Goal: Information Seeking & Learning: Learn about a topic

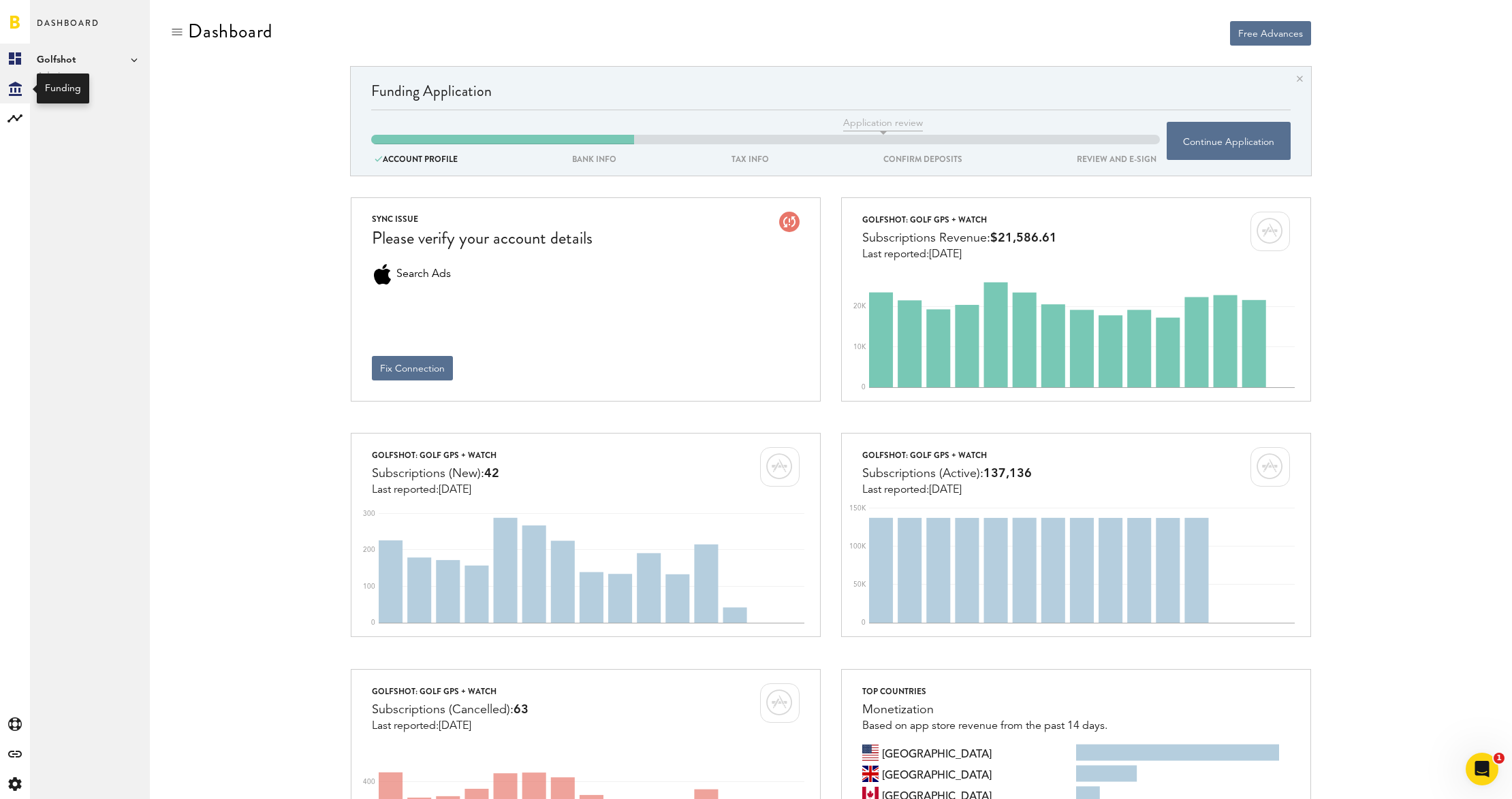
click at [22, 93] on div "Created with Sketch." at bounding box center [15, 88] width 30 height 30
click at [15, 121] on rect at bounding box center [15, 119] width 16 height 16
click at [66, 93] on link "Subscriptions" at bounding box center [90, 88] width 120 height 30
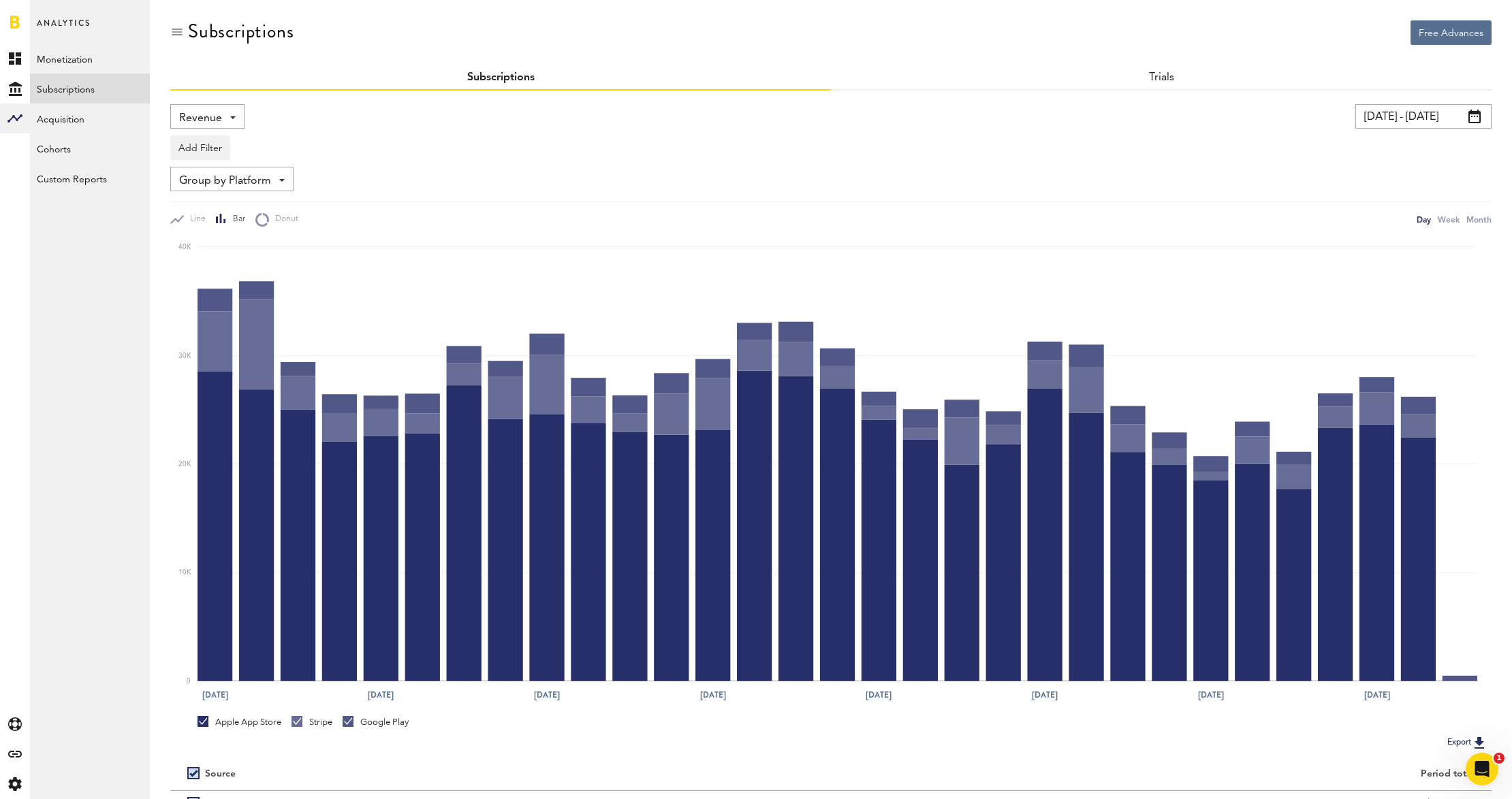
click at [238, 116] on div "Revenue Revenue MRR Actives Trial Status Billing Retries New Subscriptions Rene…" at bounding box center [207, 116] width 74 height 25
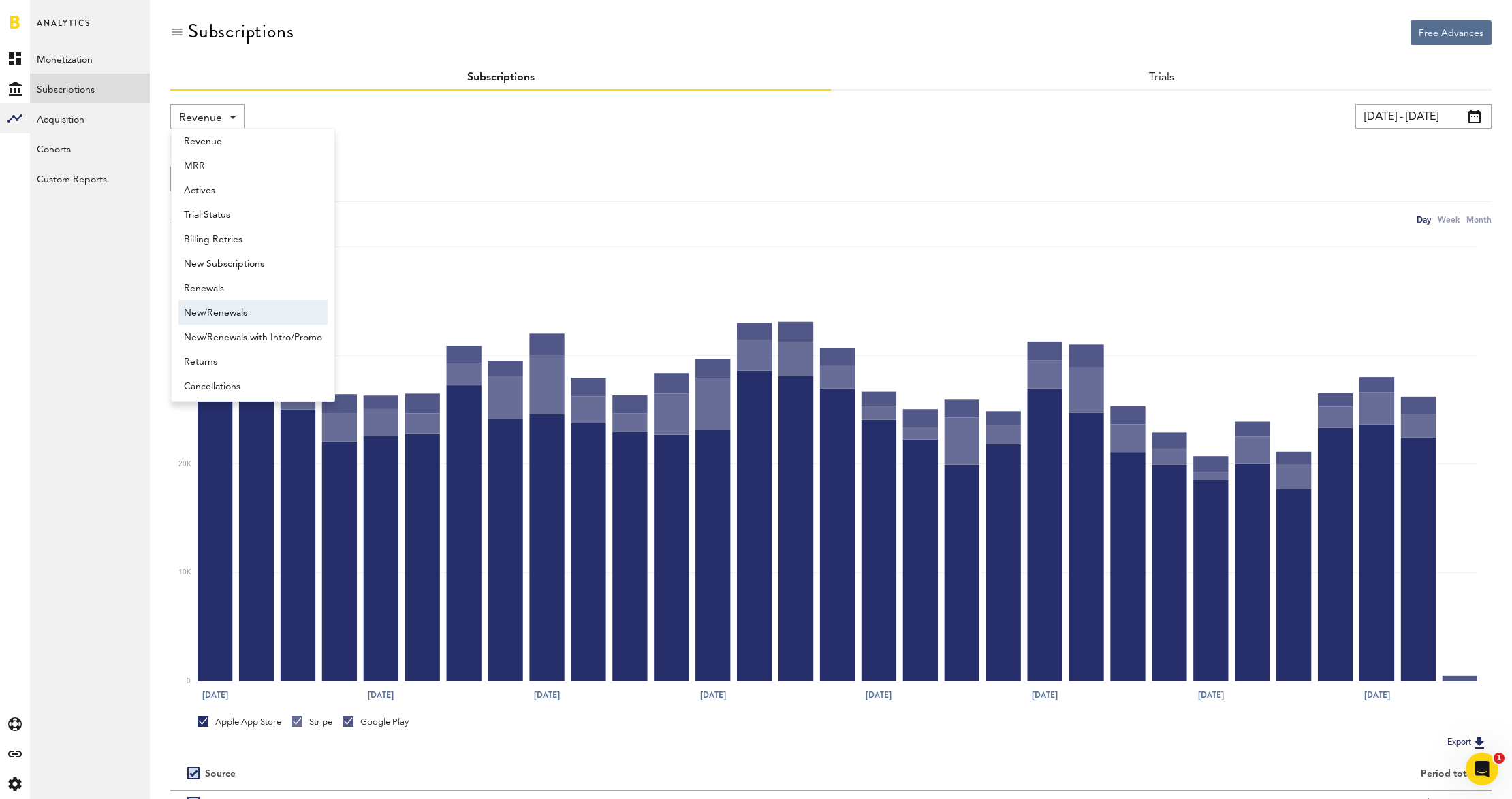
click at [268, 311] on span "New/Renewals" at bounding box center [252, 313] width 138 height 23
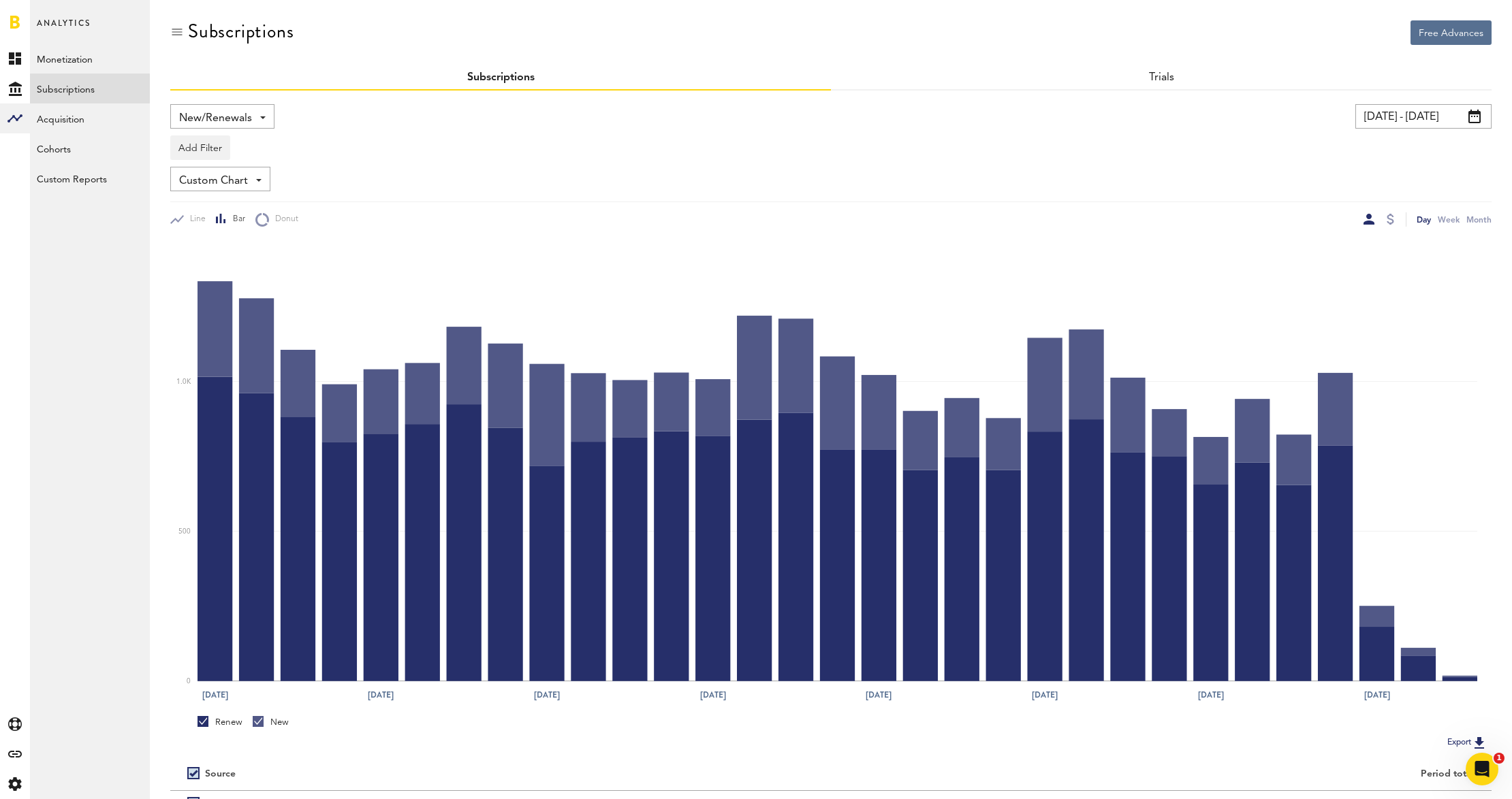
click at [1446, 114] on input "08/23/25 - 09/22/25" at bounding box center [1423, 116] width 136 height 25
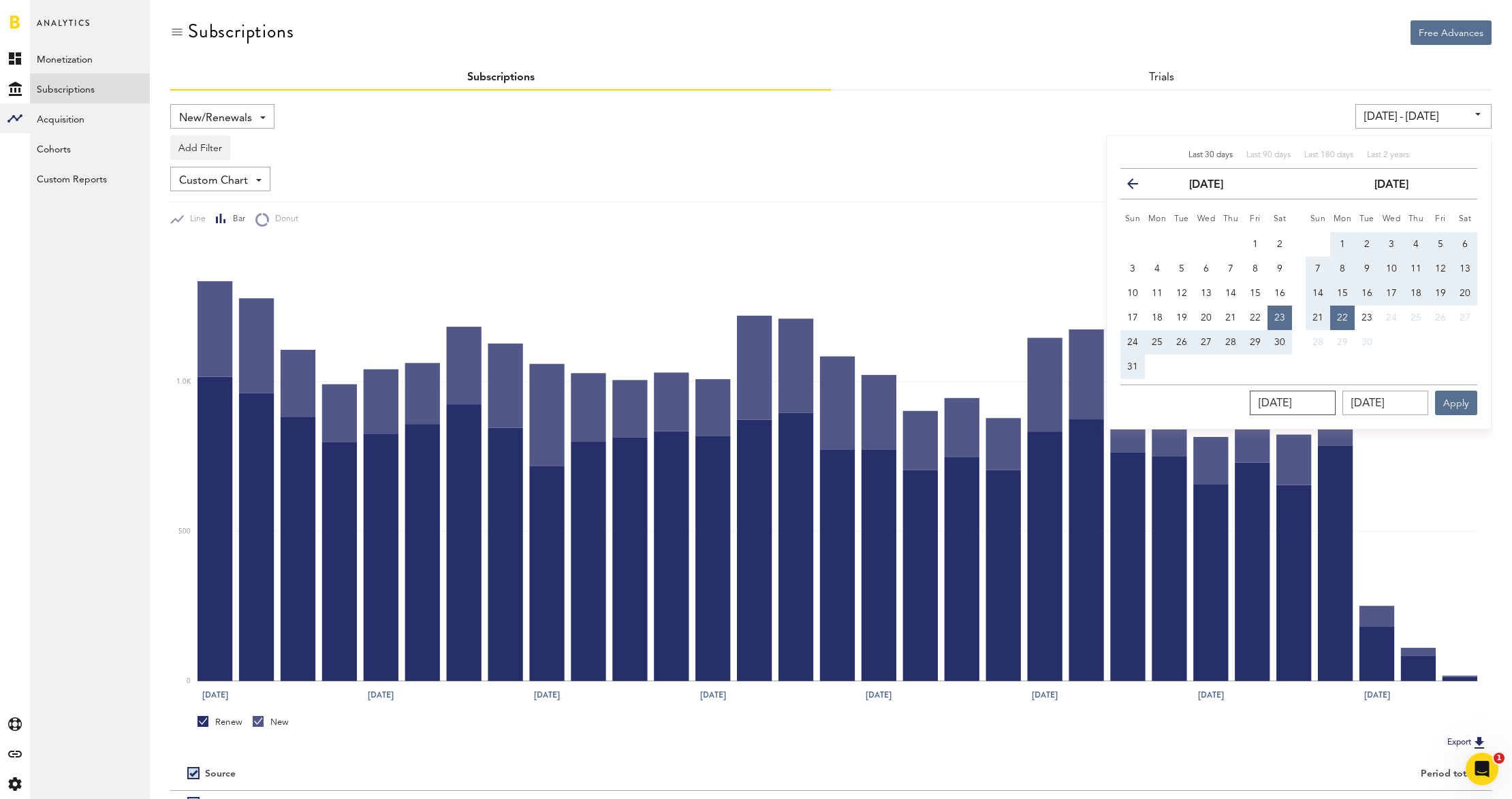
click at [1300, 403] on input "08/23/2025" at bounding box center [1292, 402] width 86 height 25
click at [1340, 240] on span "1" at bounding box center [1342, 244] width 5 height 10
type input "09/01/25 - 09/01/25"
type input "09/01/2025"
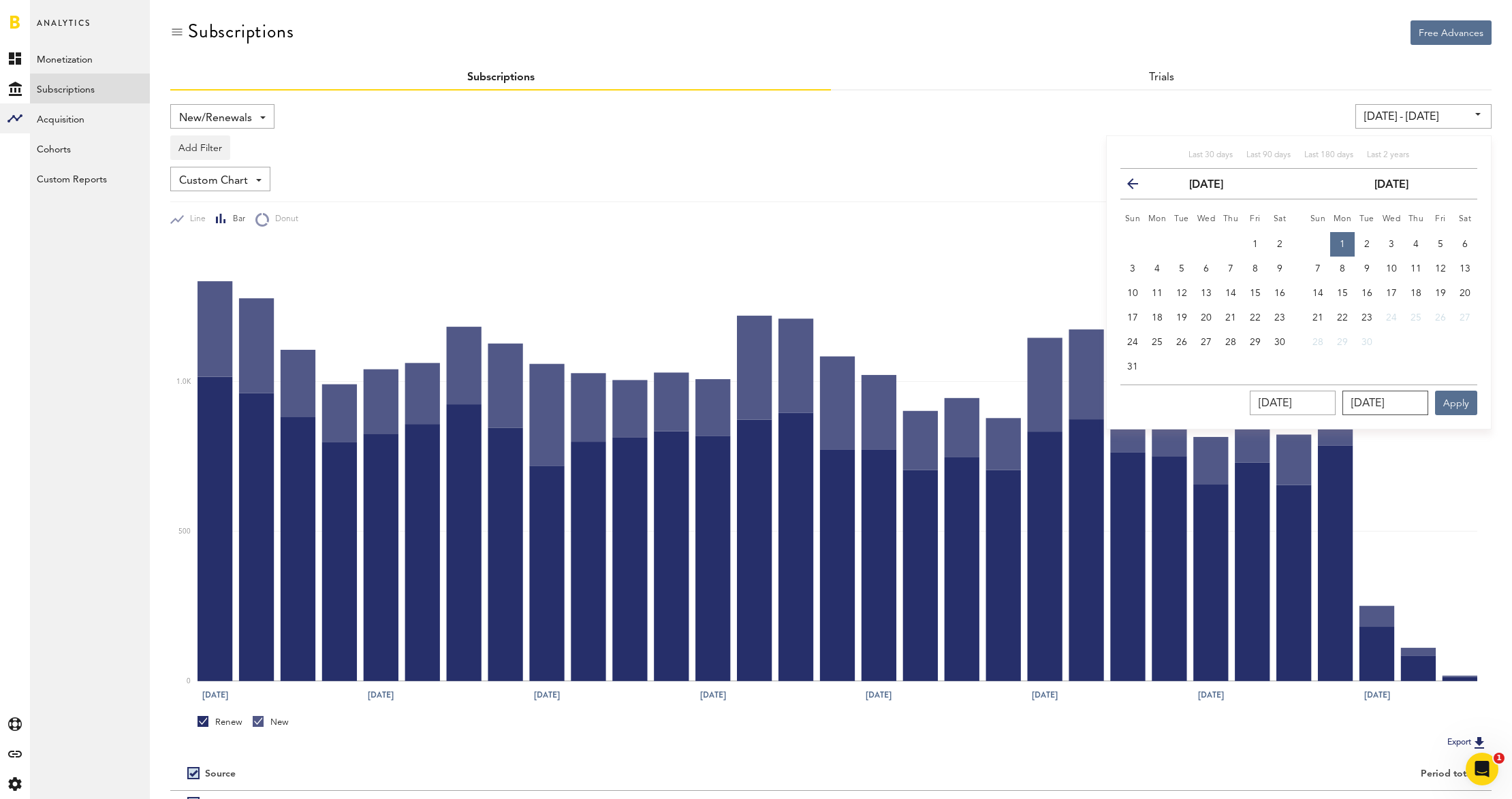
click at [1377, 406] on input "09/01/2025" at bounding box center [1385, 402] width 86 height 25
click at [1368, 321] on span "23" at bounding box center [1366, 317] width 11 height 10
type input "09/01/25 - 09/23/25"
type input "09/23/2025"
click at [1456, 399] on button "Apply" at bounding box center [1456, 402] width 43 height 25
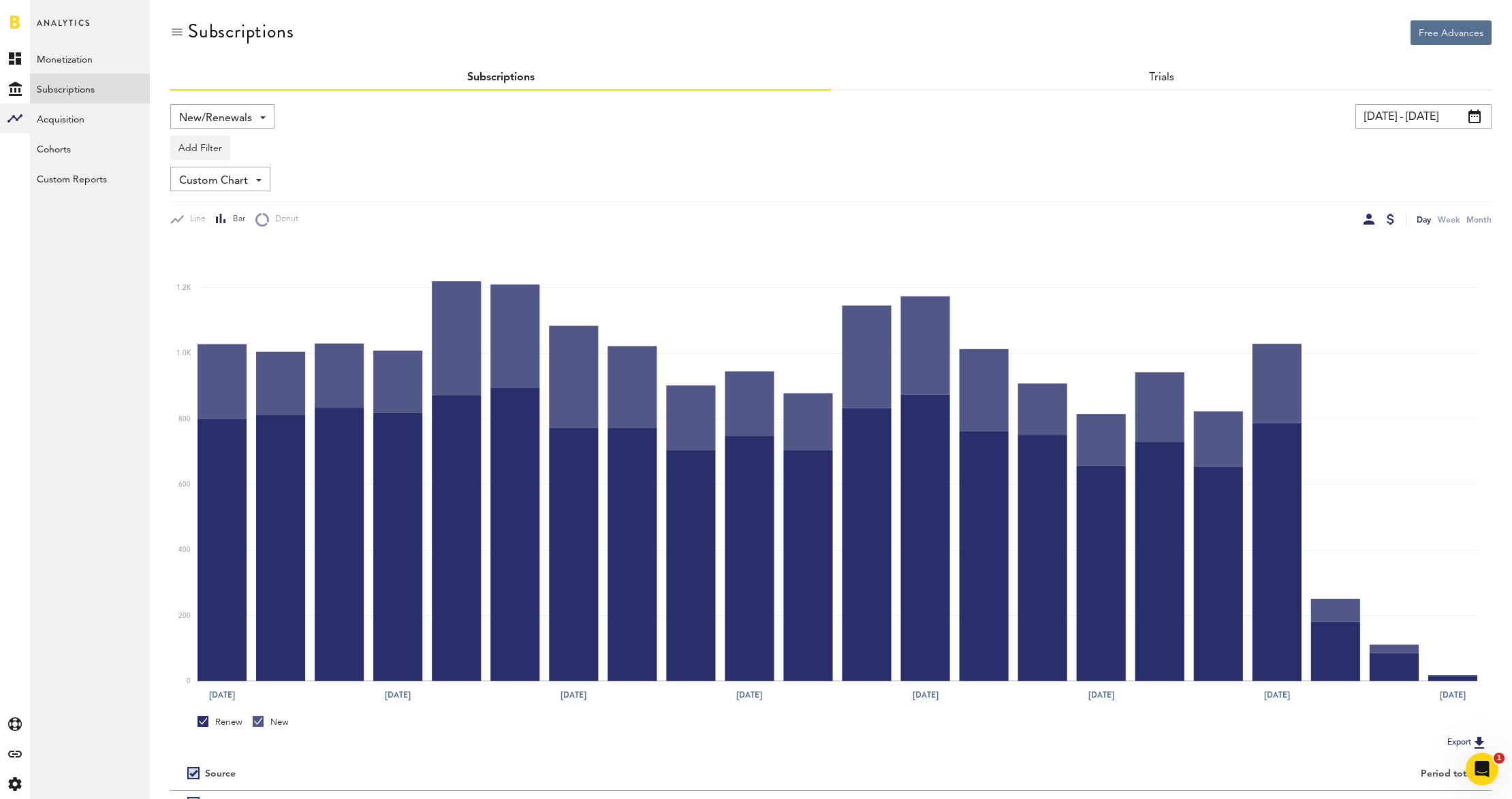
click at [1389, 217] on div at bounding box center [1390, 219] width 7 height 11
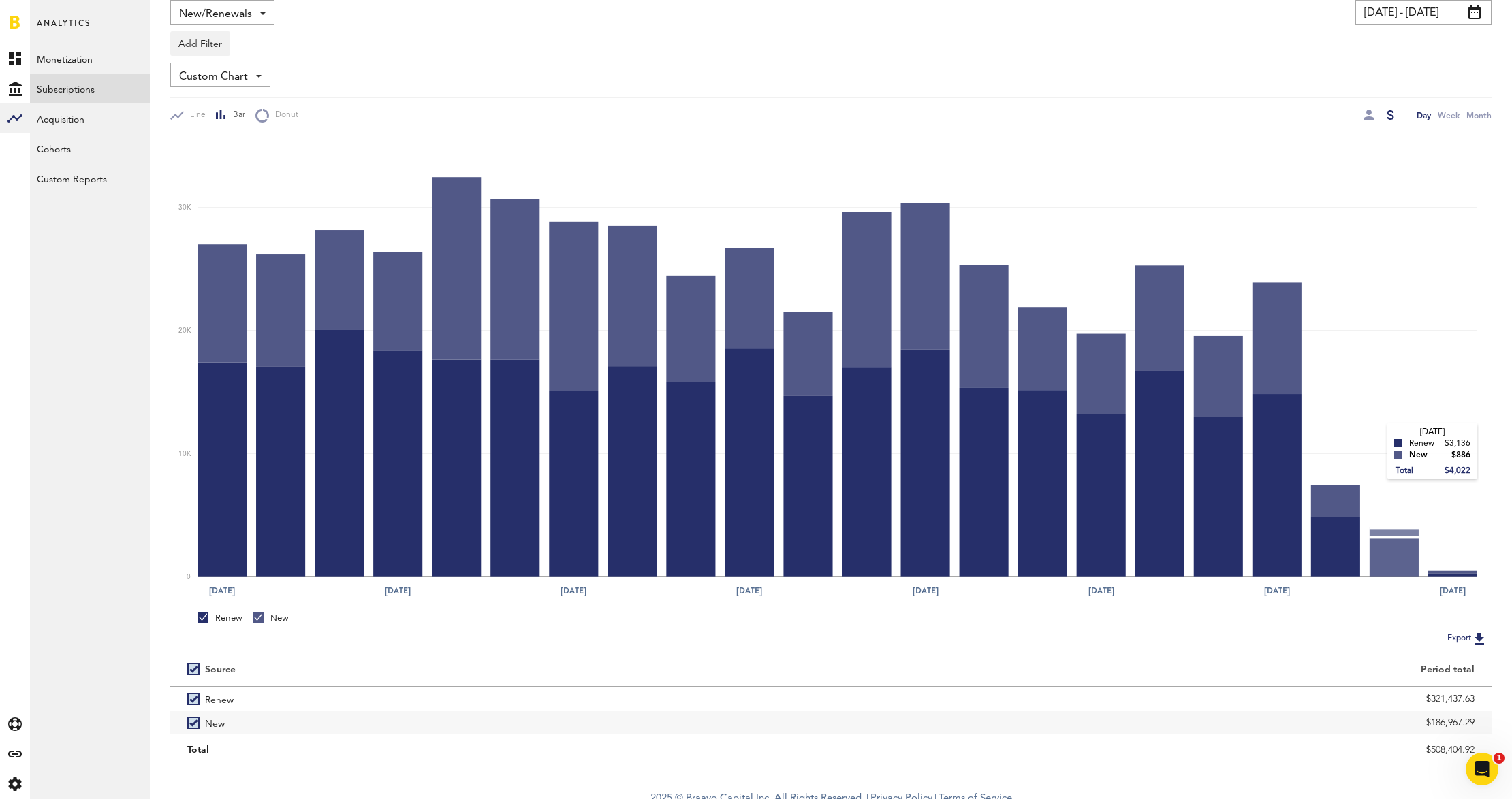
scroll to position [114, 0]
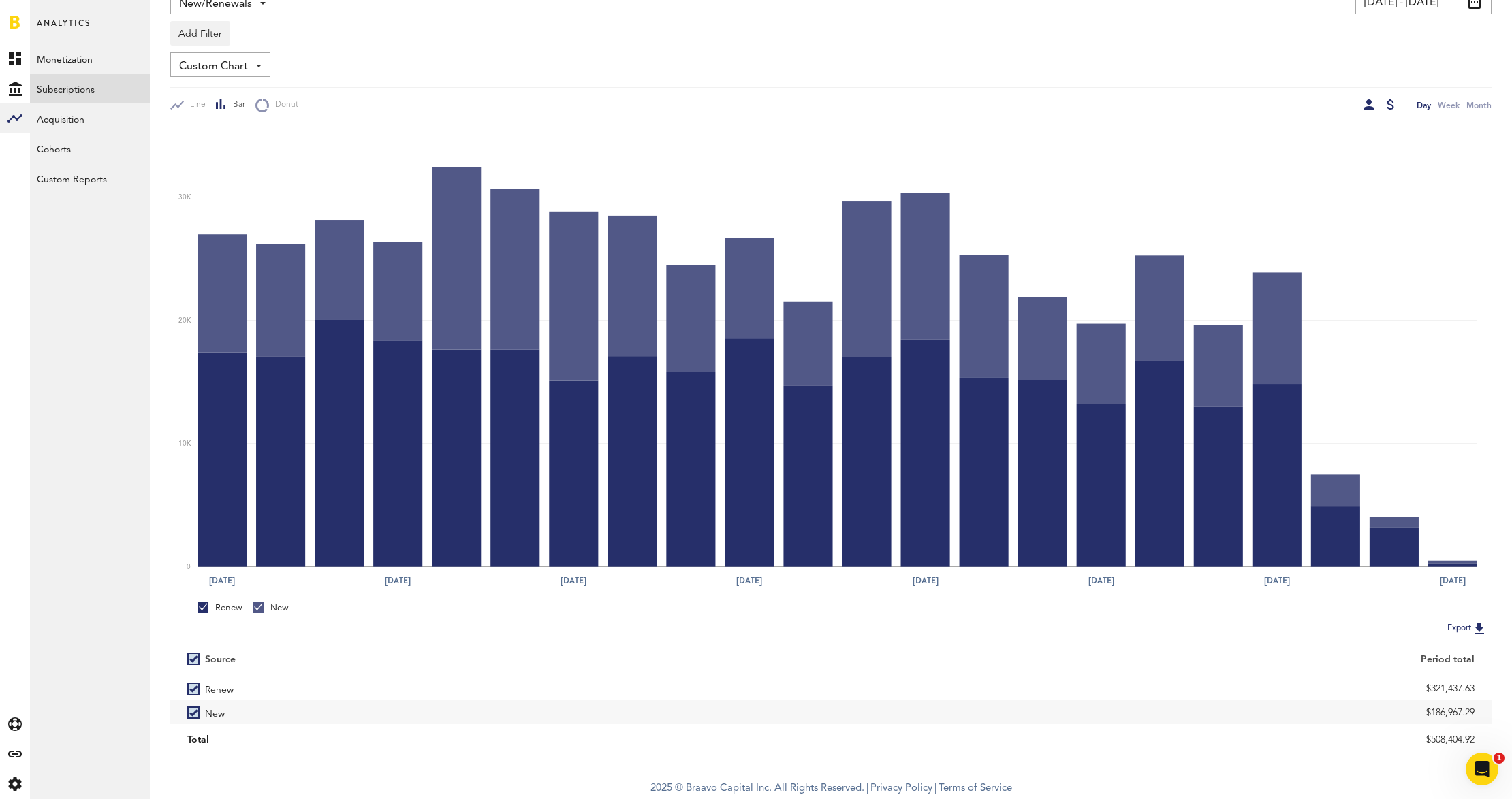
click at [1372, 106] on div at bounding box center [1369, 105] width 11 height 11
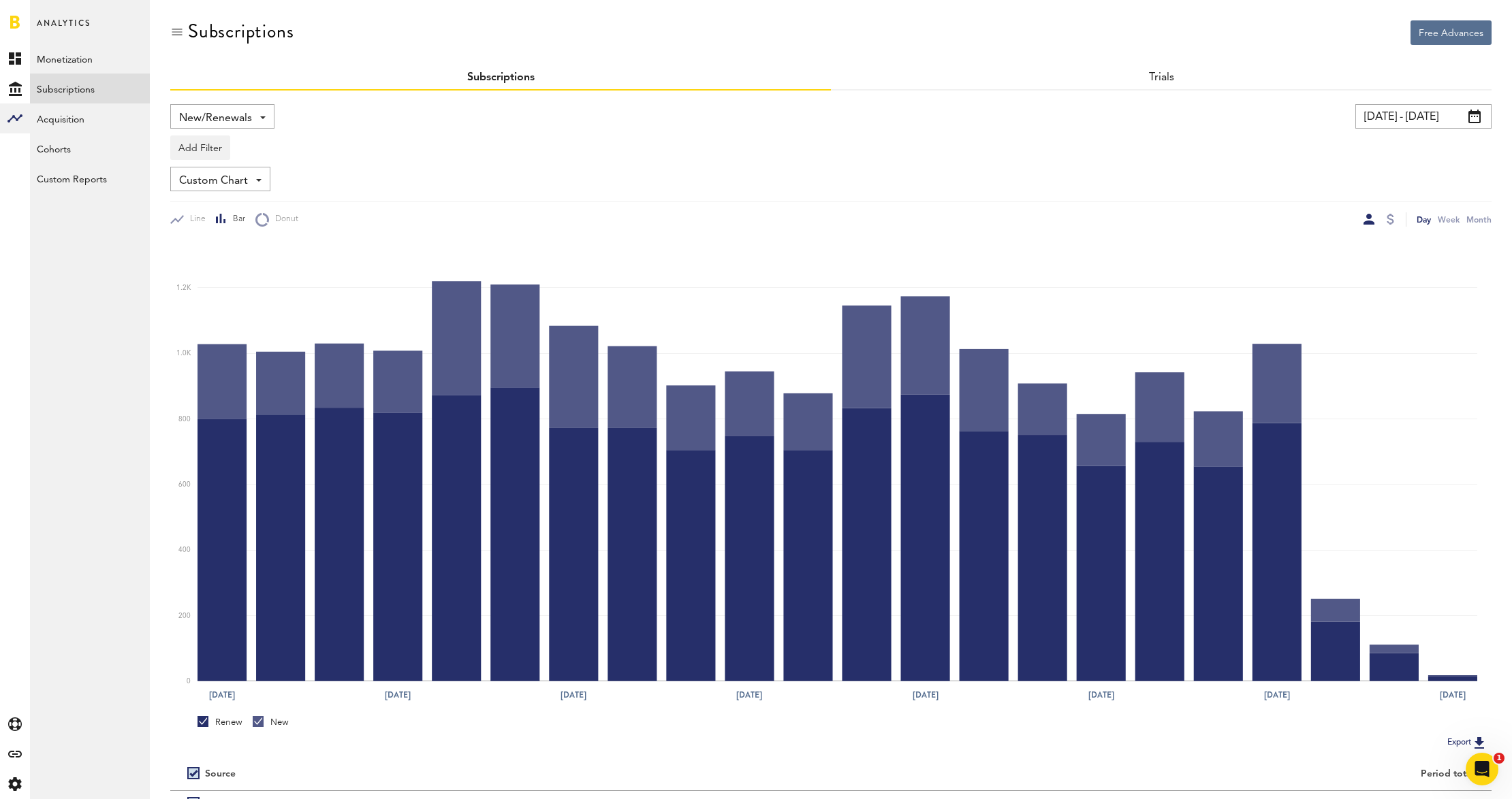
click at [1481, 116] on input "09/01/25 - 09/23/25" at bounding box center [1423, 116] width 136 height 25
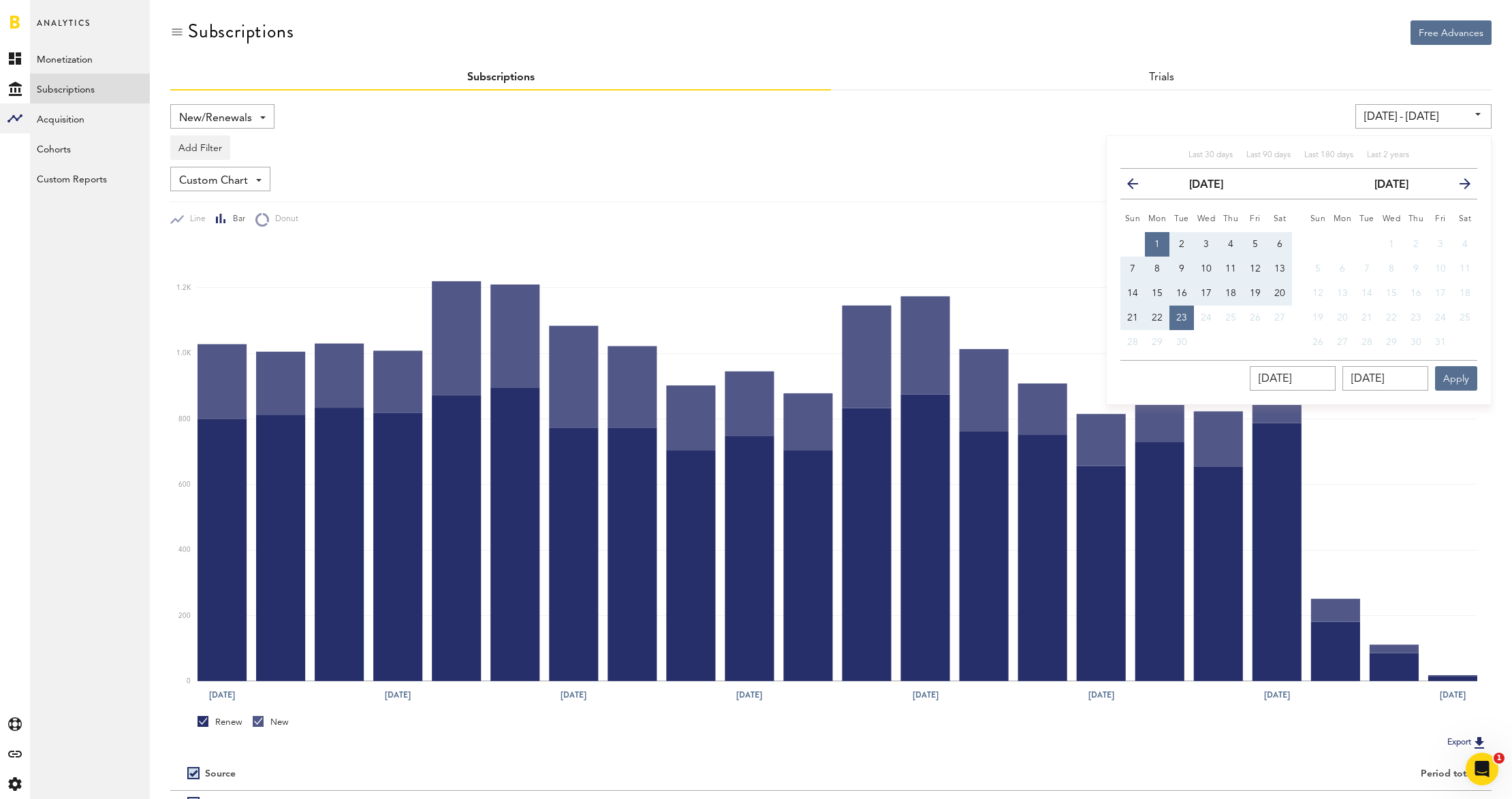
click at [1256, 296] on span "19" at bounding box center [1255, 293] width 11 height 10
type input "09/19/25 - 09/19/25"
type input "09/19/2025"
click at [1291, 379] on input "09/19/2025" at bounding box center [1292, 378] width 86 height 25
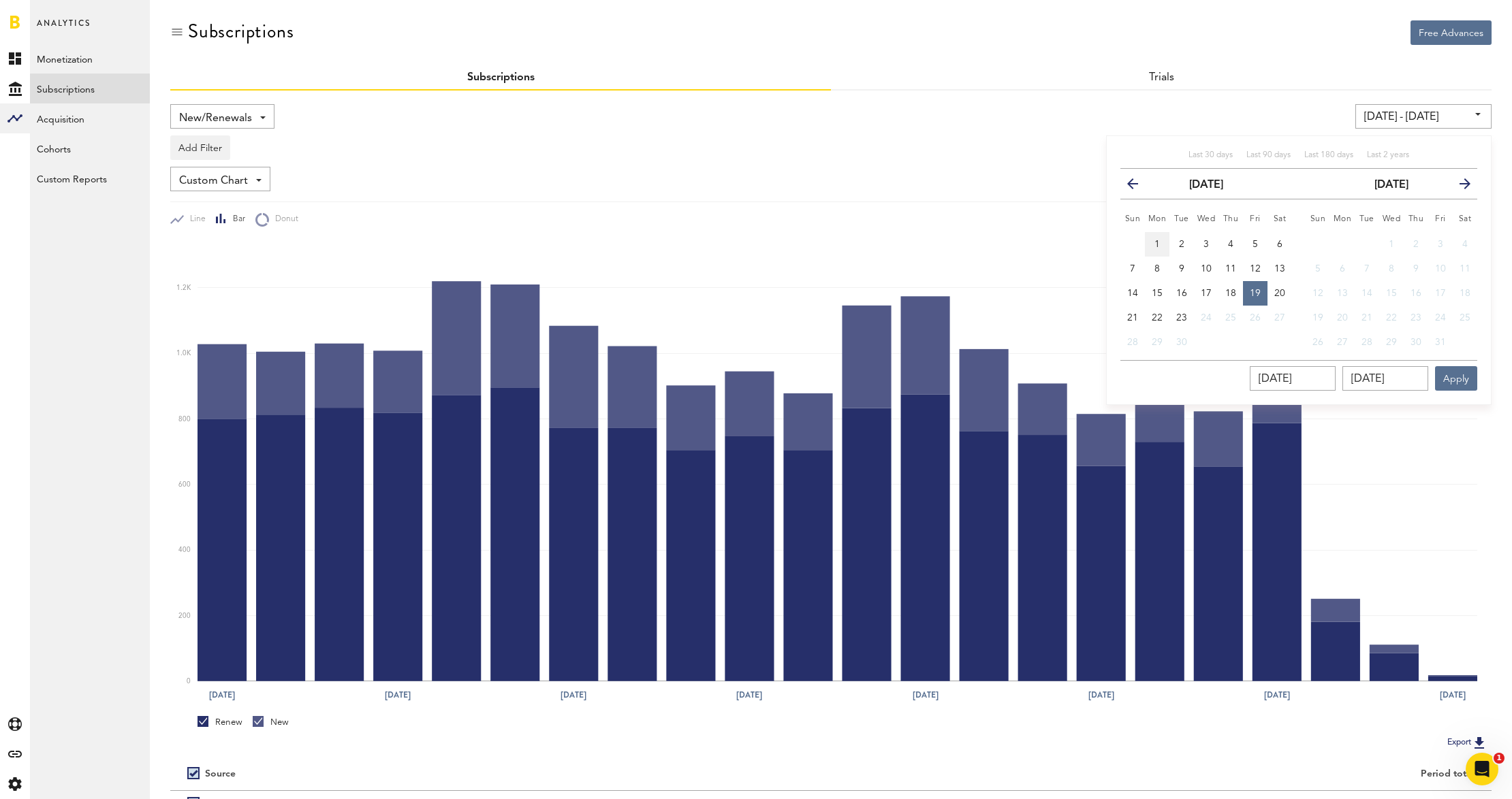
click at [1162, 243] on button "1" at bounding box center [1156, 244] width 25 height 25
type input "09/01/25 - 09/01/25"
type input "09/01/2025"
click at [1366, 377] on input "09/01/2025" at bounding box center [1385, 378] width 86 height 25
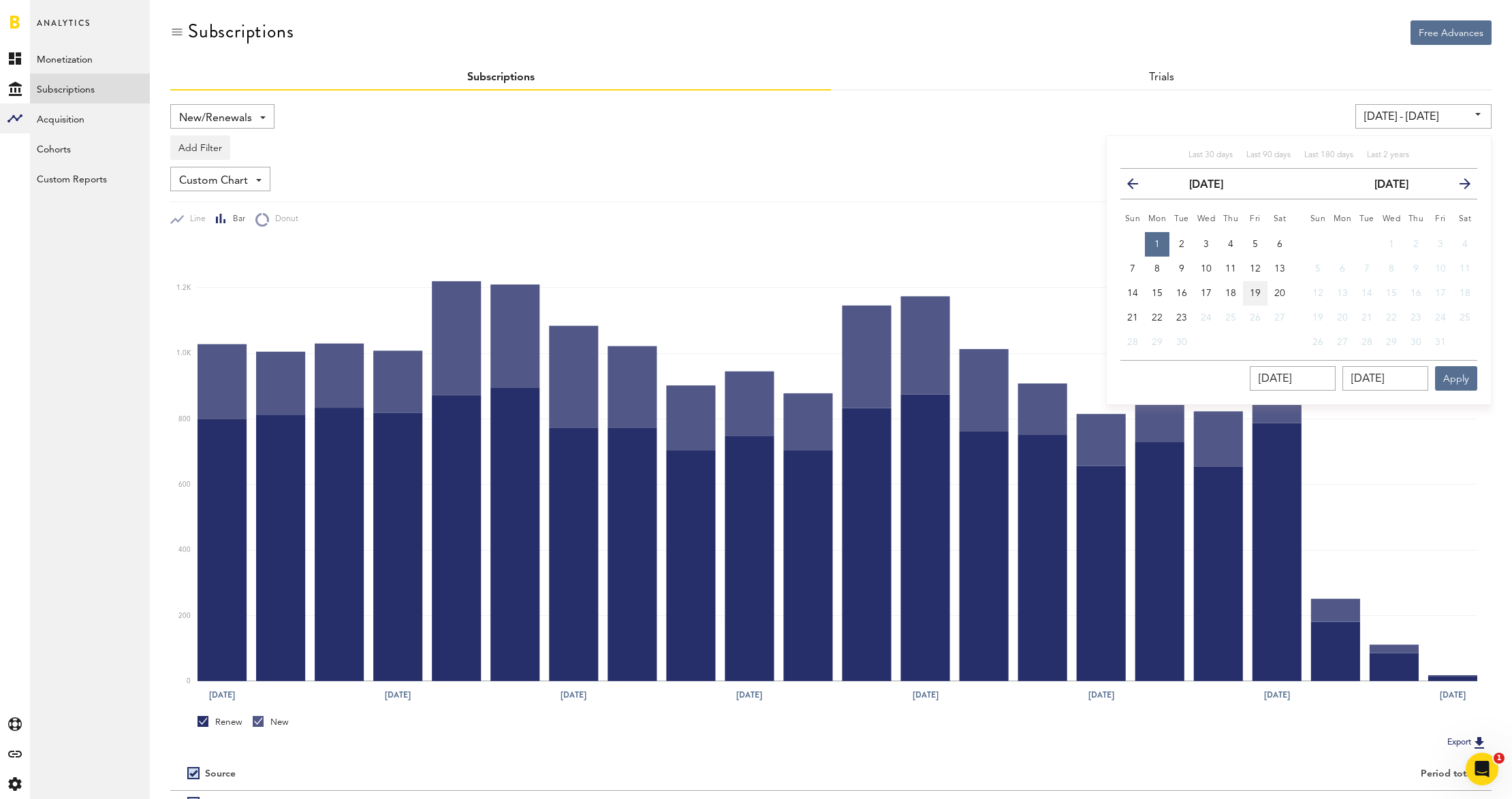
click at [1256, 294] on span "19" at bounding box center [1255, 293] width 11 height 10
type input "09/01/25 - 09/19/25"
type input "09/19/2025"
click at [1458, 382] on button "Apply" at bounding box center [1456, 378] width 43 height 25
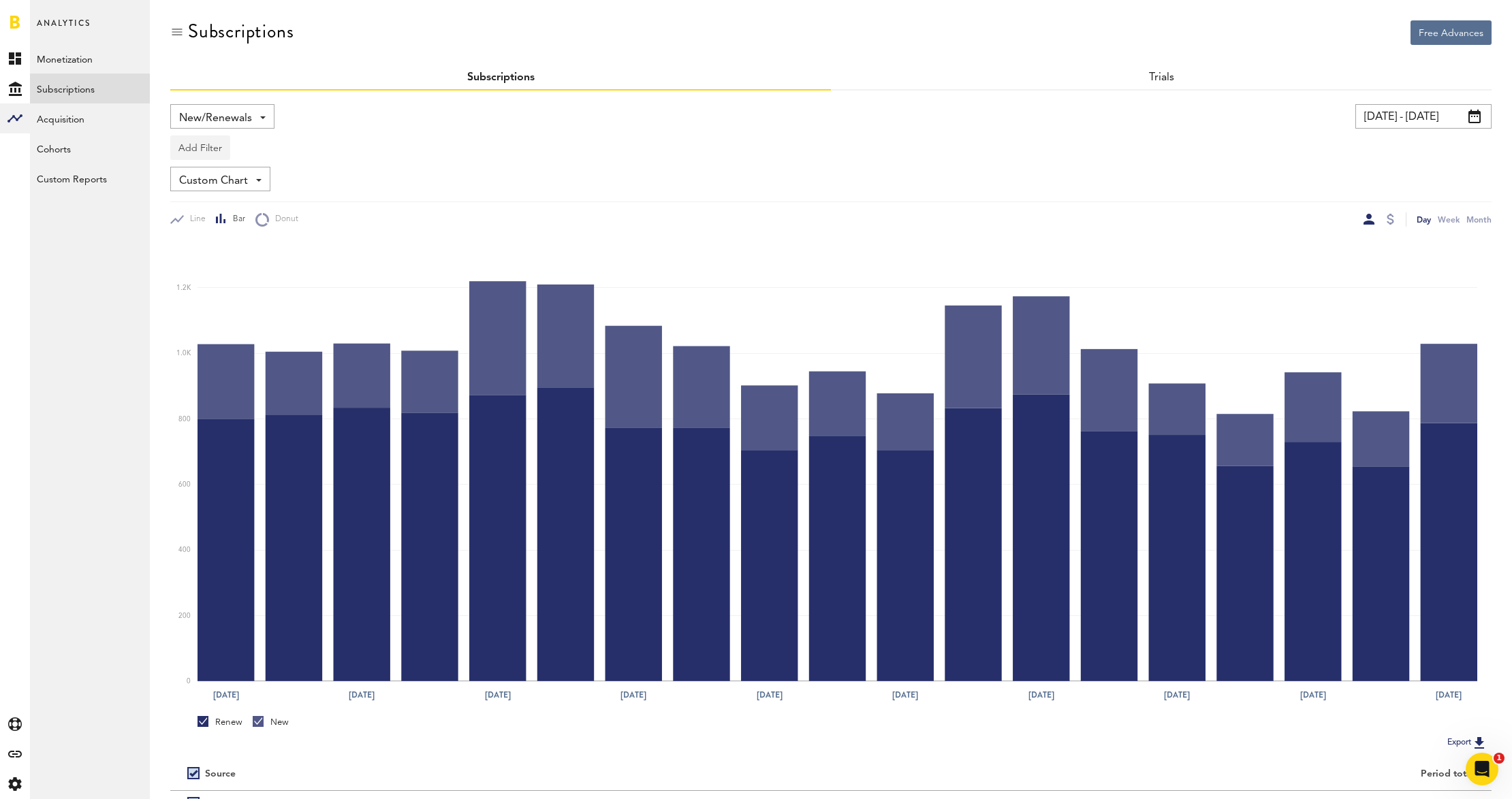
click at [204, 151] on button "Add Filter" at bounding box center [200, 147] width 60 height 25
click at [227, 237] on li "Subscriptions" at bounding box center [233, 231] width 111 height 25
click at [288, 156] on div "Subscriptions - Pro Features 2019_365 Pro Features Renewing_2019_30 Pro Feature…" at bounding box center [234, 148] width 126 height 25
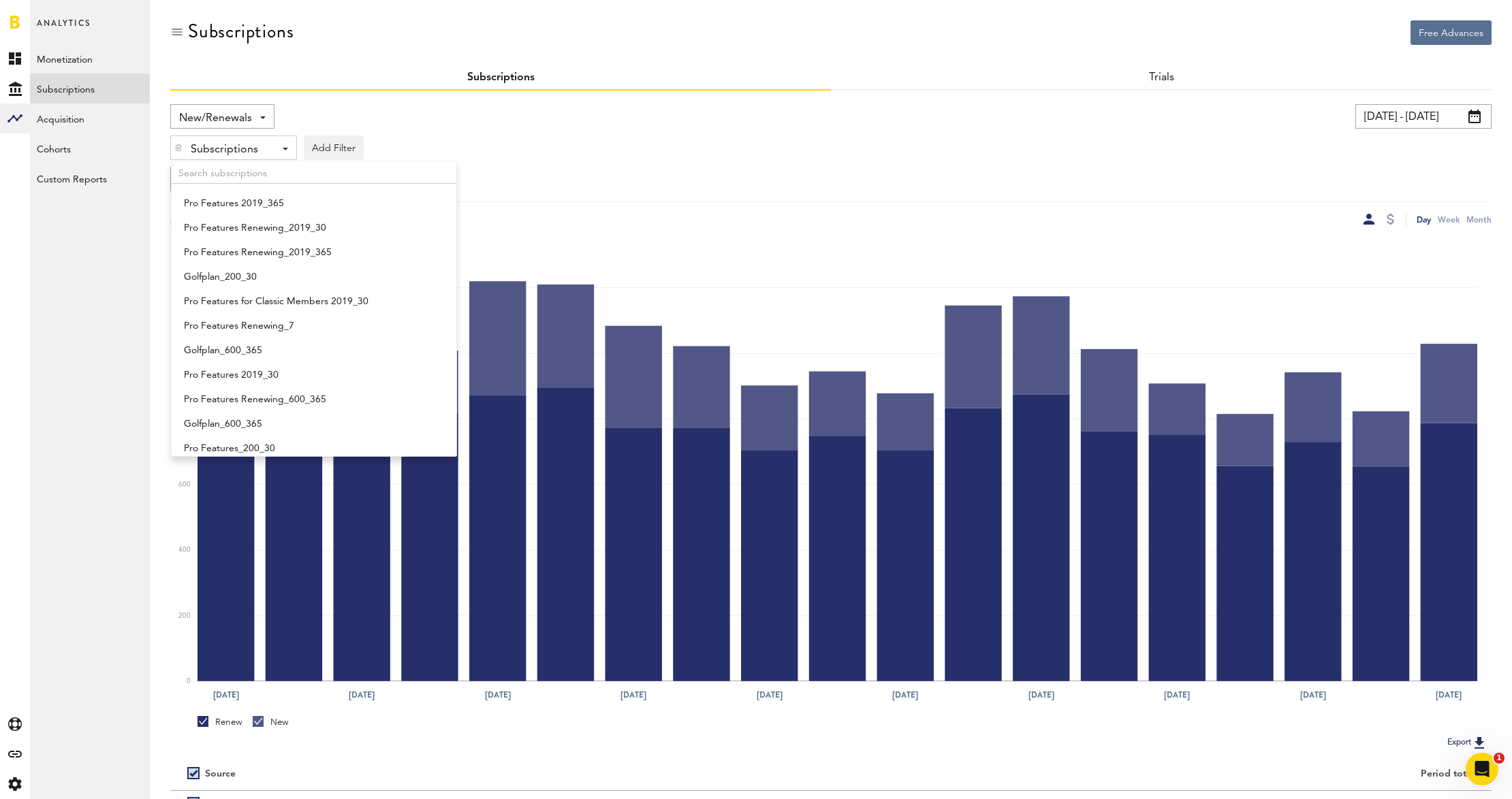
click at [531, 137] on div "Subscriptions - Pro Features 2019_365 Pro Features Renewing_2019_30 Pro Feature…" at bounding box center [831, 144] width 1321 height 31
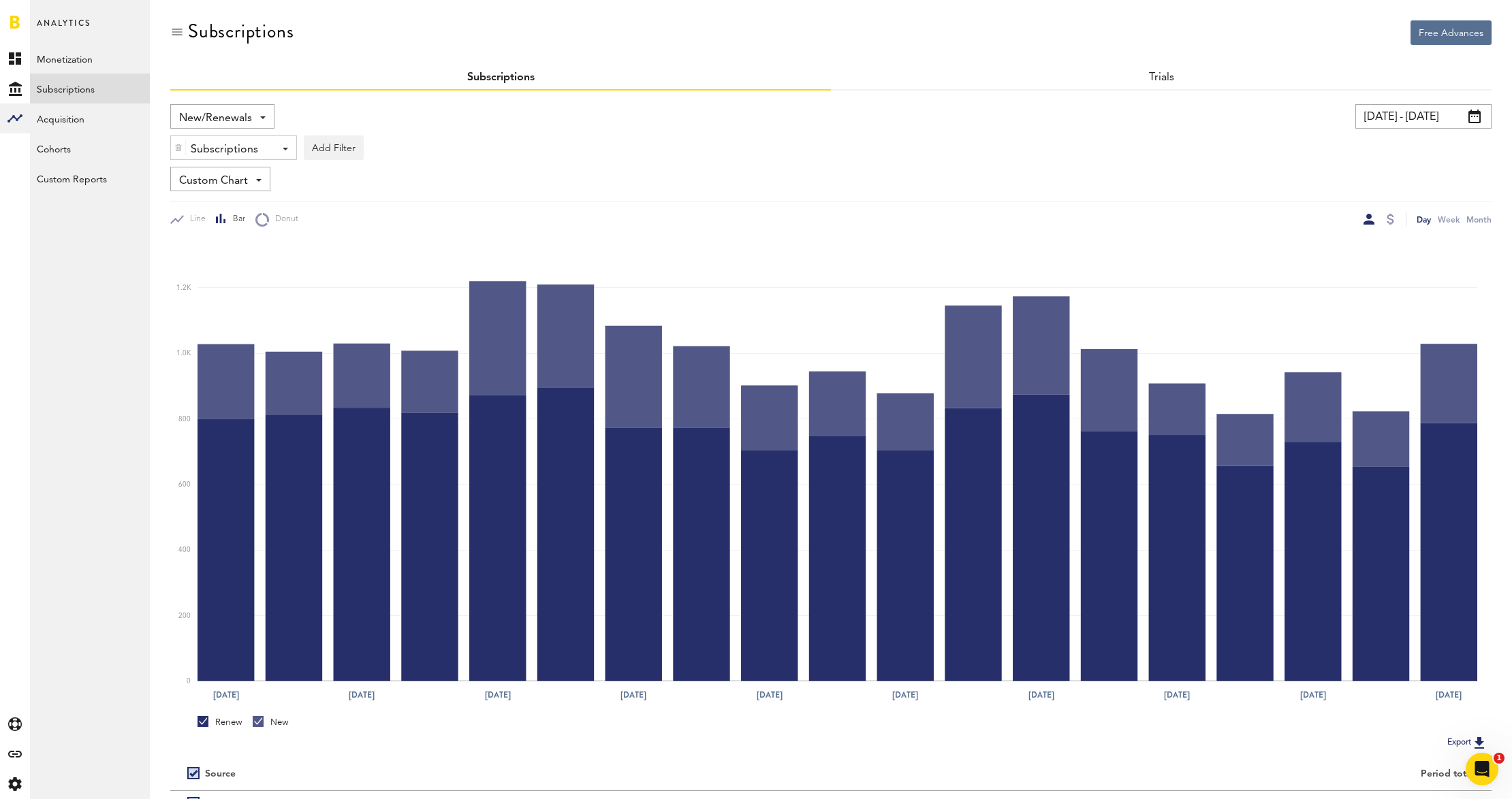
click at [263, 177] on div "Custom Chart Custom Chart" at bounding box center [220, 178] width 100 height 25
click at [287, 172] on div "Custom Chart Custom Chart" at bounding box center [831, 178] width 1321 height 25
click at [261, 112] on div "New/Renewals Revenue MRR Actives Trial Status Billing Retries New Subscriptions…" at bounding box center [222, 116] width 104 height 25
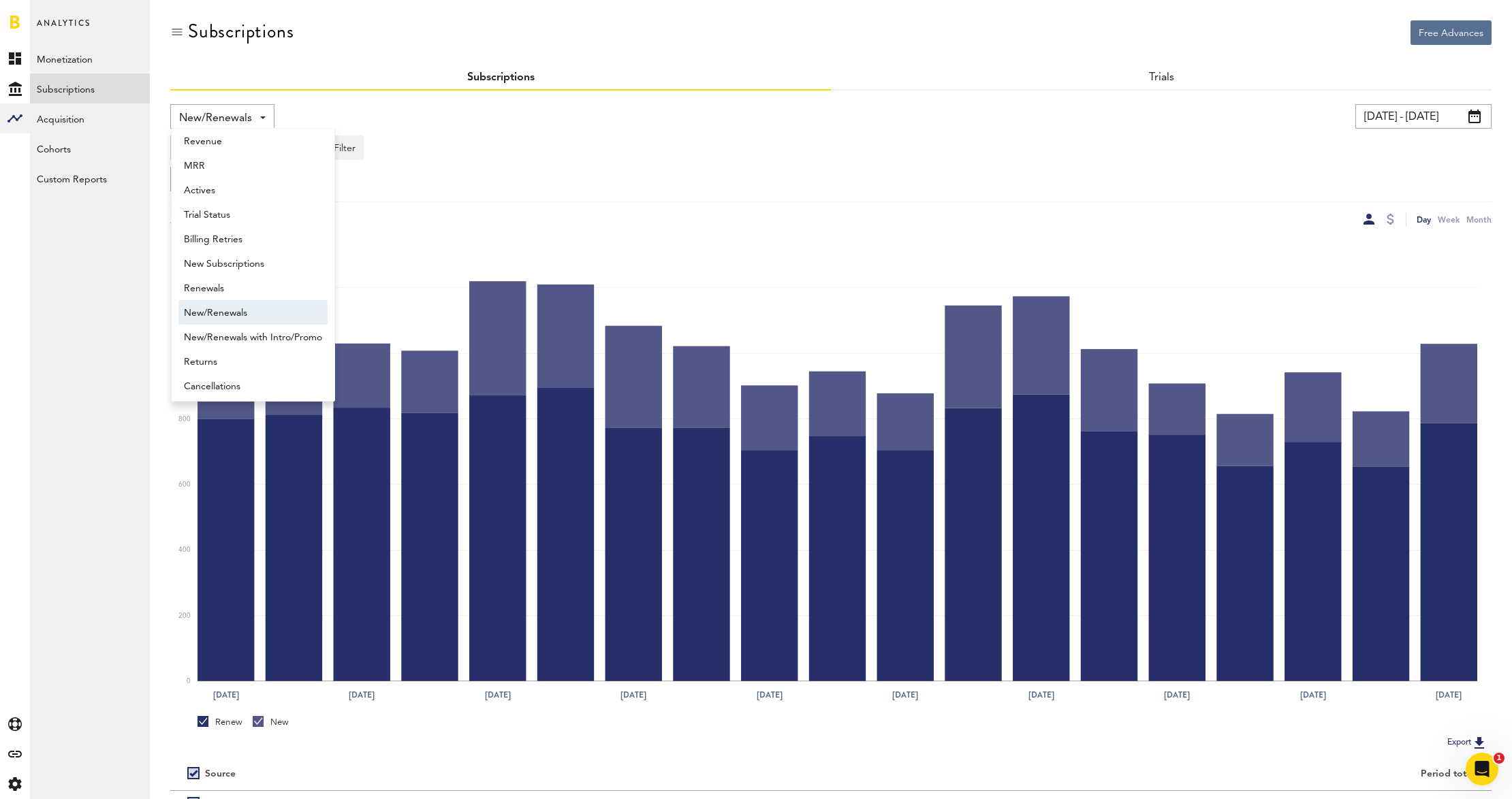
scroll to position [11, 0]
click at [238, 281] on span "Renewals" at bounding box center [252, 285] width 138 height 23
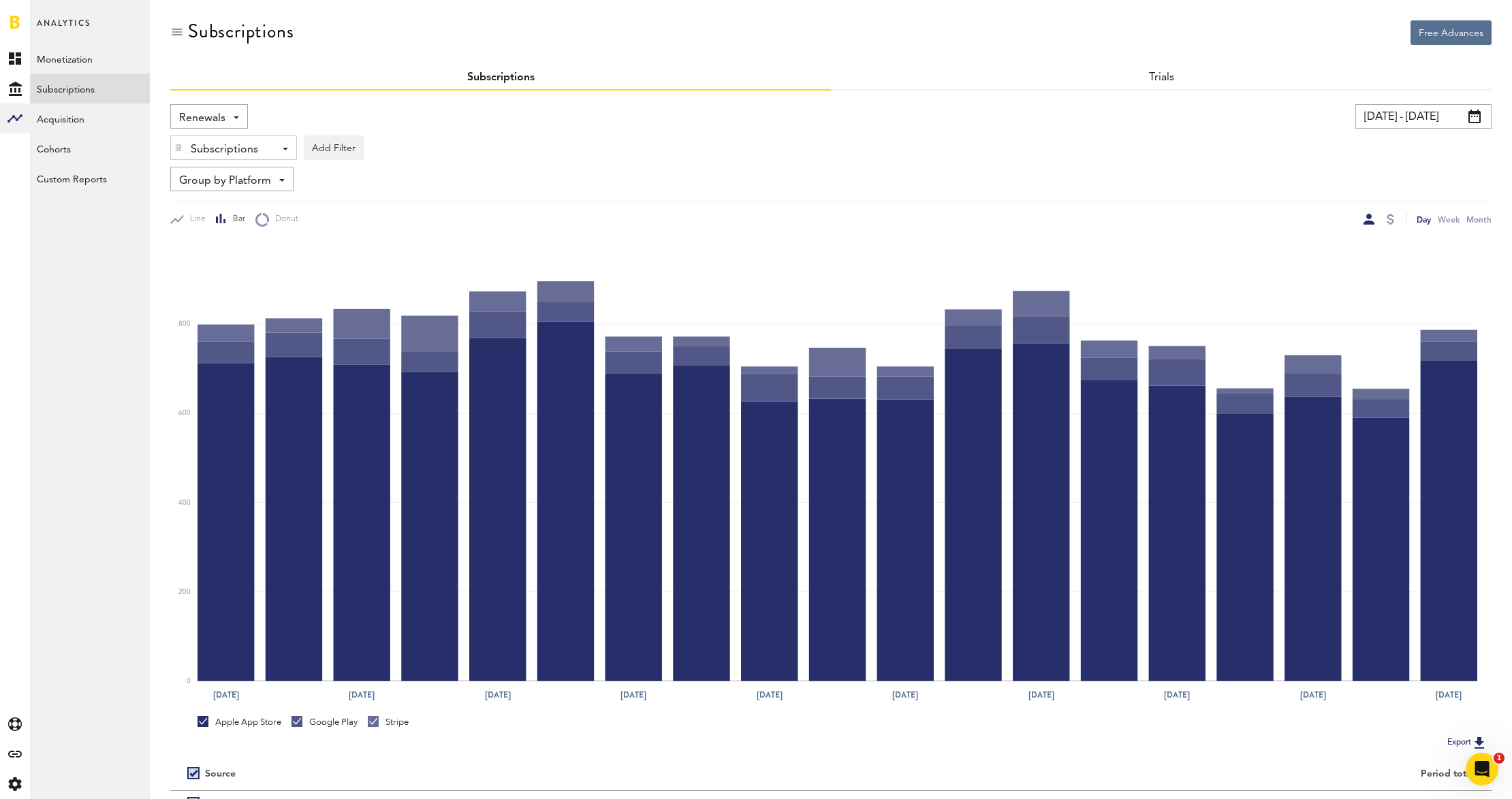
click at [282, 152] on div "Subscriptions - Pro Features 2019_365 Pro Features Renewing_2019_30 Pro Feature…" at bounding box center [234, 148] width 126 height 25
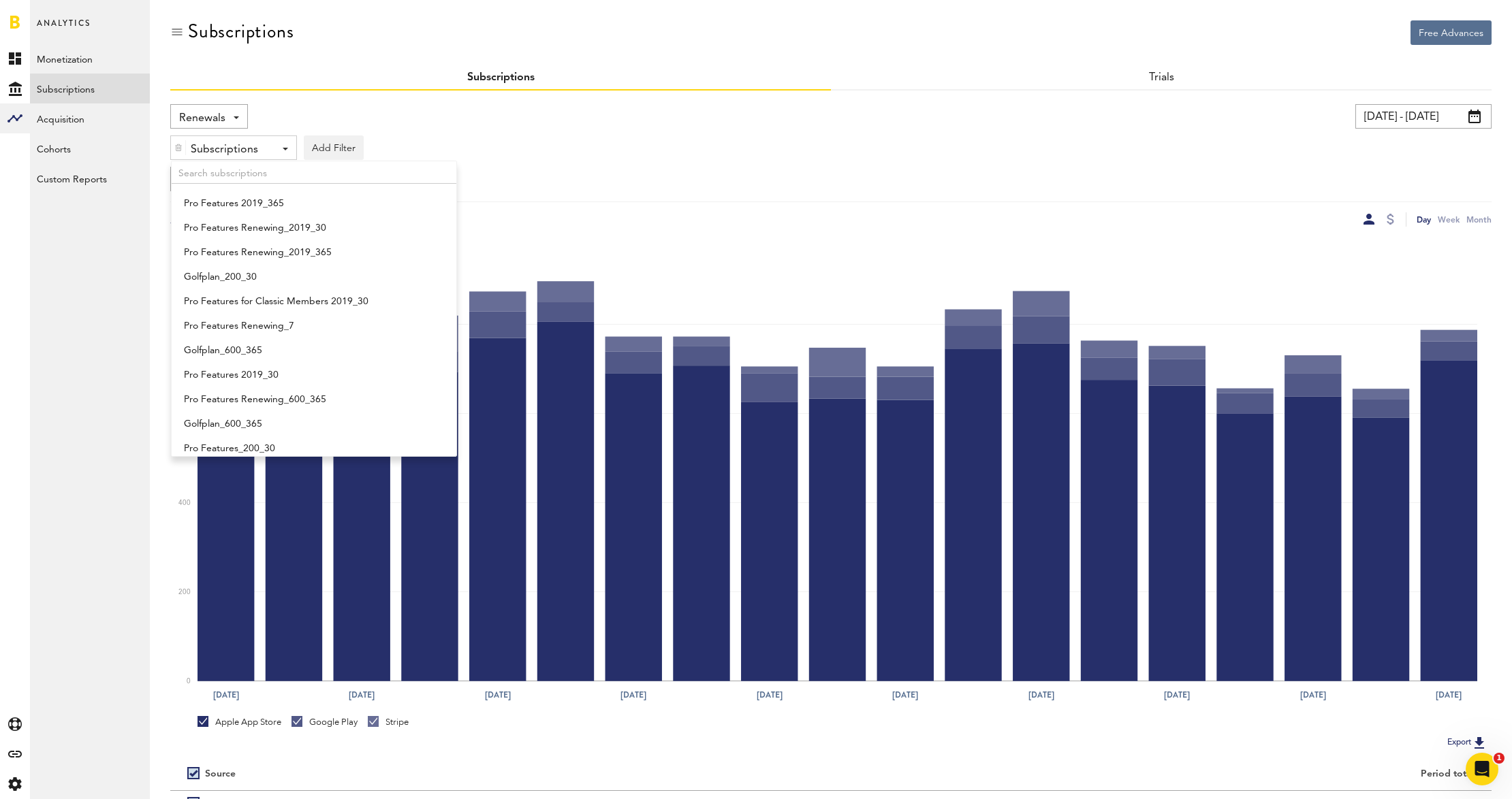
click at [466, 127] on div "Renewals Revenue MRR Actives Trial Status Billing Retries New Subscriptions Ren…" at bounding box center [486, 116] width 631 height 25
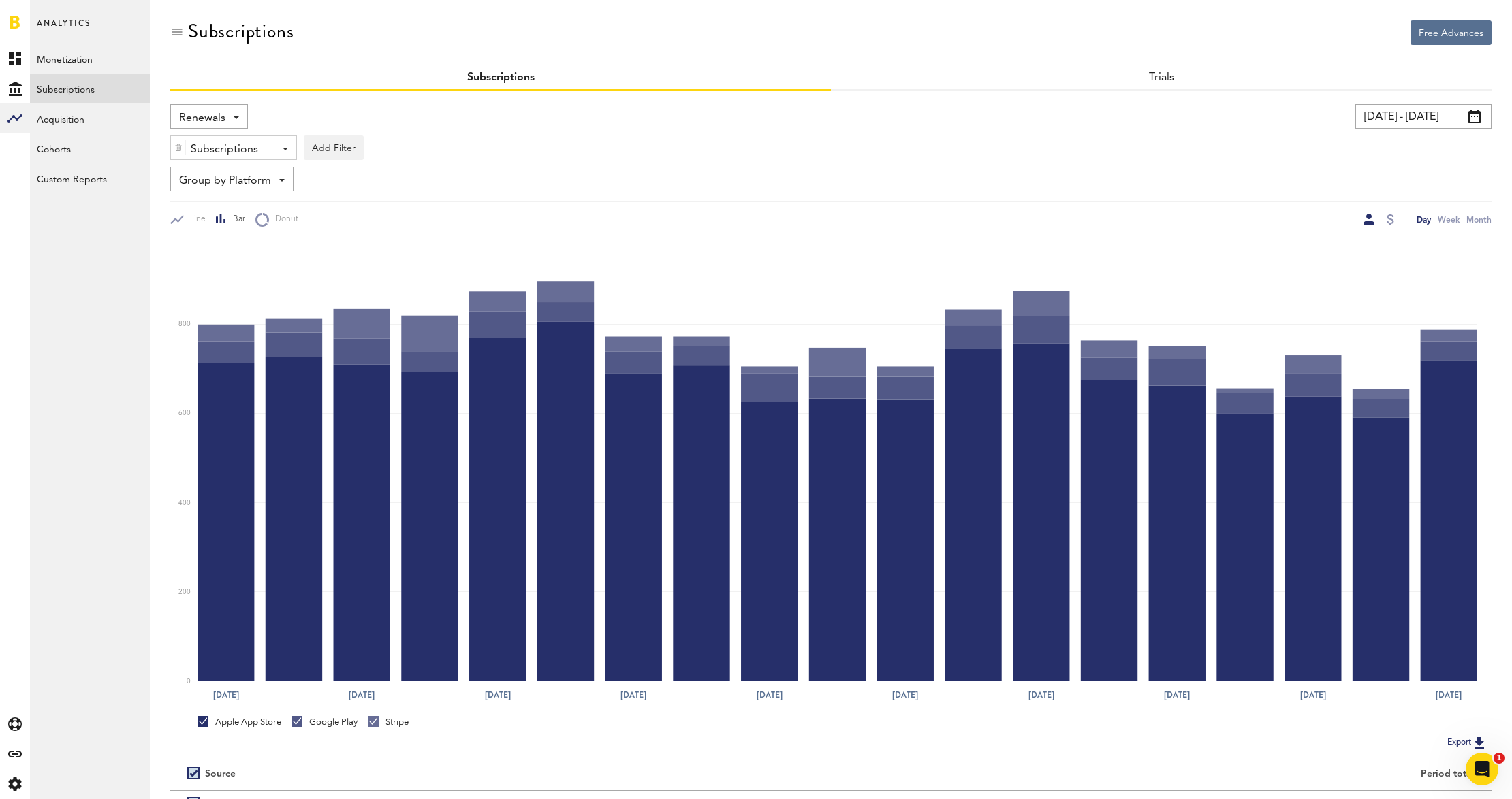
click at [174, 145] on img at bounding box center [178, 147] width 8 height 10
click at [208, 154] on button "Add Filter" at bounding box center [200, 147] width 60 height 25
click at [331, 158] on div "Add Filter Platforms Apps Subscriptions Subscription durations Countries" at bounding box center [831, 144] width 1321 height 31
click at [291, 181] on div "Group by Platform Group by Platform Group by App Group by Subscription Group by…" at bounding box center [232, 178] width 123 height 25
click at [276, 256] on span "Group by Subscription" at bounding box center [252, 260] width 137 height 23
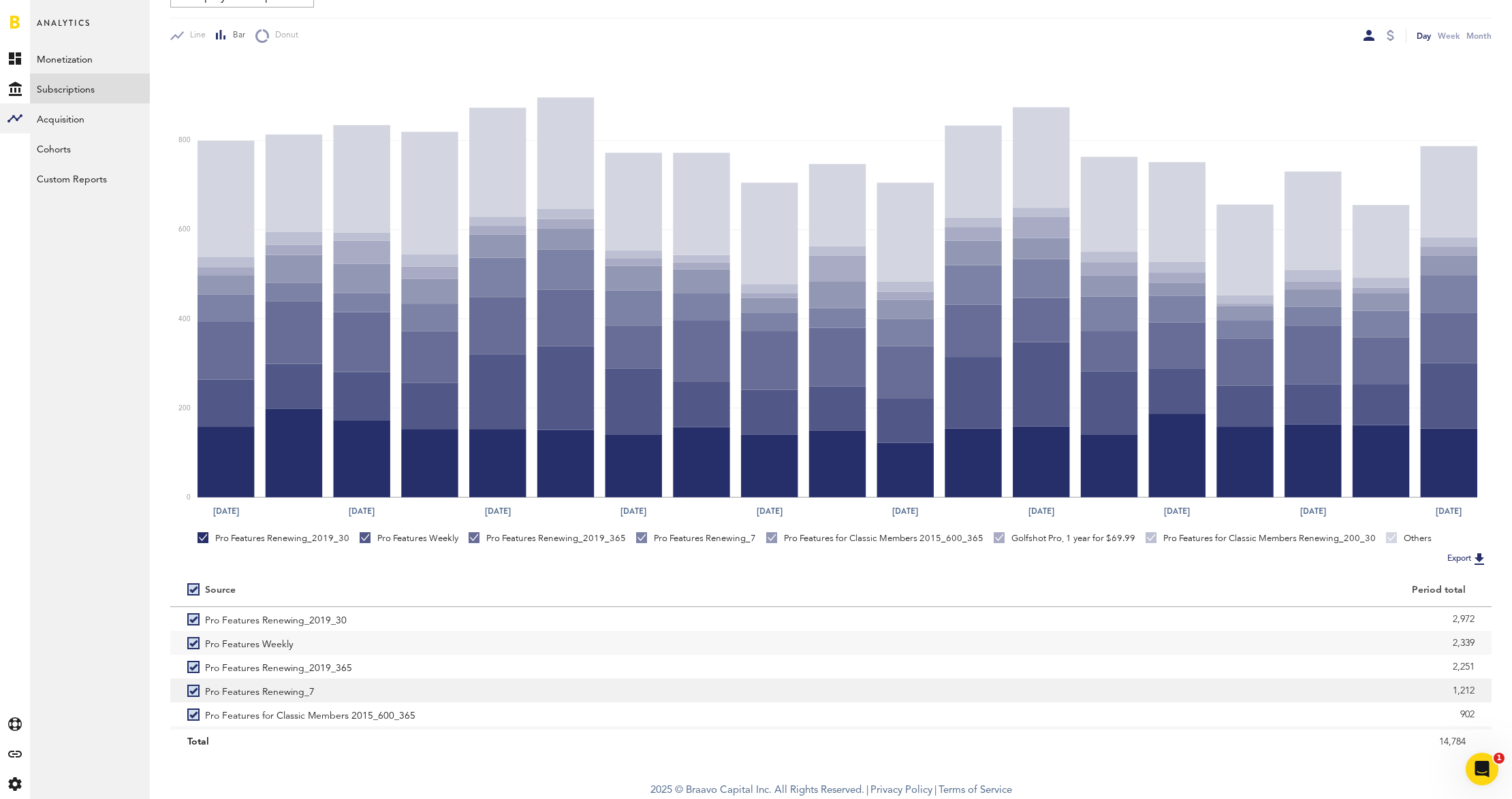
scroll to position [186, 0]
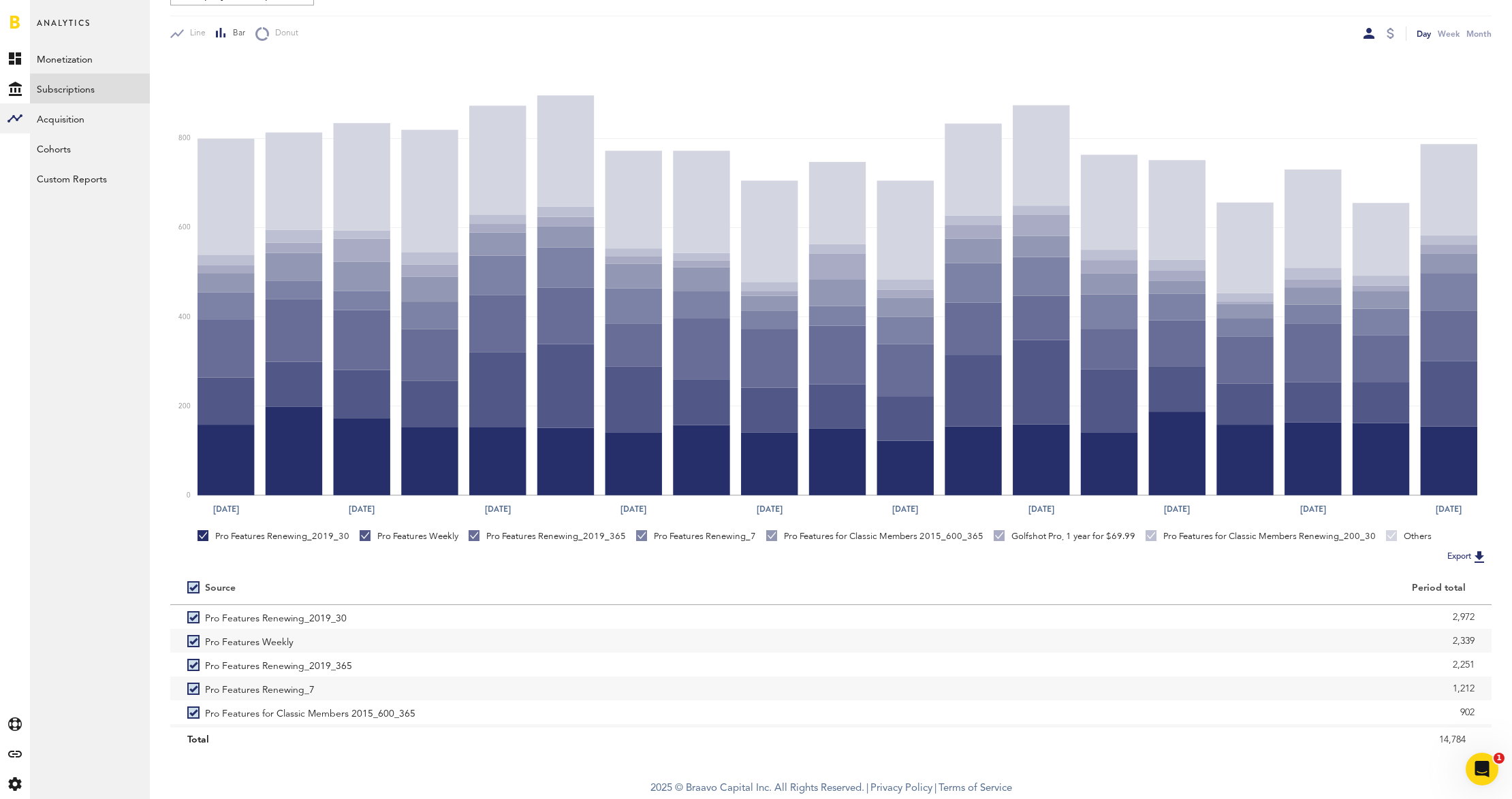
click at [1460, 556] on button "Export" at bounding box center [1467, 557] width 49 height 18
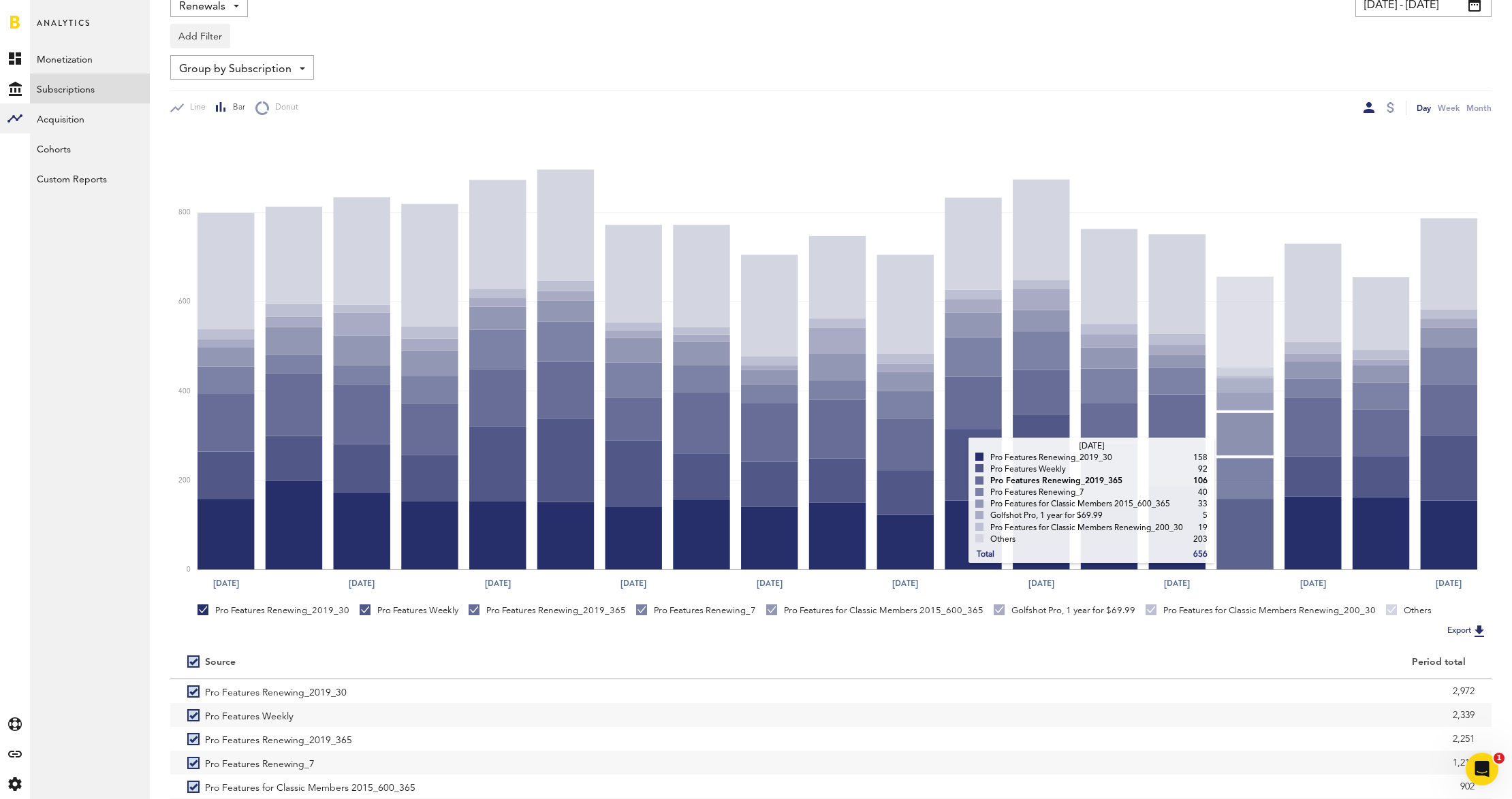
scroll to position [0, 0]
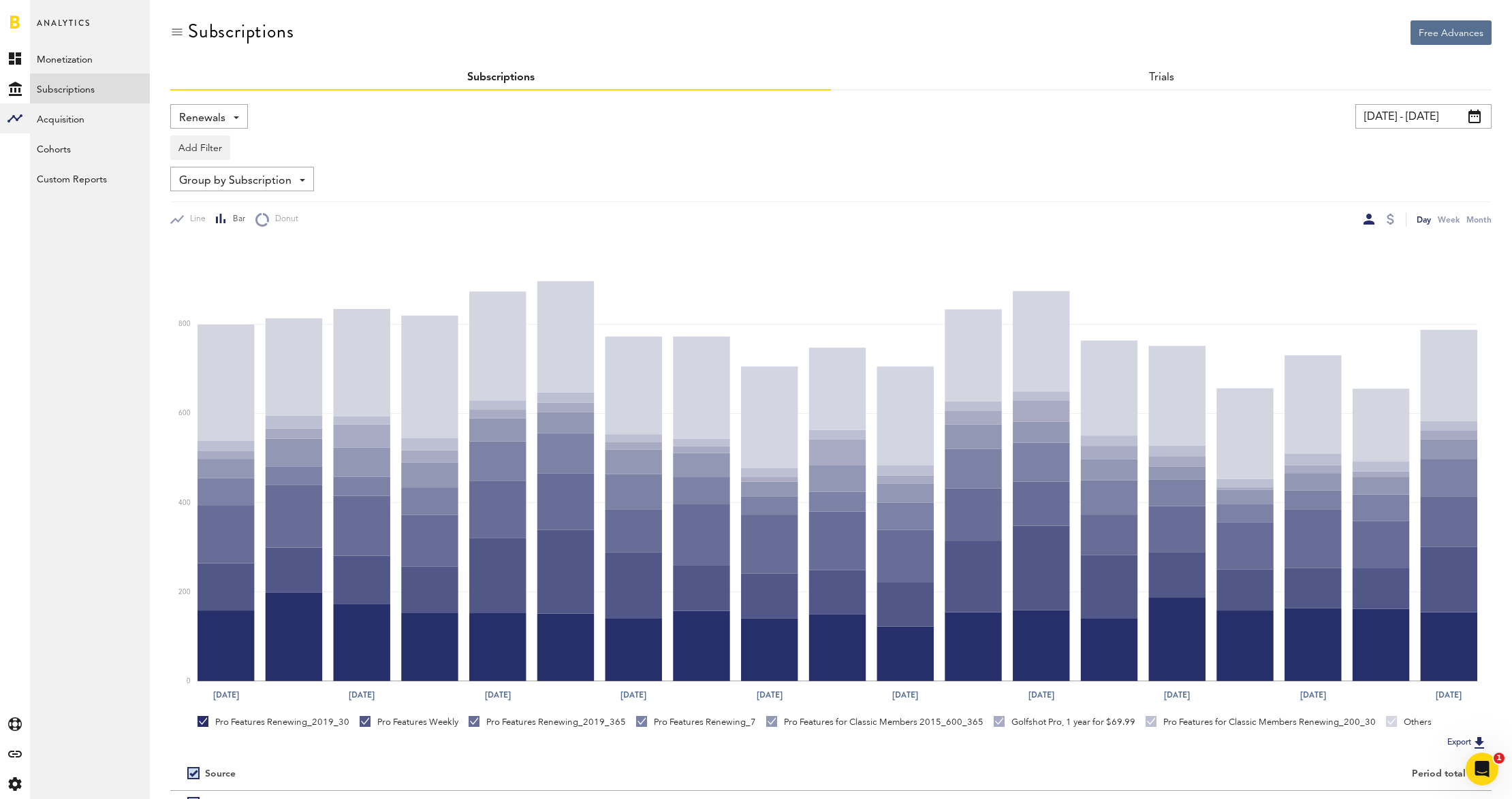
click at [1418, 123] on input "09/01/25 - 09/19/25" at bounding box center [1423, 116] width 136 height 25
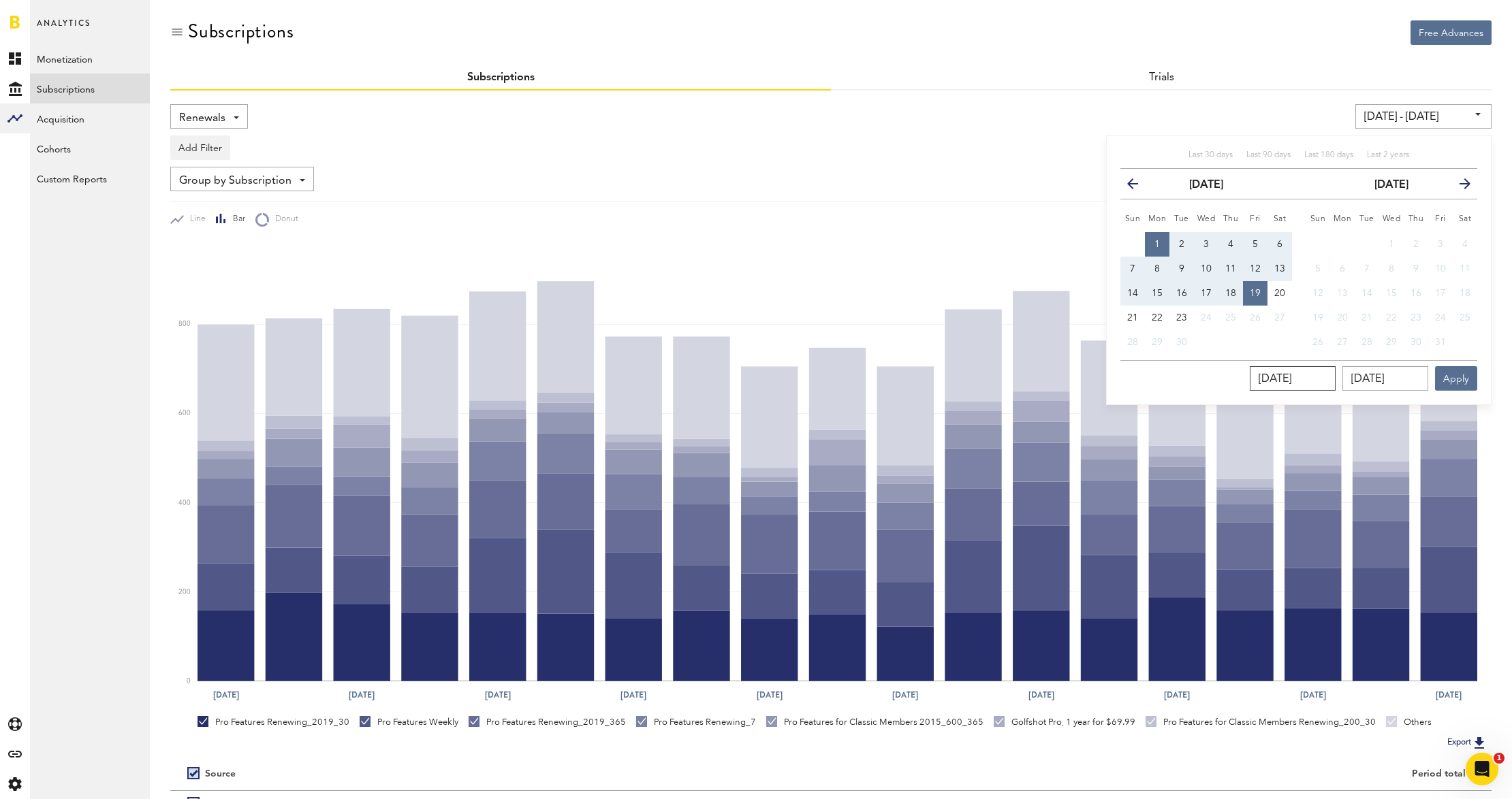
click at [1327, 379] on input "09/01/2025" at bounding box center [1292, 378] width 86 height 25
click at [1327, 379] on input "09/01/2025" at bounding box center [1292, 378] width 86 height 25
type input "09/01/24 - 09/19/25"
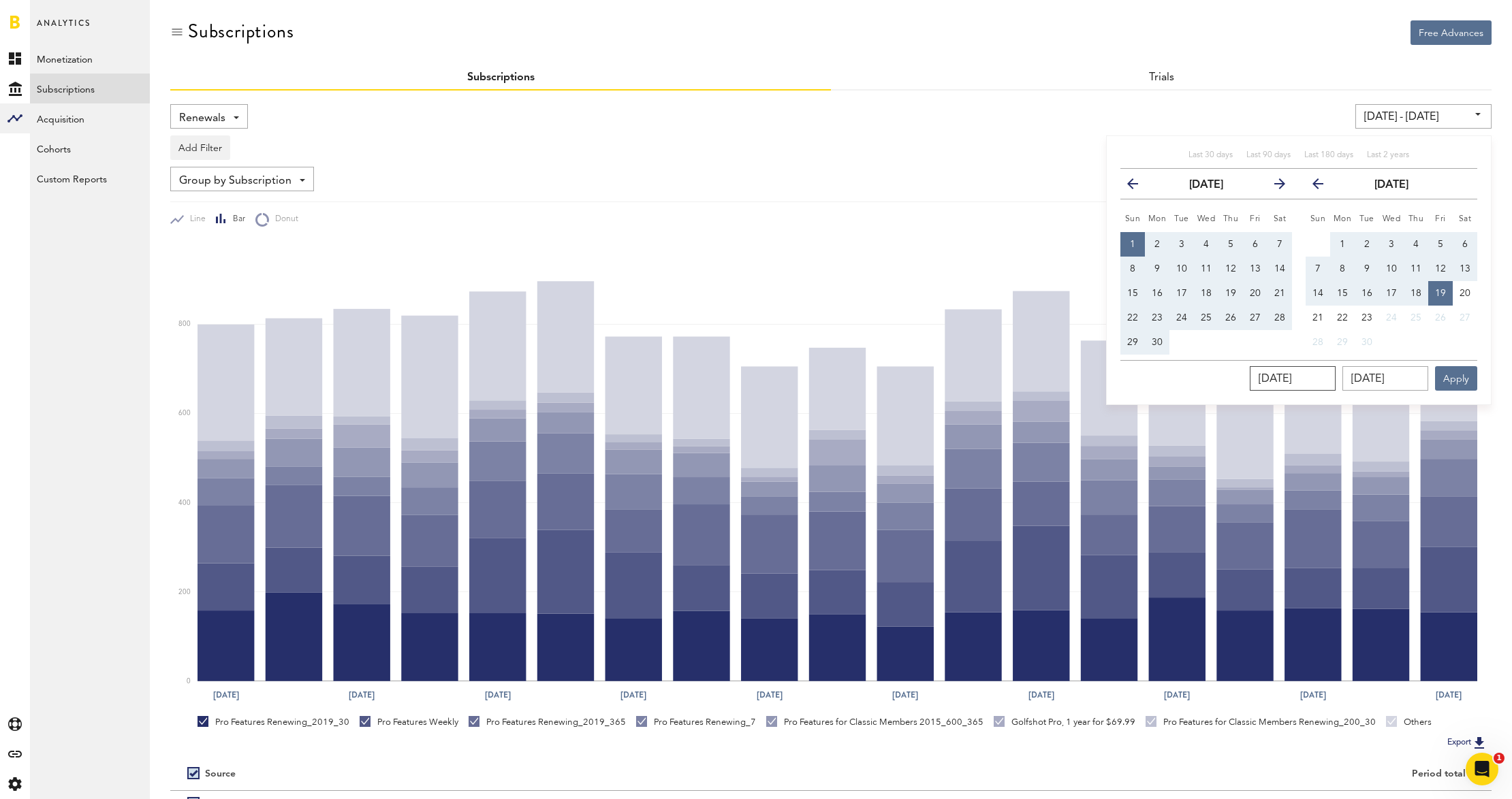
type input "[DATE]"
drag, startPoint x: 1407, startPoint y: 379, endPoint x: 1415, endPoint y: 376, distance: 8.5
click at [1415, 376] on input "09/19/2025" at bounding box center [1385, 378] width 86 height 25
type input "09/01/24 - 09/19/24"
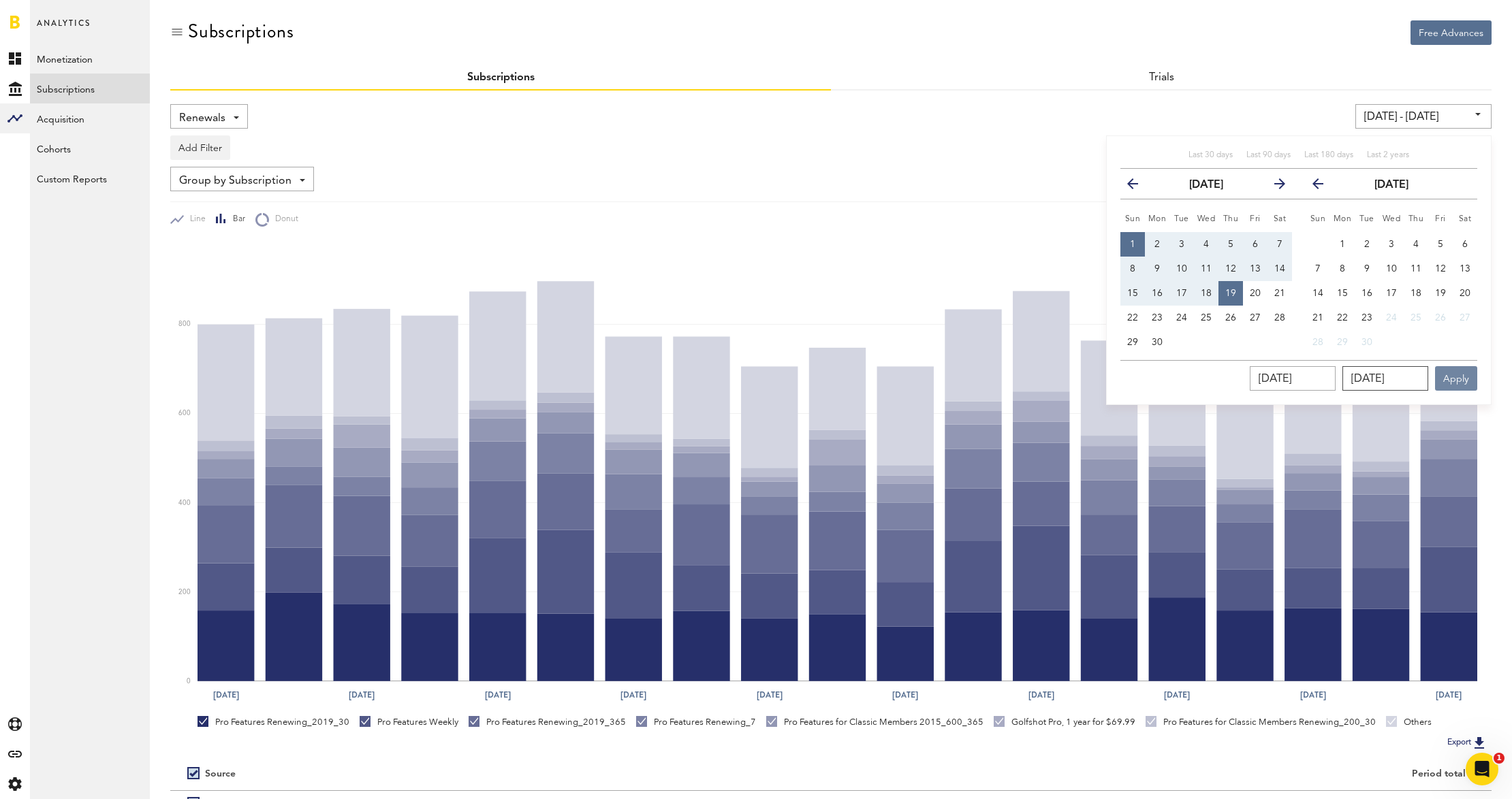
type input "09/19/2024"
click at [1460, 376] on button "Apply" at bounding box center [1456, 378] width 43 height 25
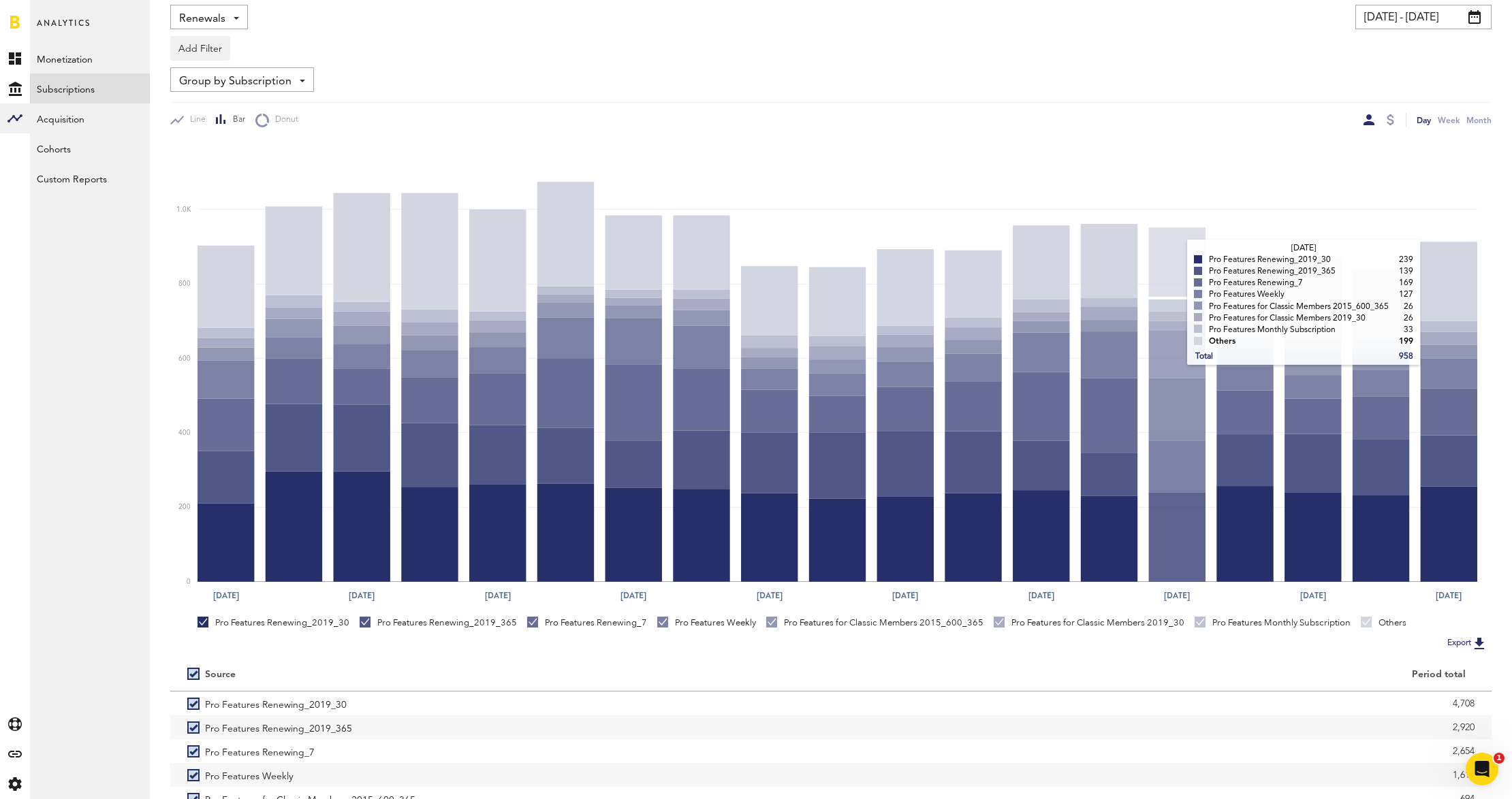
scroll to position [186, 0]
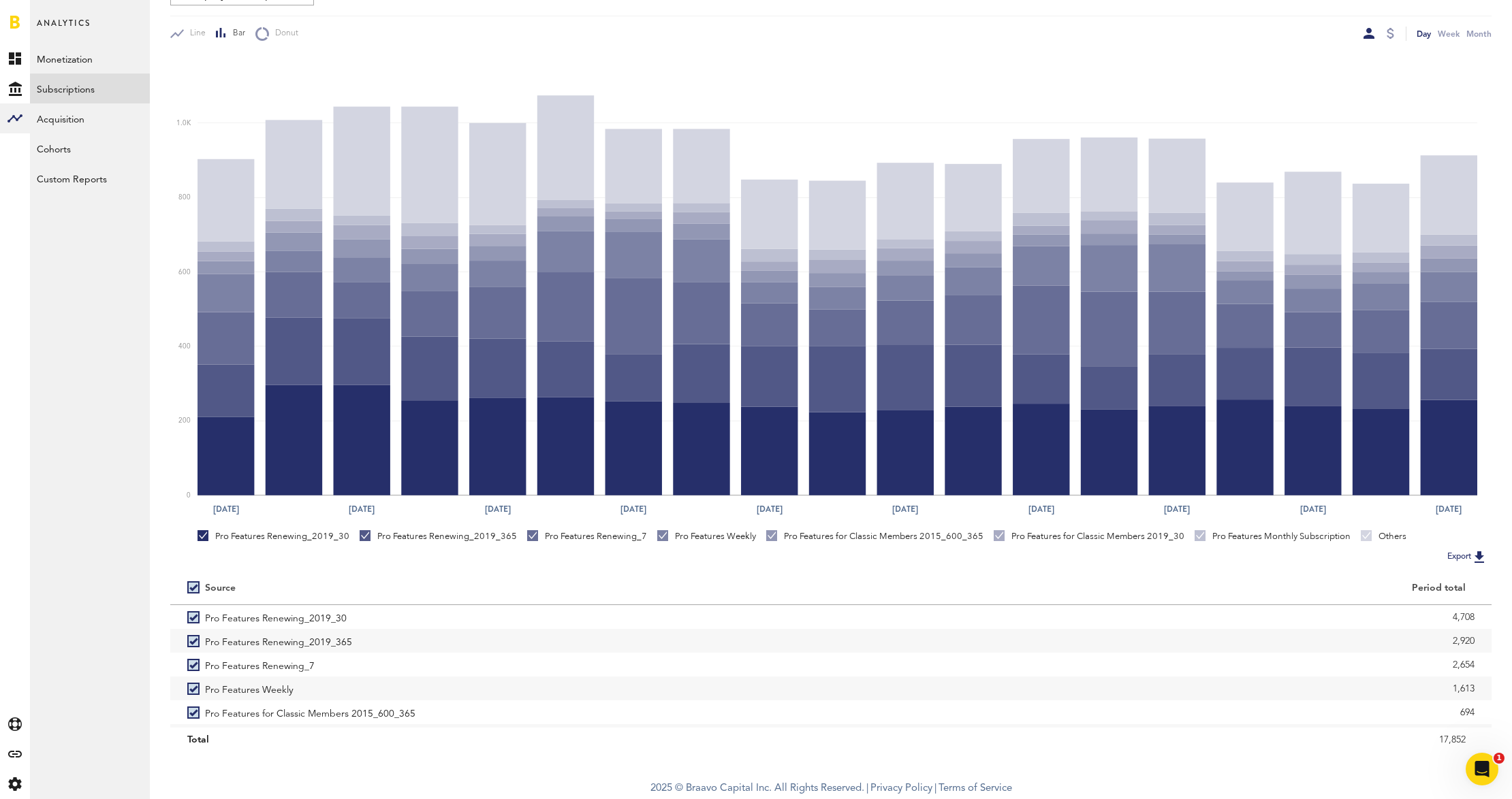
click at [1459, 551] on button "Export" at bounding box center [1467, 557] width 49 height 18
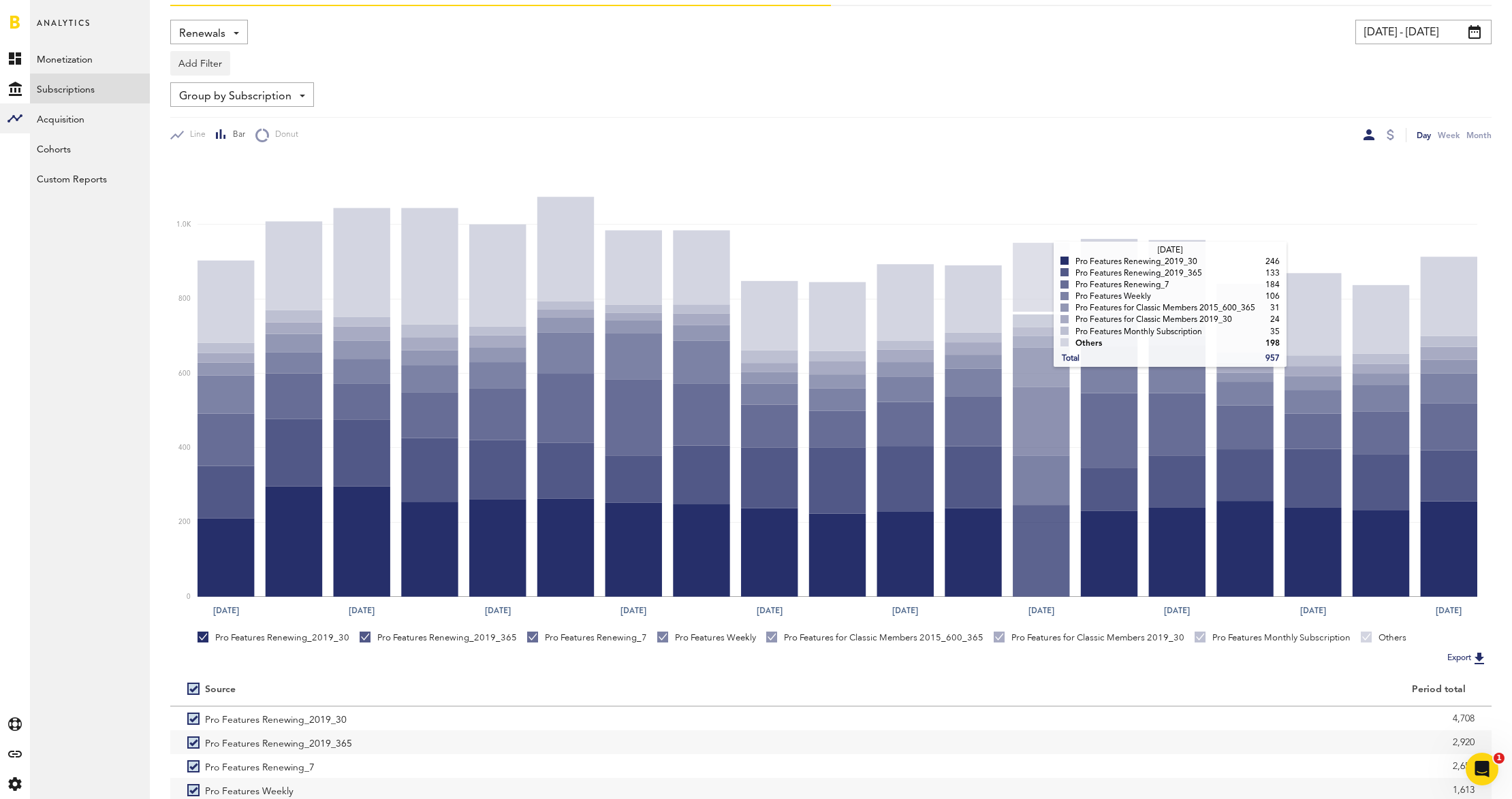
scroll to position [0, 0]
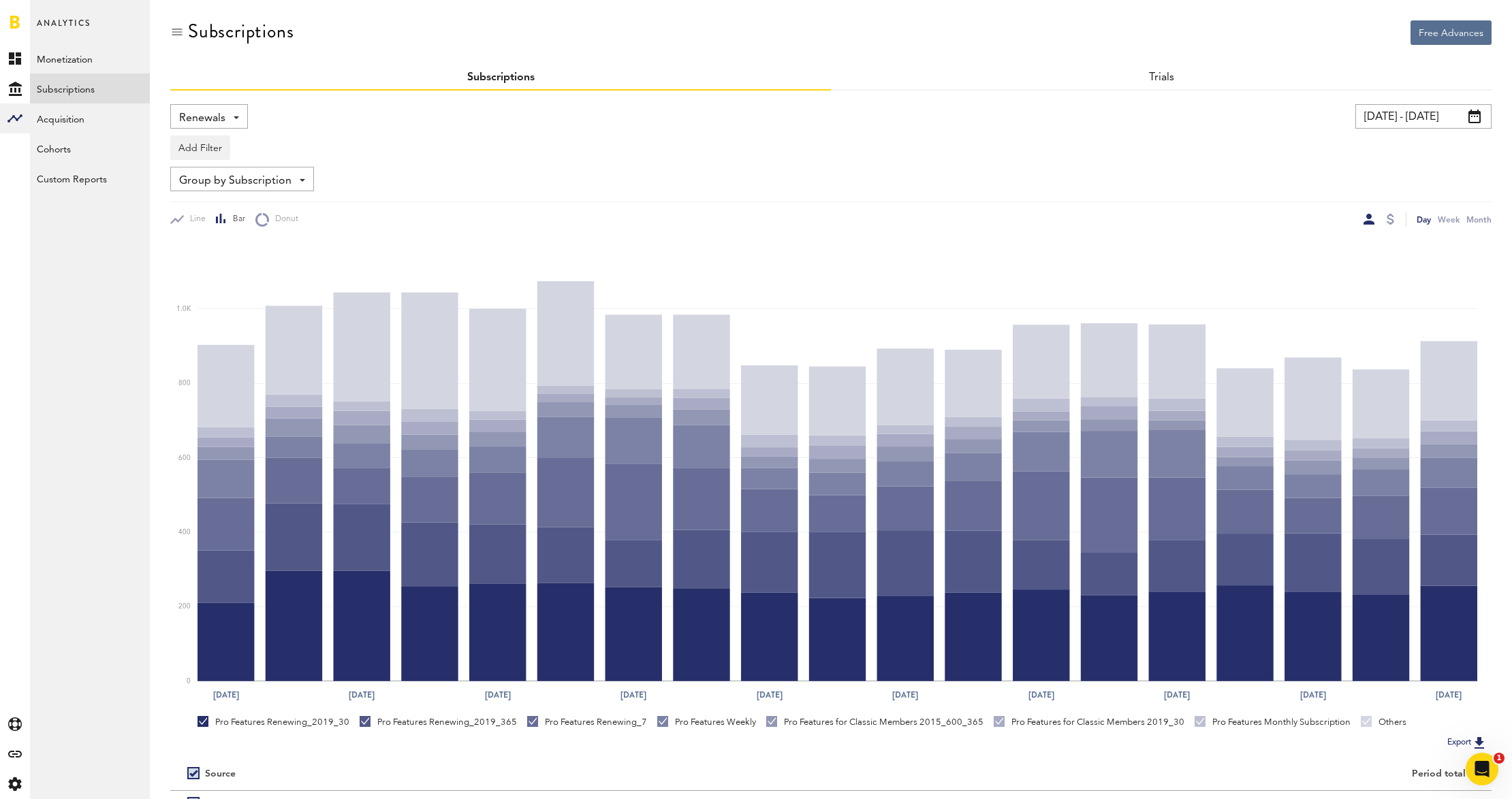
click at [235, 117] on span at bounding box center [236, 118] width 5 height 3
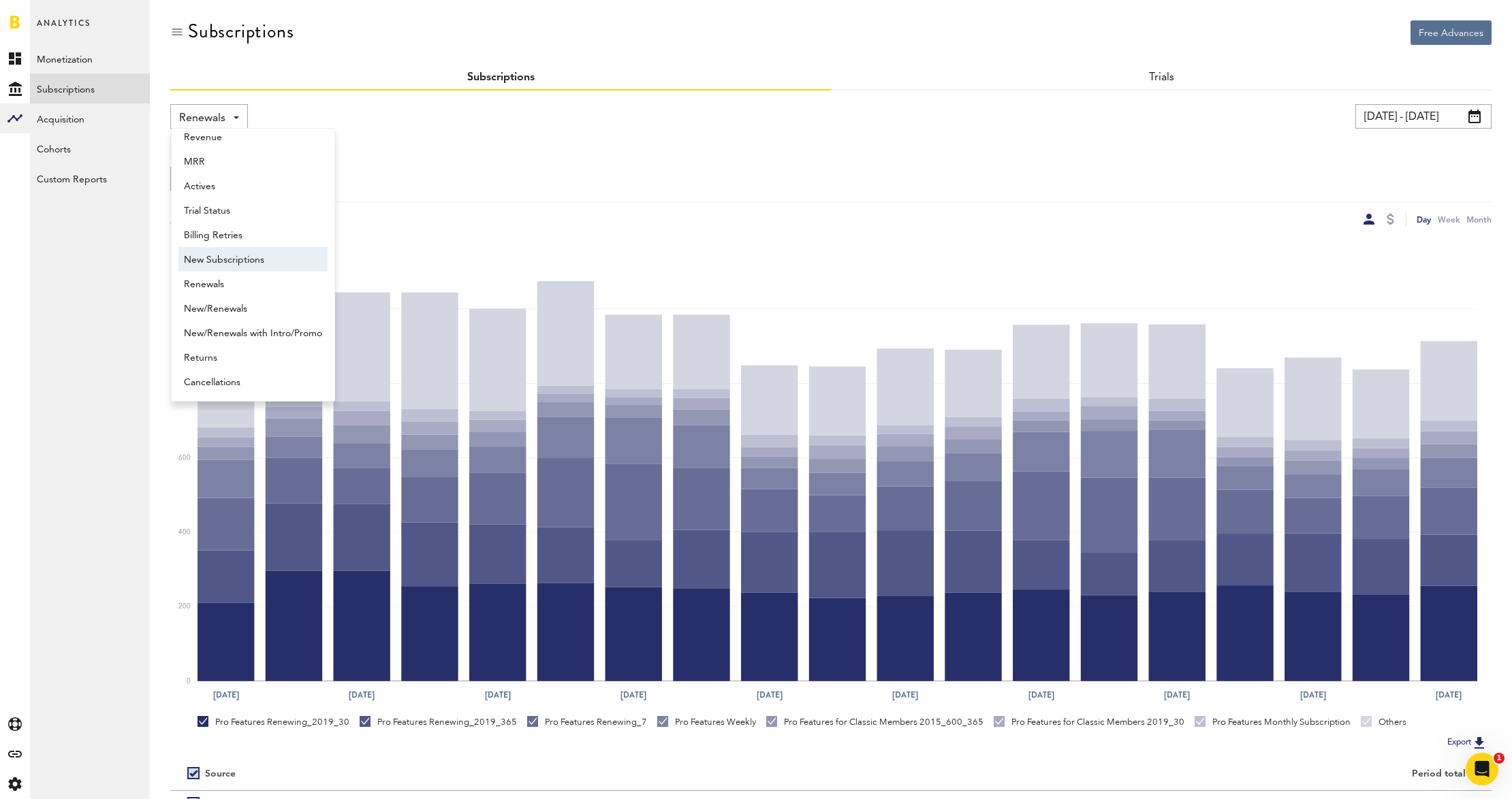
click at [244, 263] on span "New Subscriptions" at bounding box center [252, 260] width 138 height 23
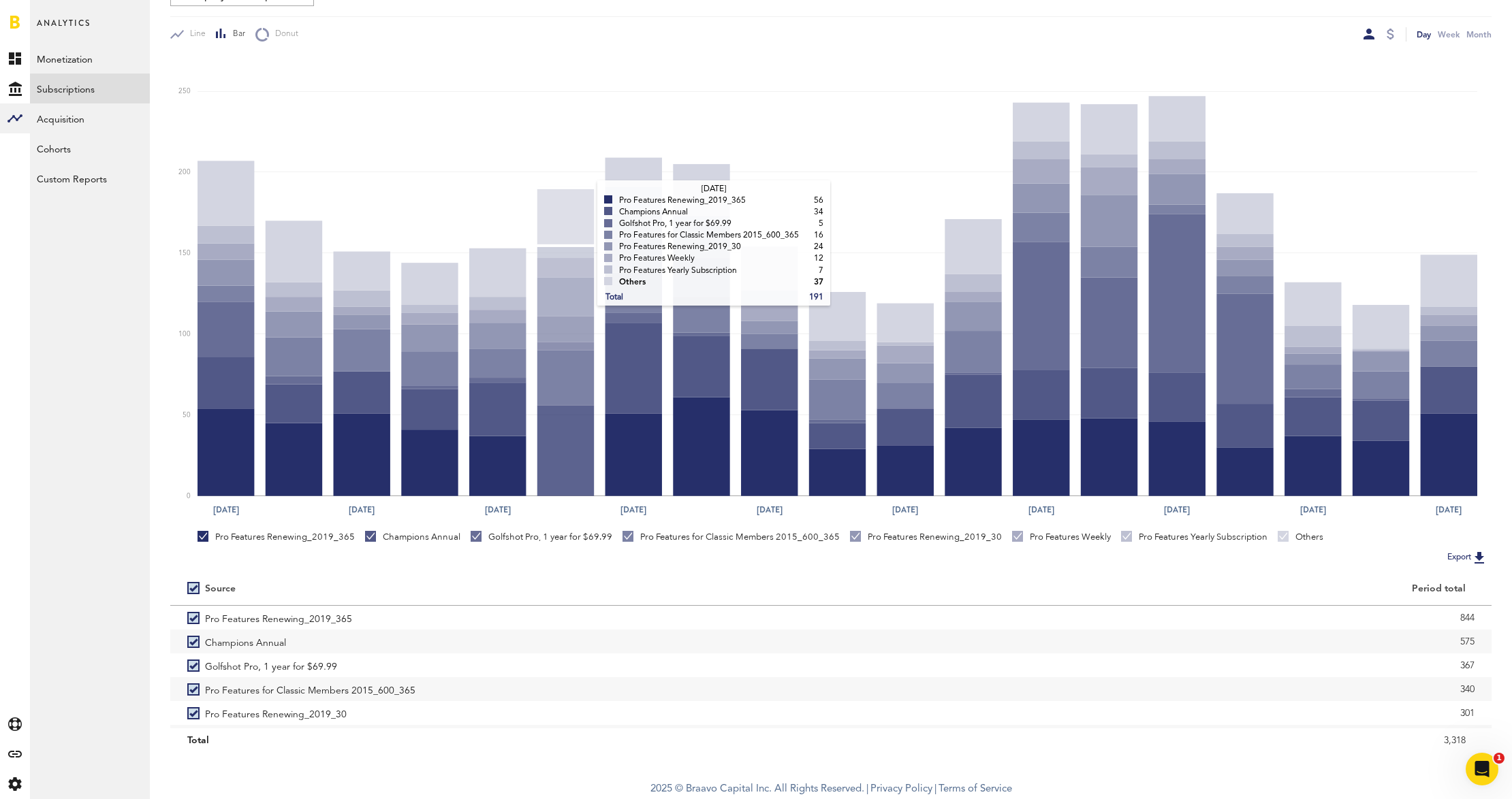
scroll to position [186, 0]
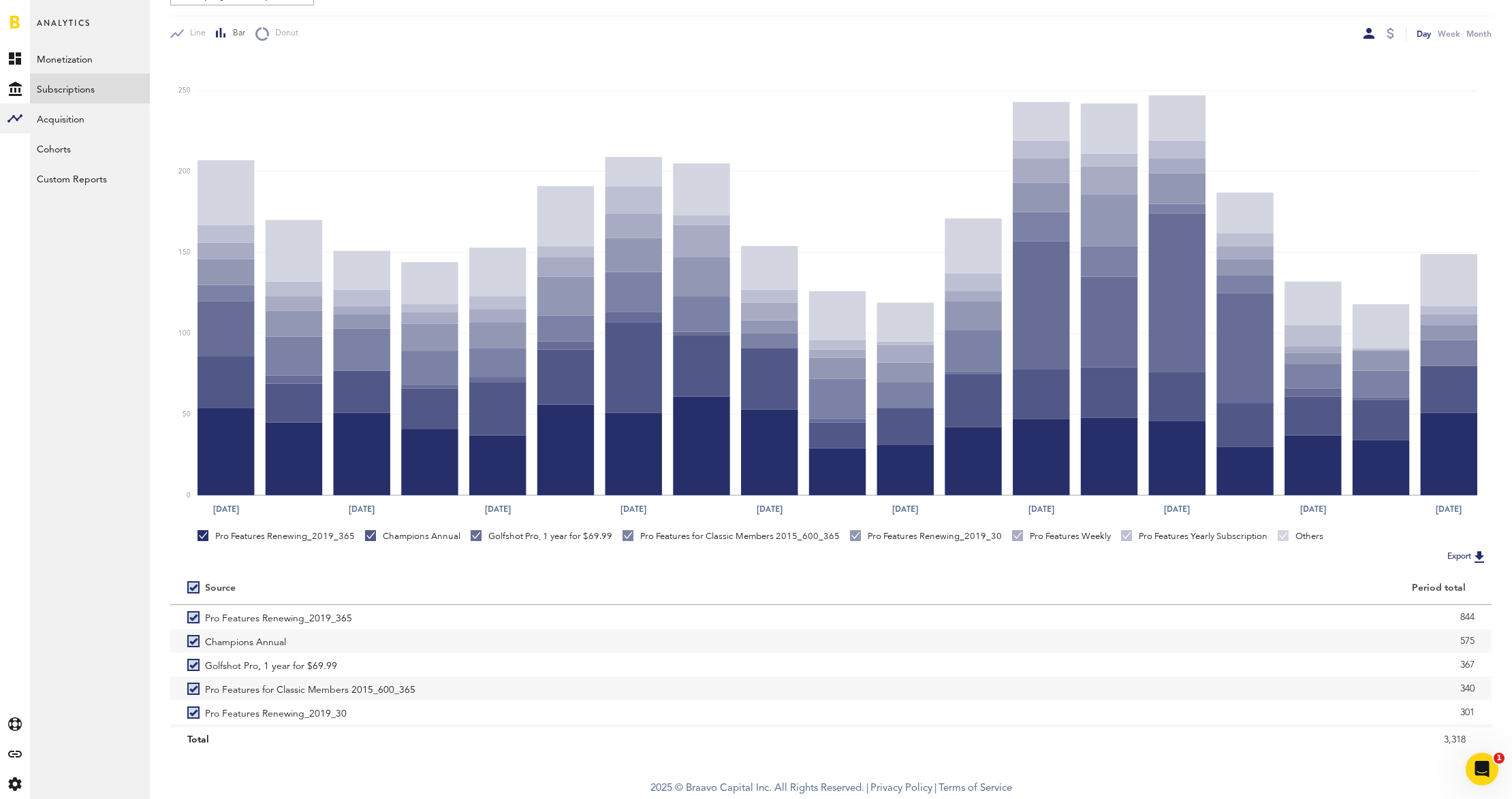
click at [1452, 550] on button "Export" at bounding box center [1467, 557] width 49 height 18
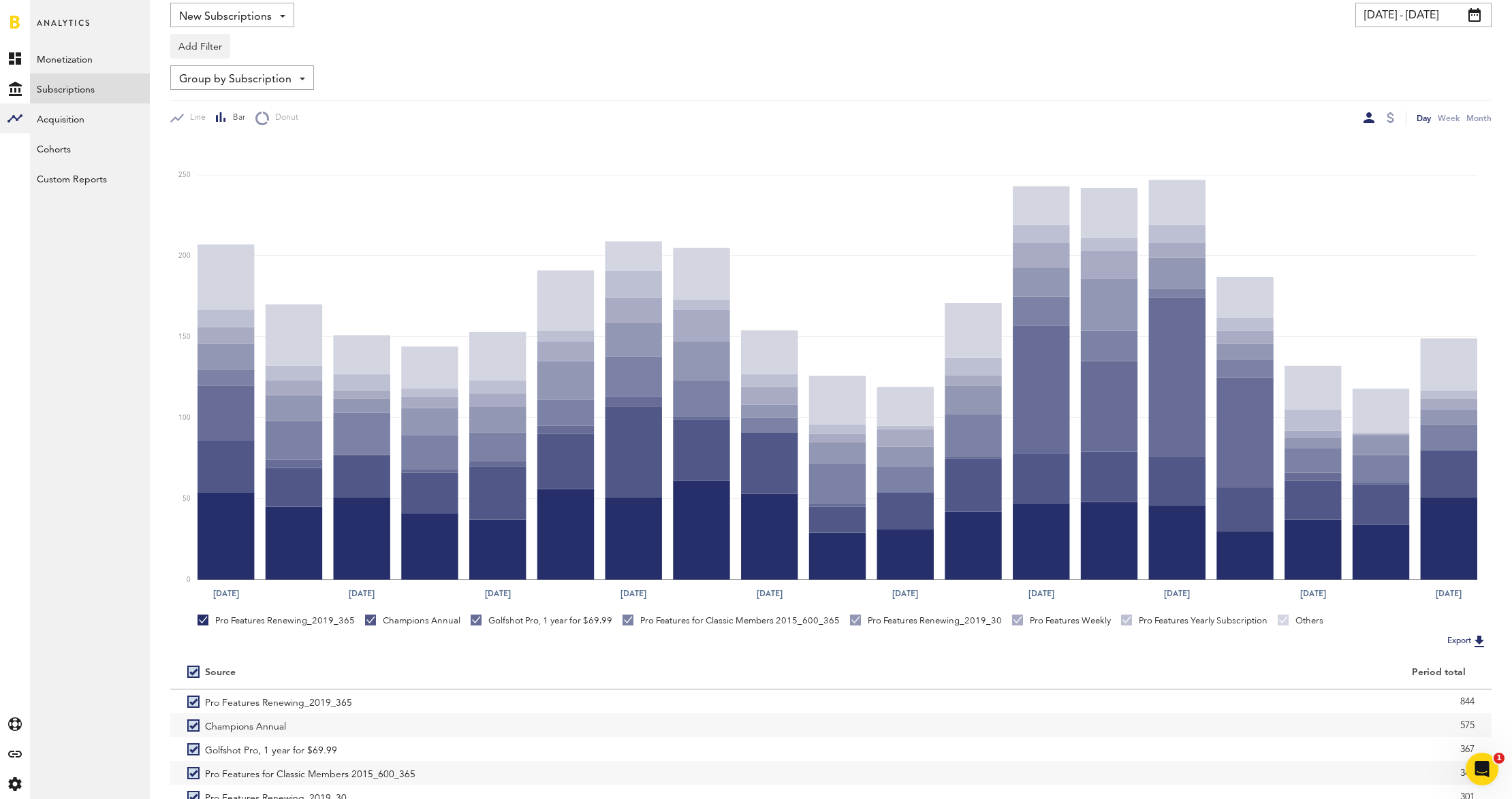
scroll to position [0, 0]
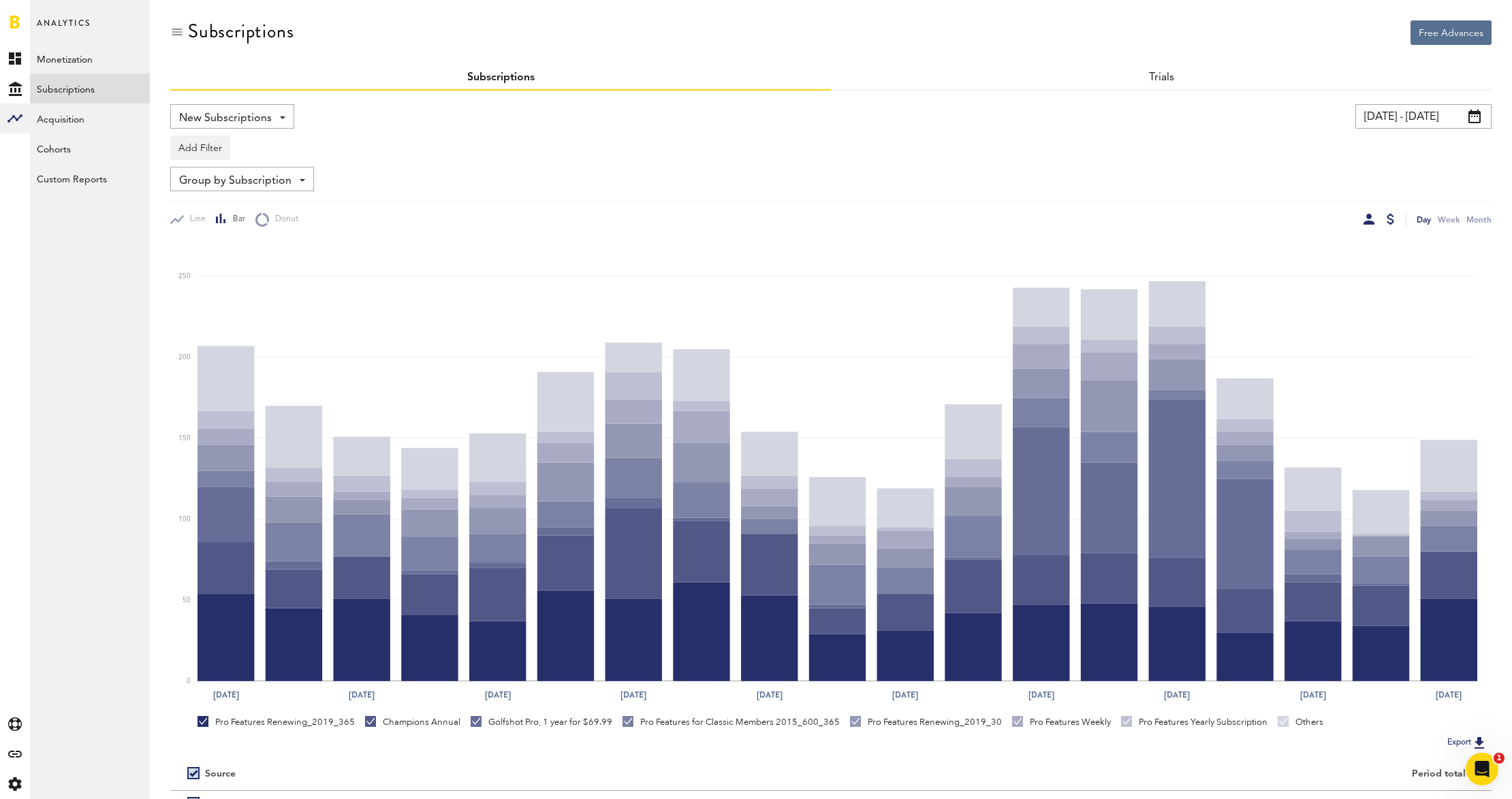
click at [1389, 218] on div at bounding box center [1390, 219] width 7 height 11
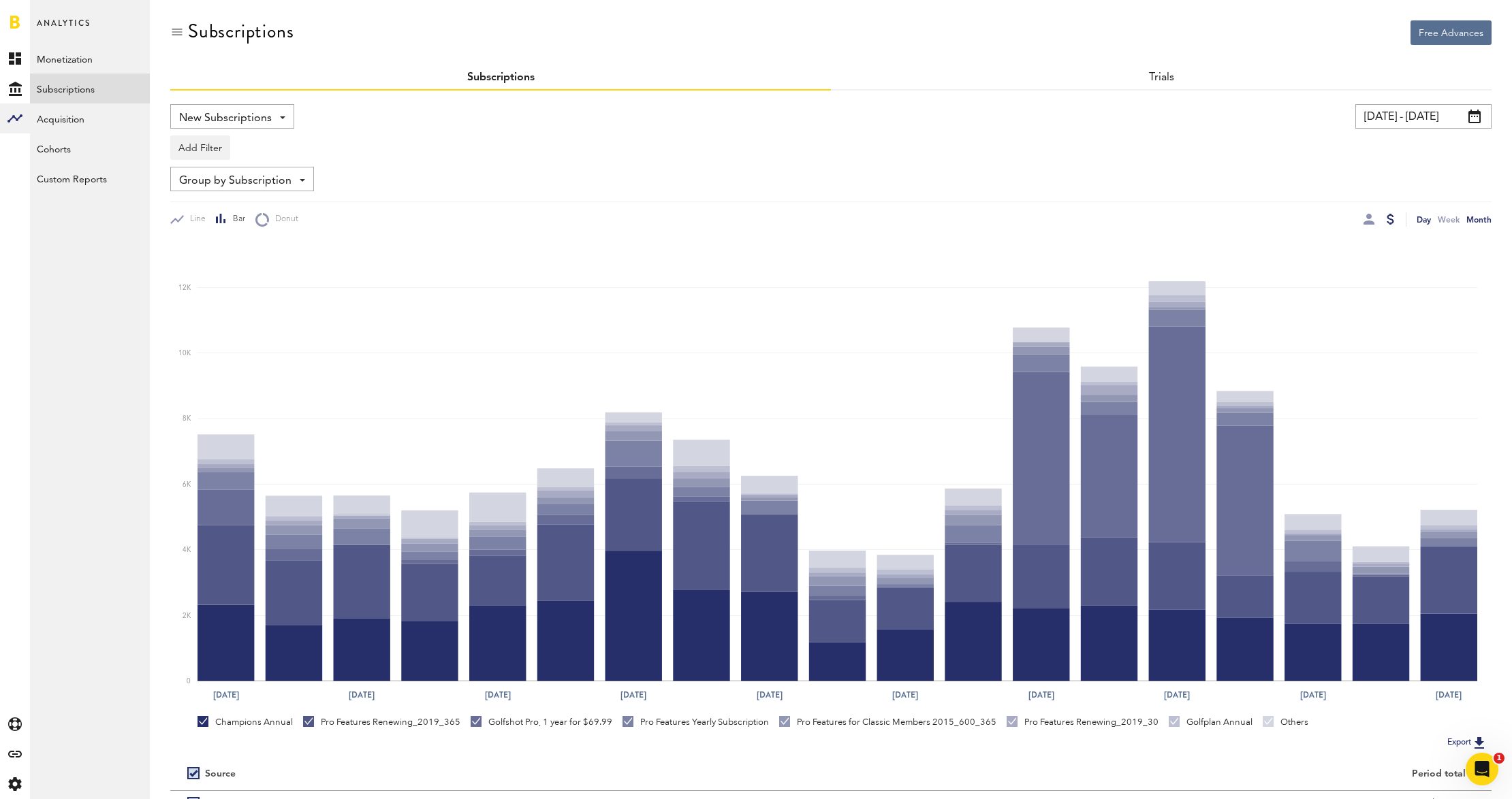
click at [1484, 222] on div "Month" at bounding box center [1479, 219] width 25 height 14
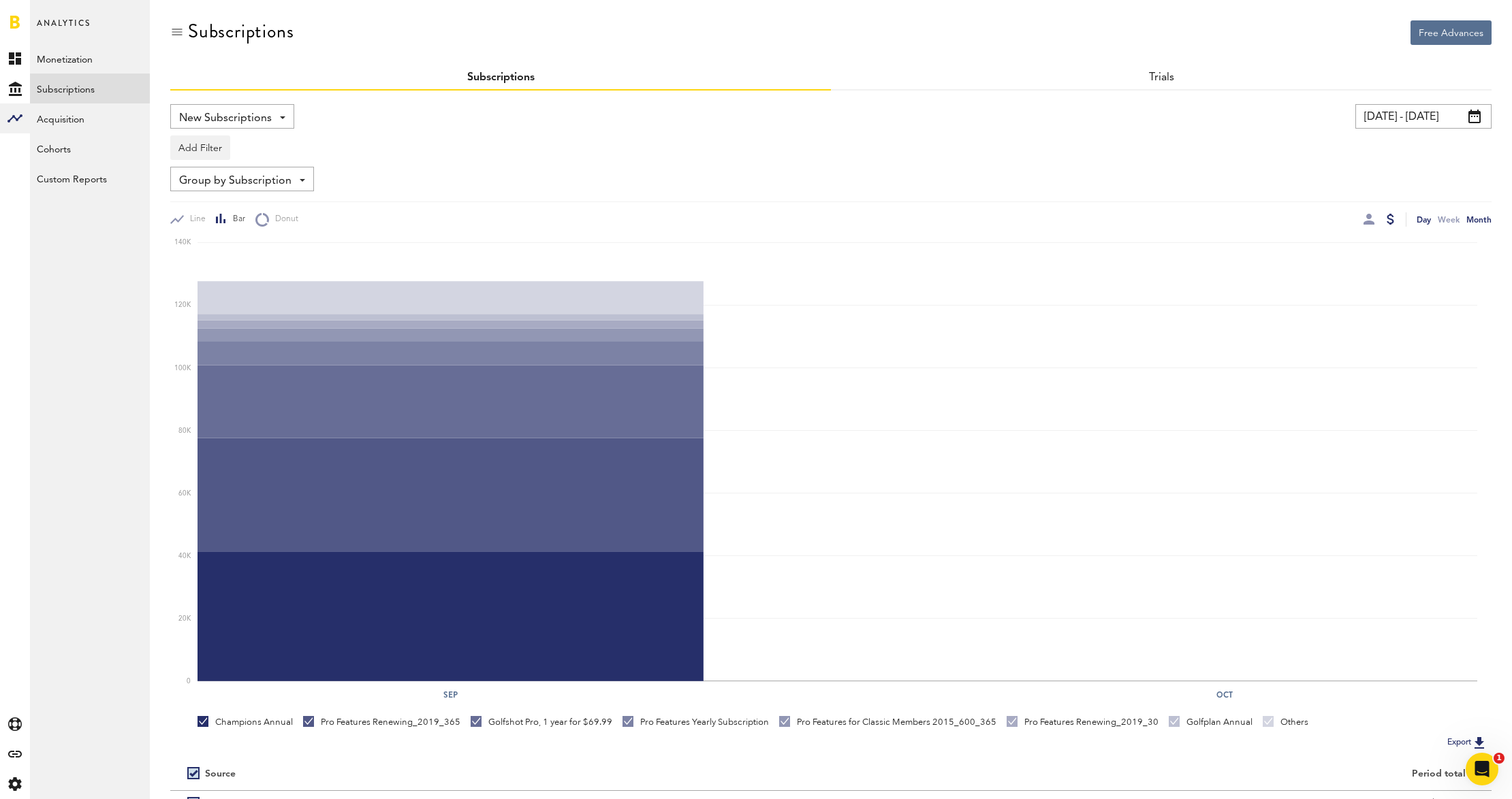
click at [1426, 220] on div "Day" at bounding box center [1423, 219] width 14 height 14
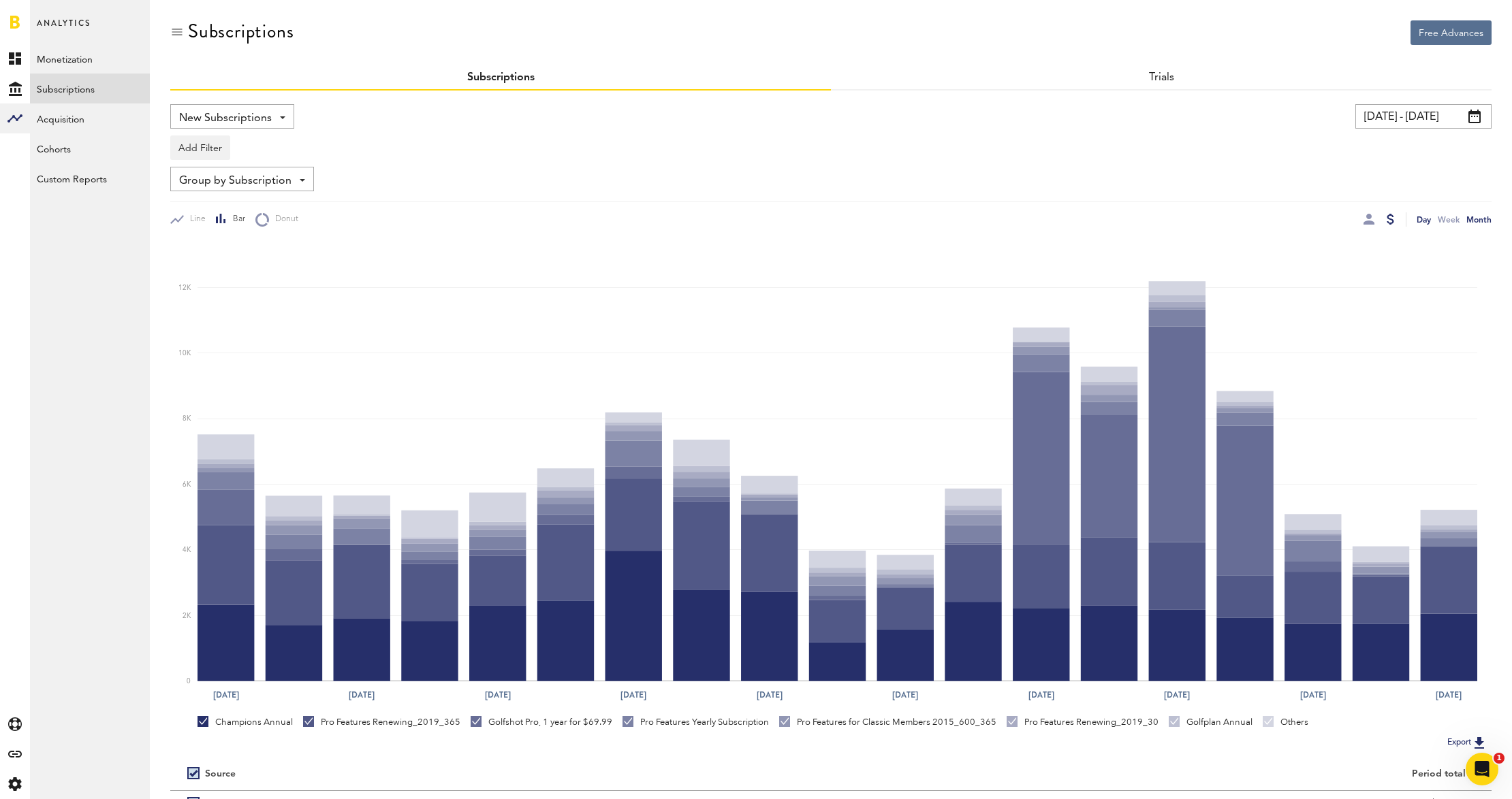
click at [1487, 224] on div "Month" at bounding box center [1479, 219] width 25 height 14
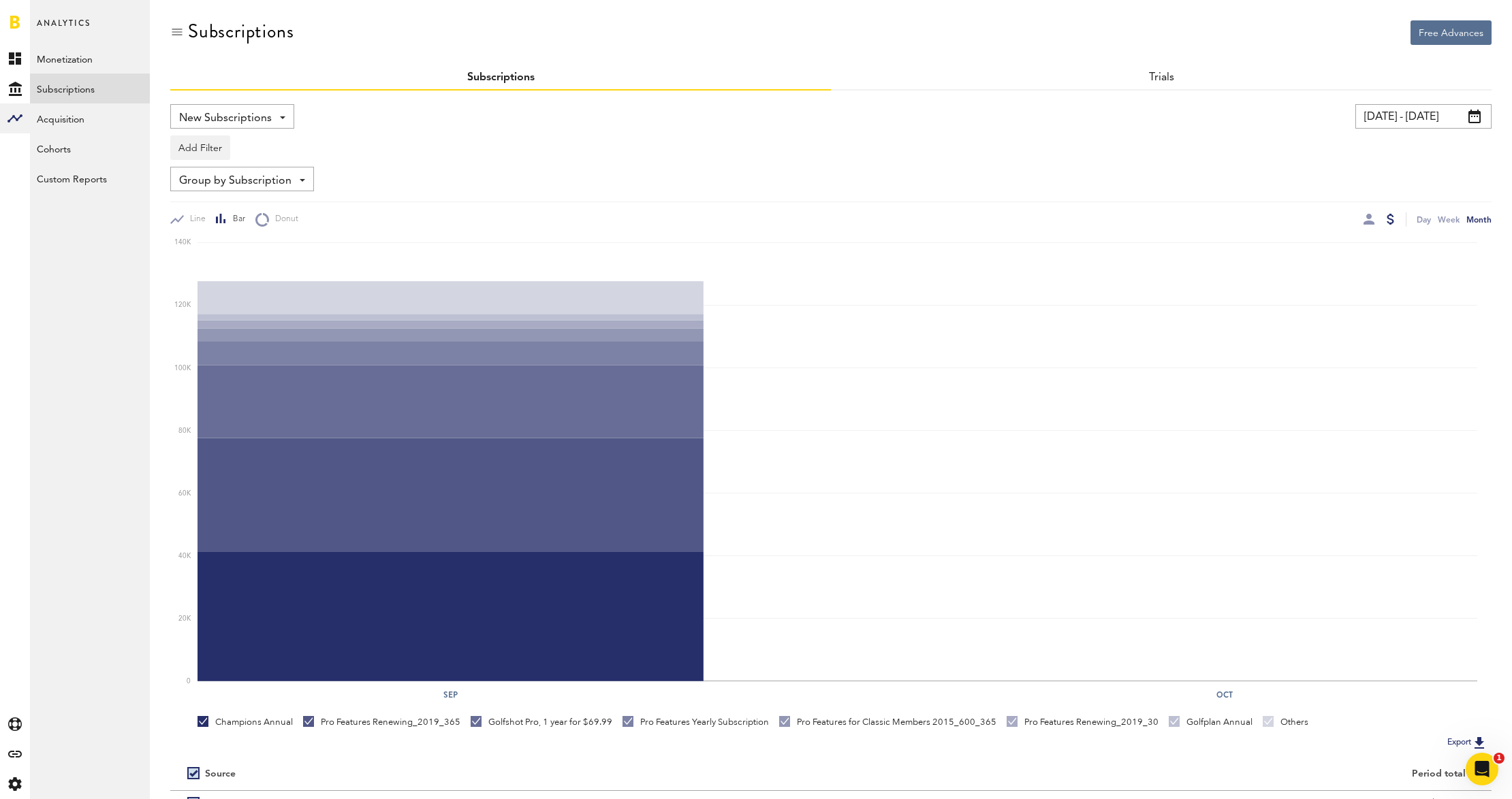
click at [1460, 741] on button "Export" at bounding box center [1467, 743] width 49 height 18
click at [283, 115] on div "New Subscriptions Revenue MRR Actives Trial Status Billing Retries New Subscrip…" at bounding box center [232, 116] width 124 height 25
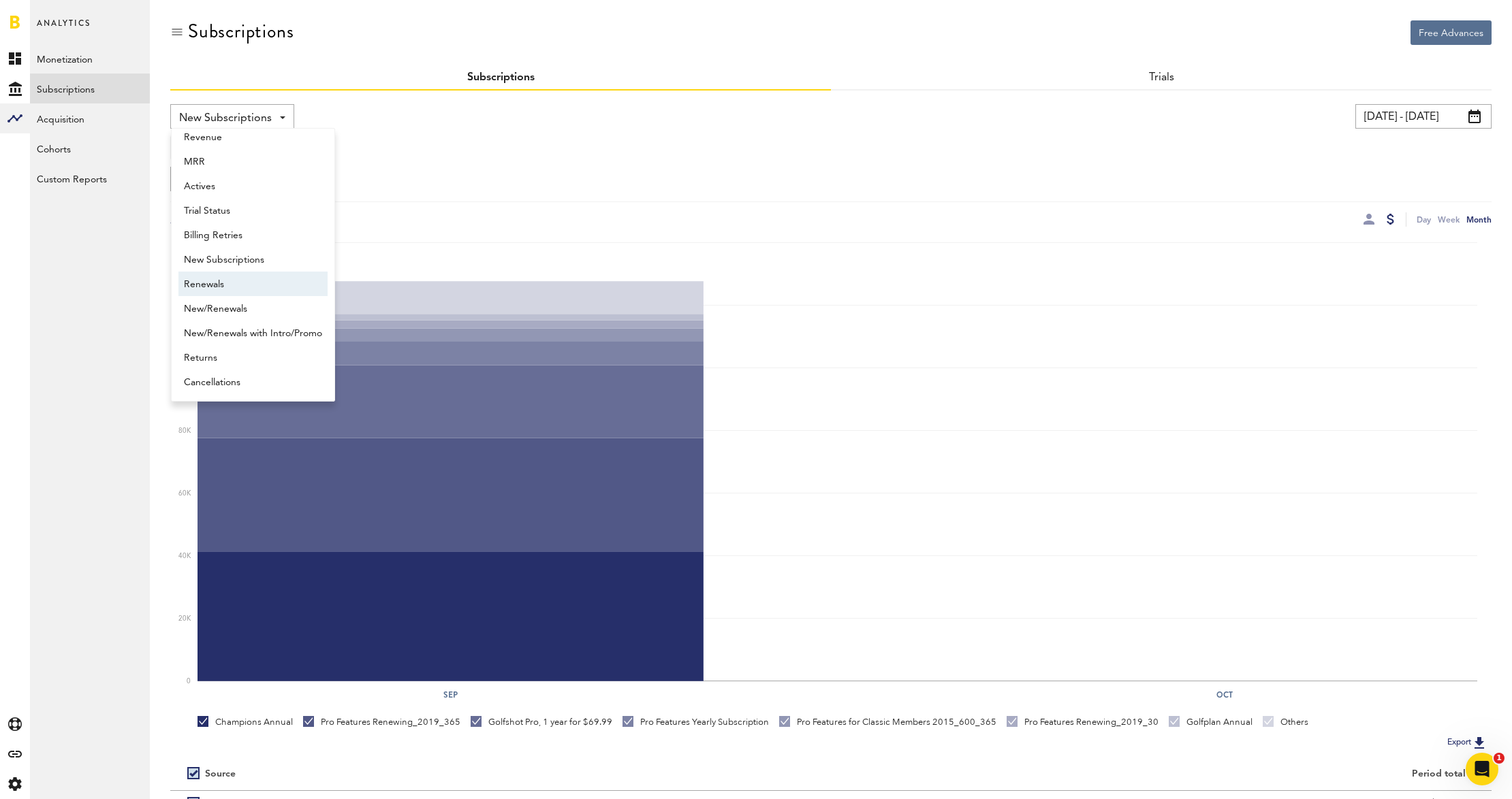
click at [267, 285] on span "Renewals" at bounding box center [252, 285] width 138 height 23
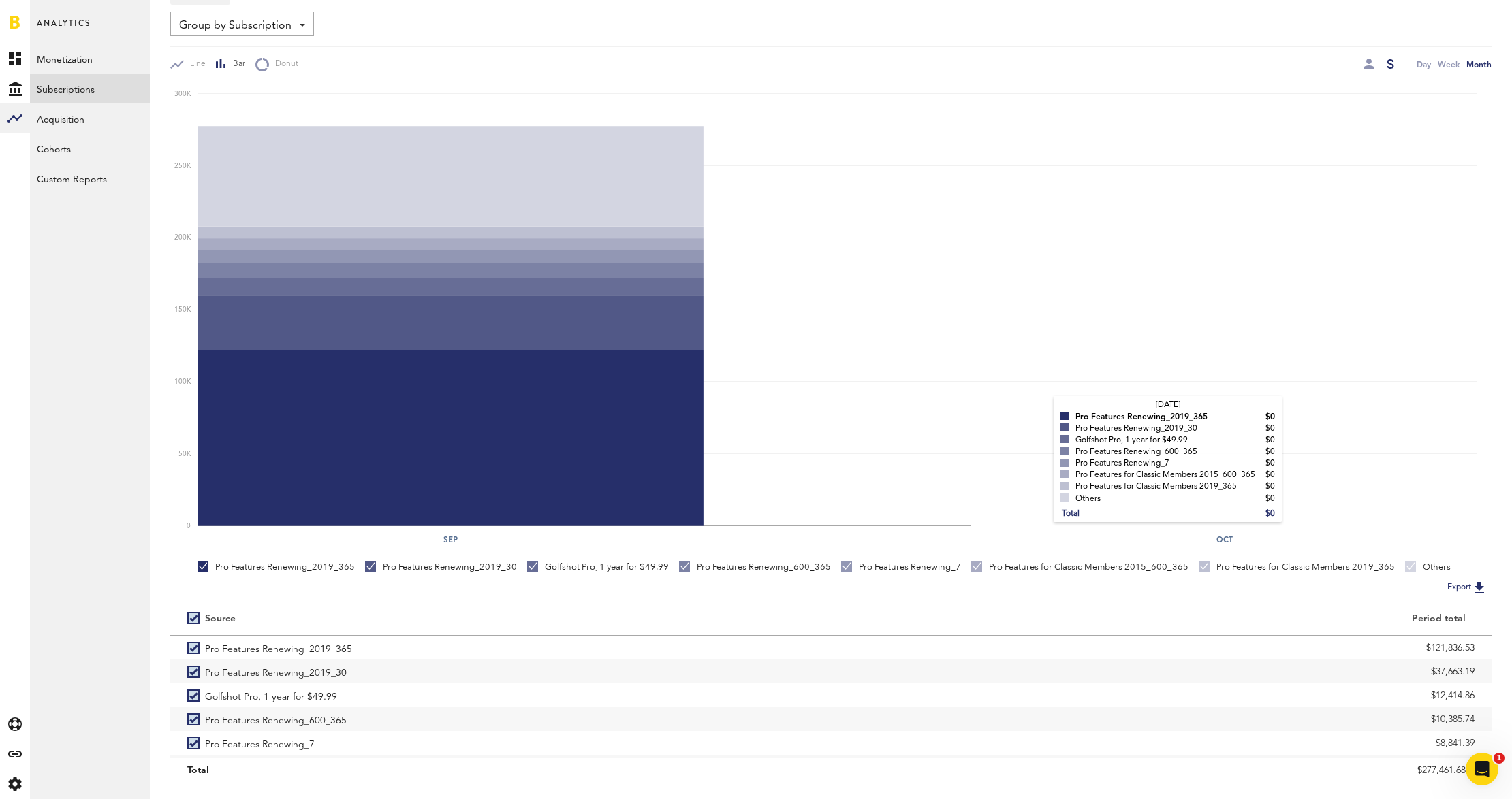
scroll to position [186, 0]
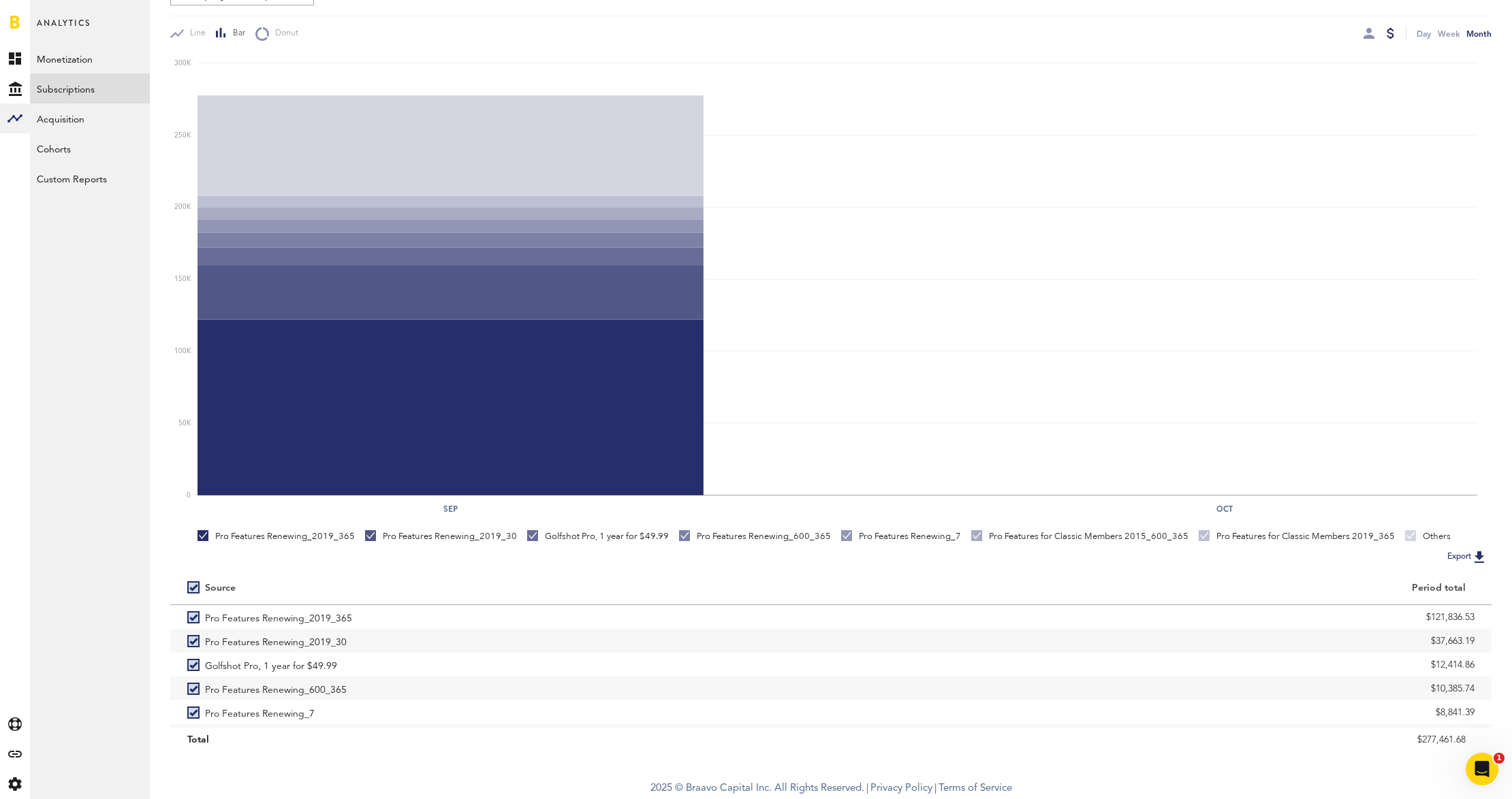
click at [1451, 556] on button "Export" at bounding box center [1467, 557] width 49 height 18
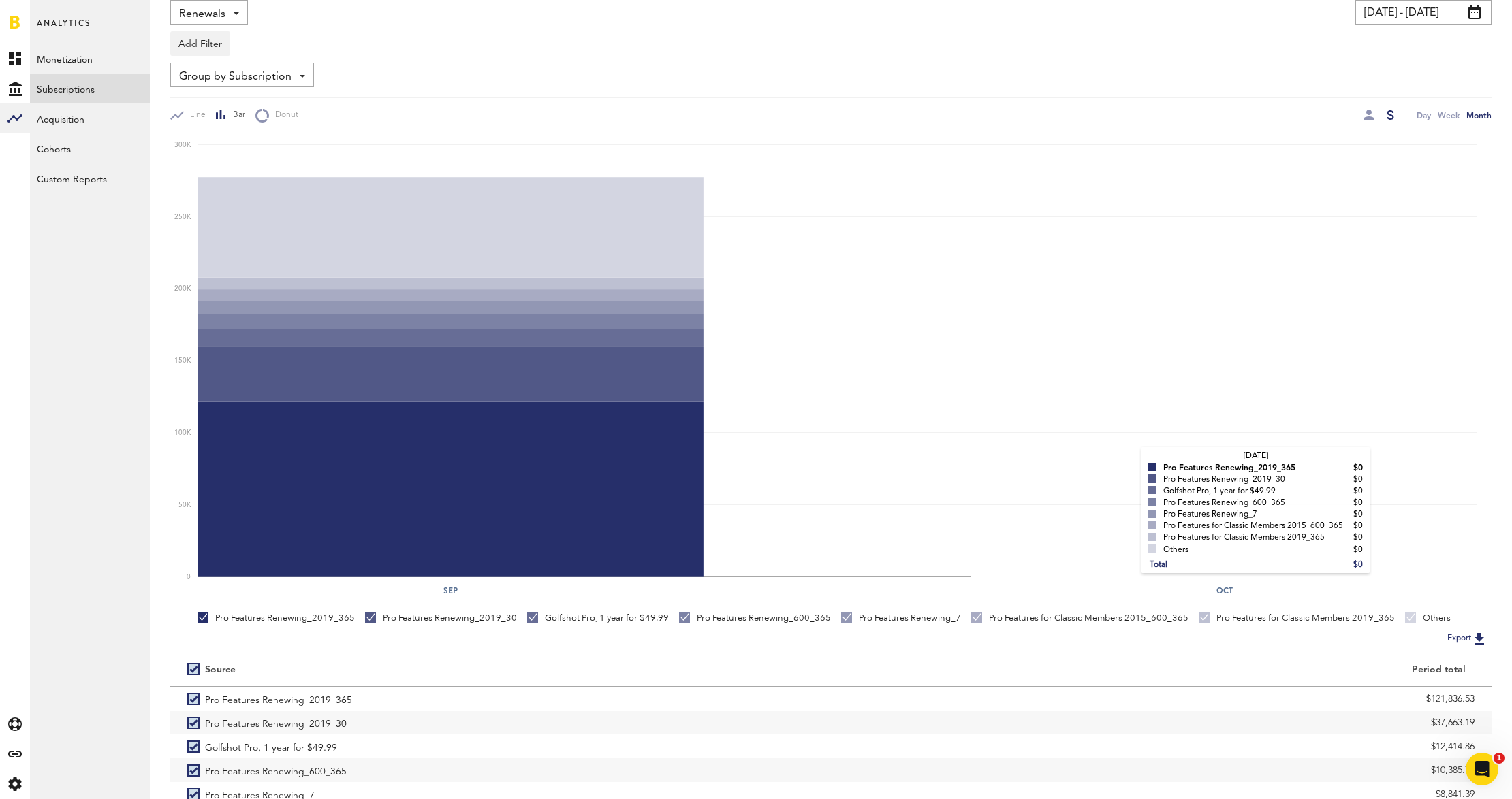
scroll to position [0, 0]
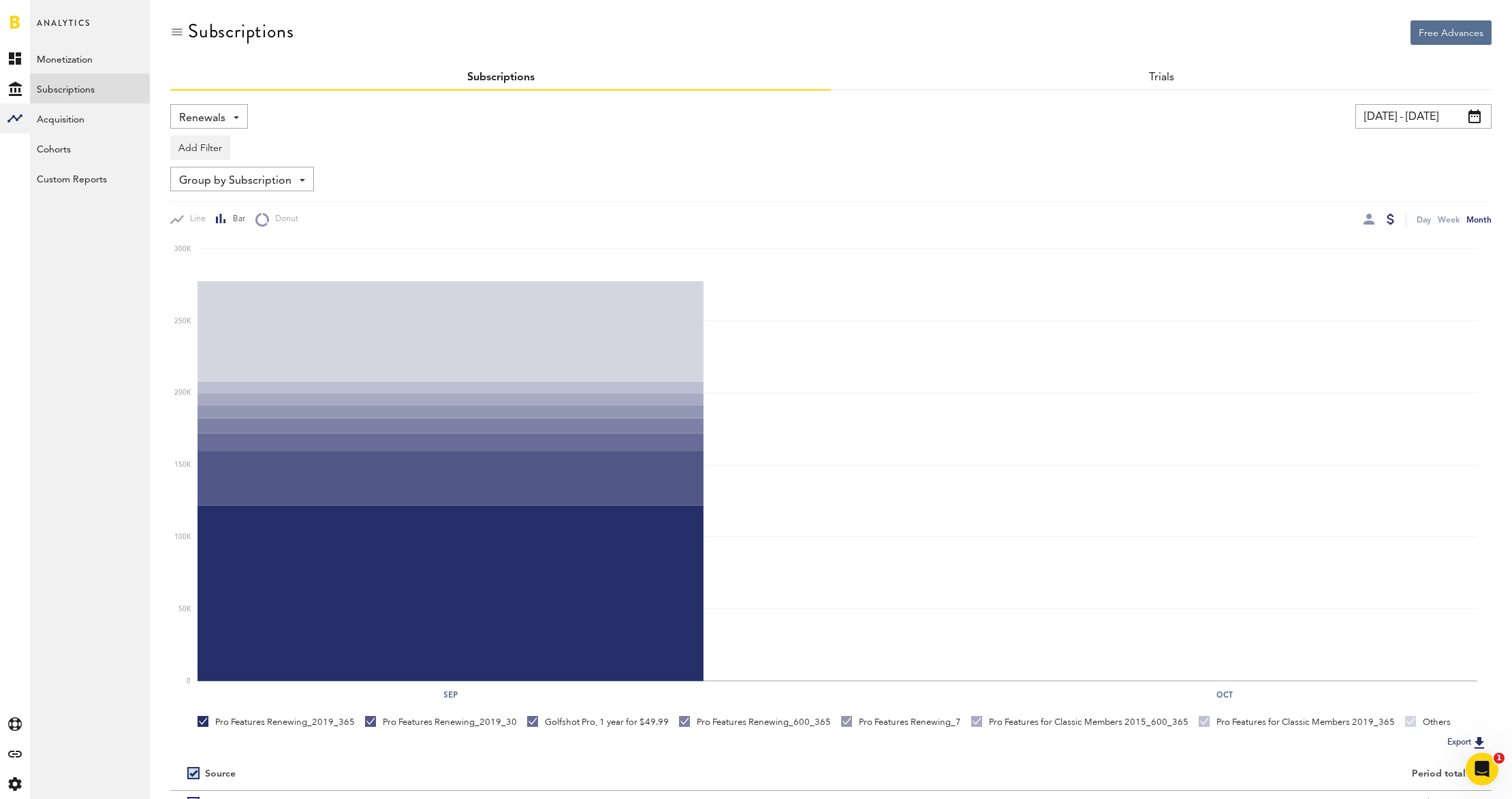
click at [1408, 112] on input "09/01/24 - 09/19/24" at bounding box center [1423, 116] width 136 height 25
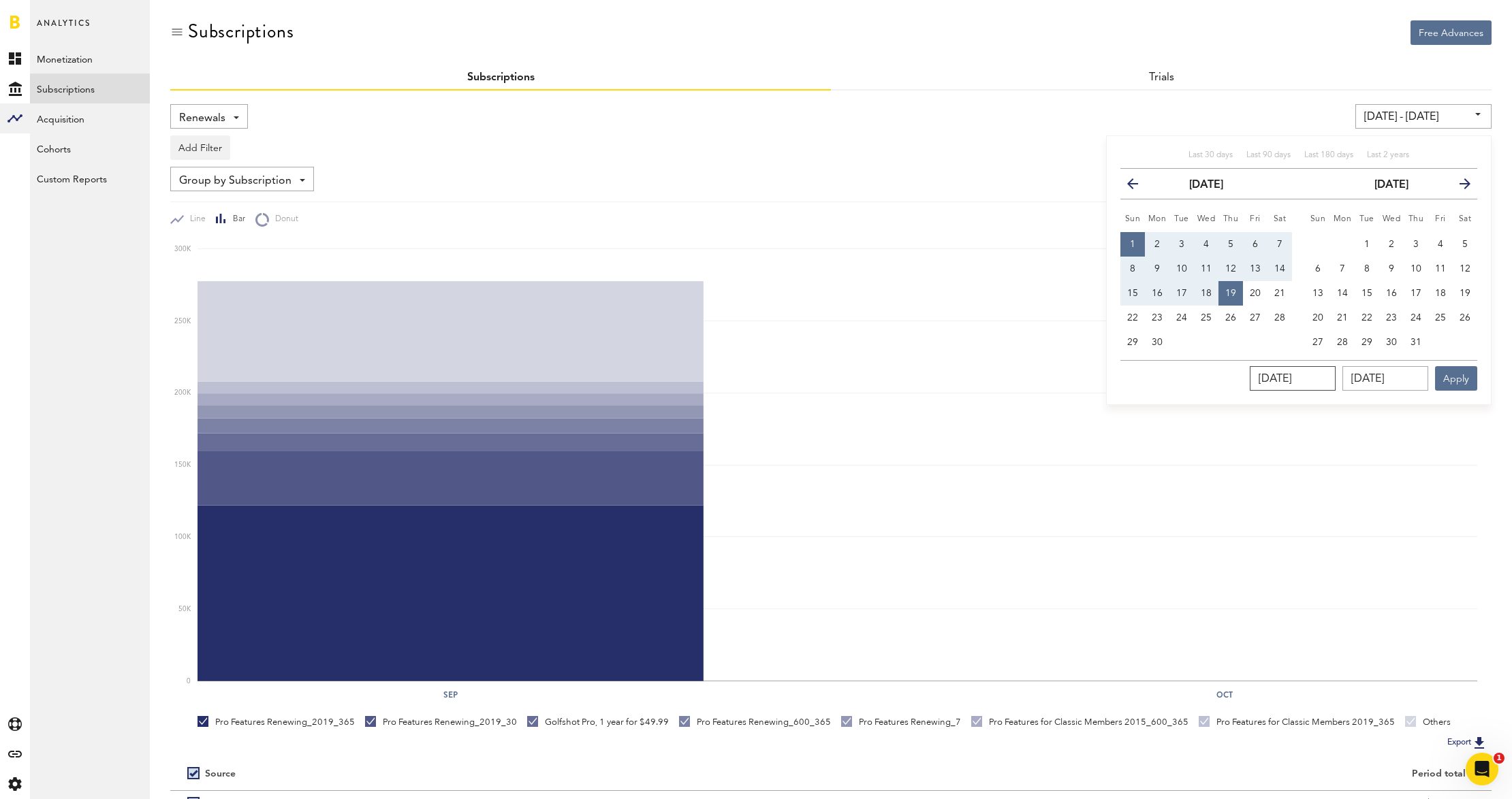
click at [1308, 374] on input "[DATE]" at bounding box center [1292, 378] width 86 height 25
drag, startPoint x: 1336, startPoint y: 379, endPoint x: 1320, endPoint y: 377, distance: 16.1
click at [1320, 377] on input "[DATE]" at bounding box center [1292, 378] width 86 height 25
type input "09/01/25 - 09/01/25"
type input "09/01/2025"
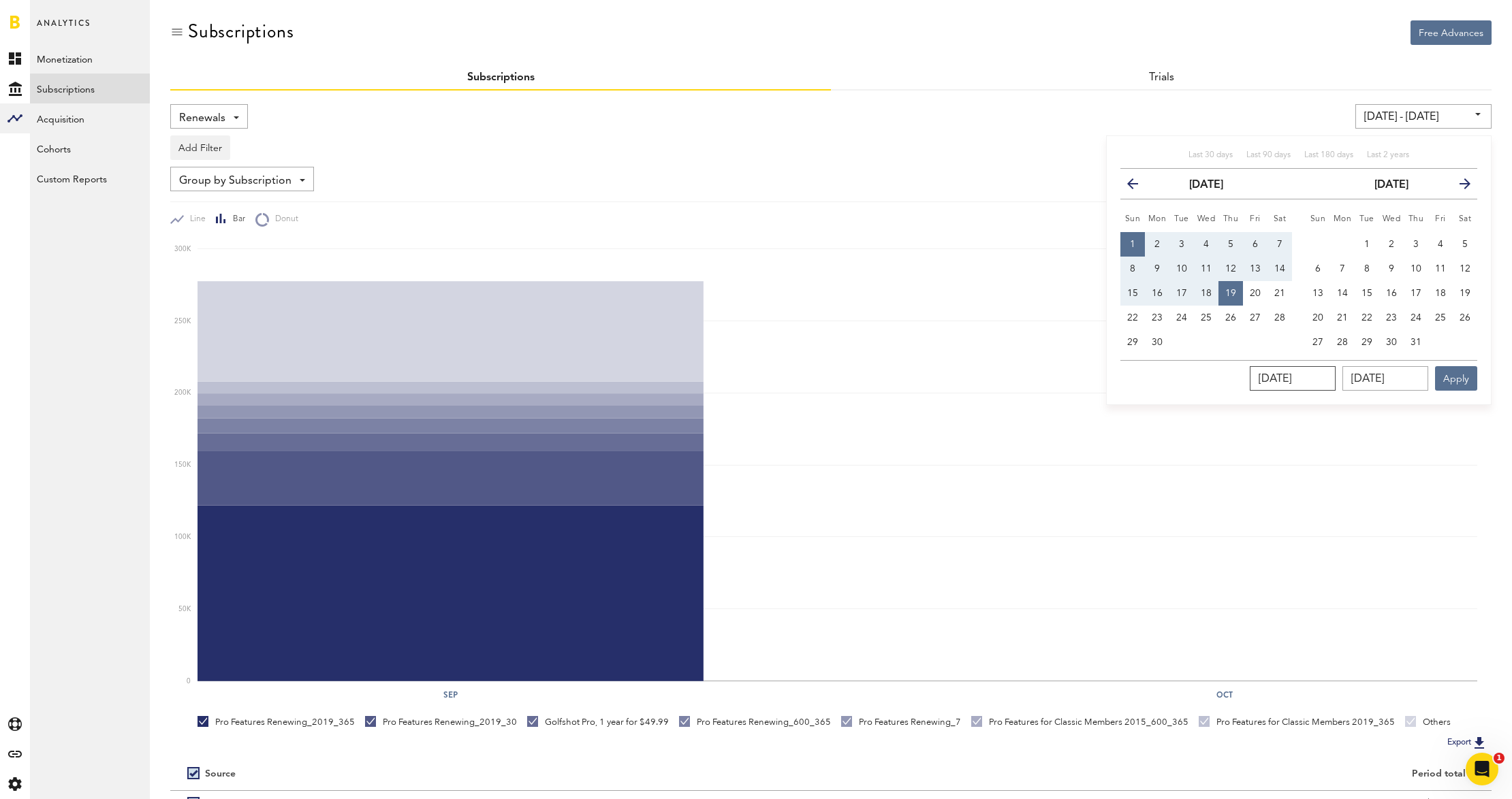
type input "09/01/2025"
click at [1410, 382] on input "09/01/2025" at bounding box center [1385, 378] width 86 height 25
click at [1398, 382] on input "09/01/2025" at bounding box center [1385, 378] width 86 height 25
click at [1251, 296] on span "19" at bounding box center [1255, 293] width 11 height 10
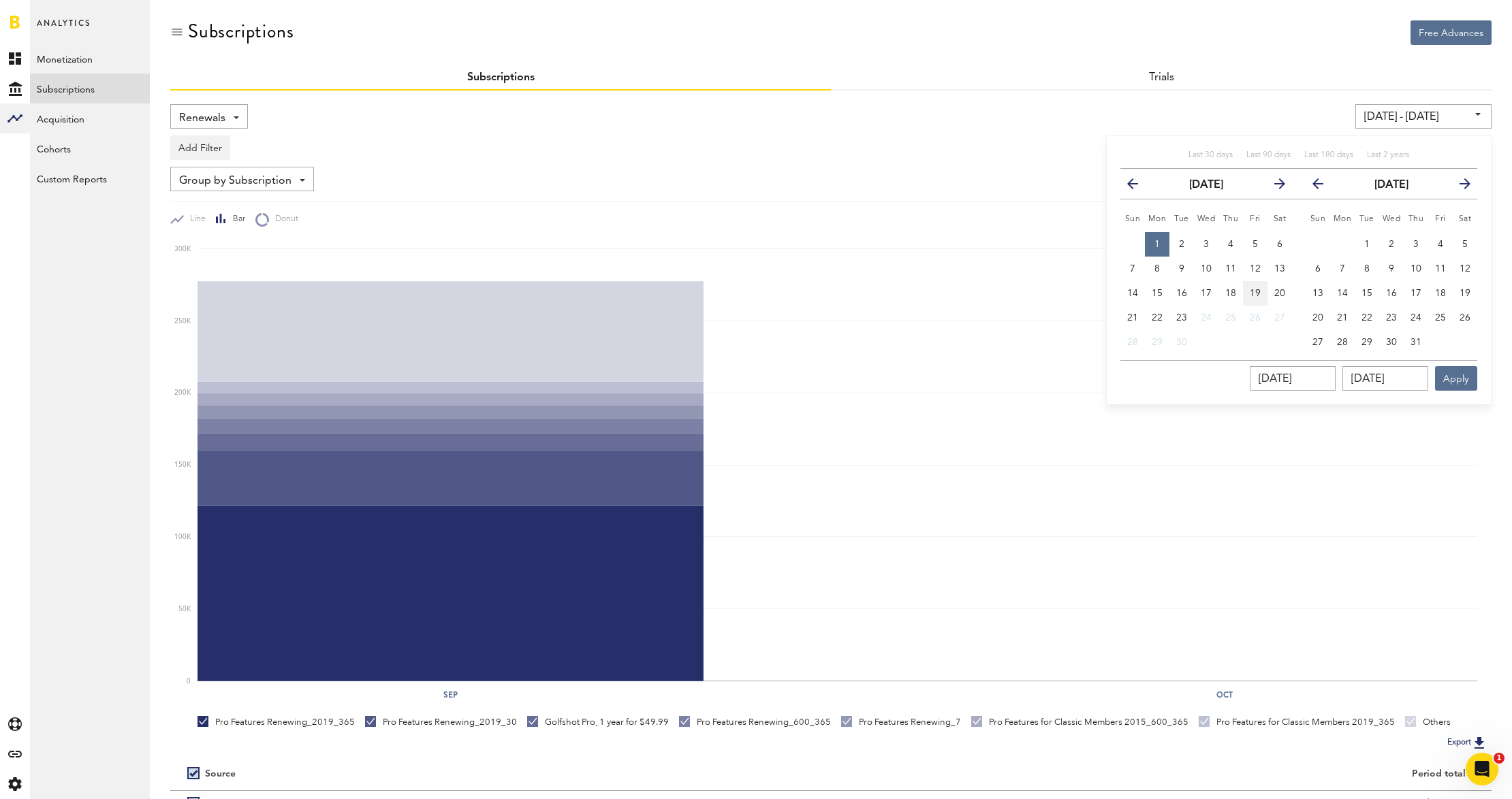
type input "09/19/25 - 09/19/25"
type input "09/19/2025"
click at [1322, 385] on input "09/19/2025" at bounding box center [1292, 378] width 86 height 25
click at [1151, 240] on button "1" at bounding box center [1156, 244] width 25 height 25
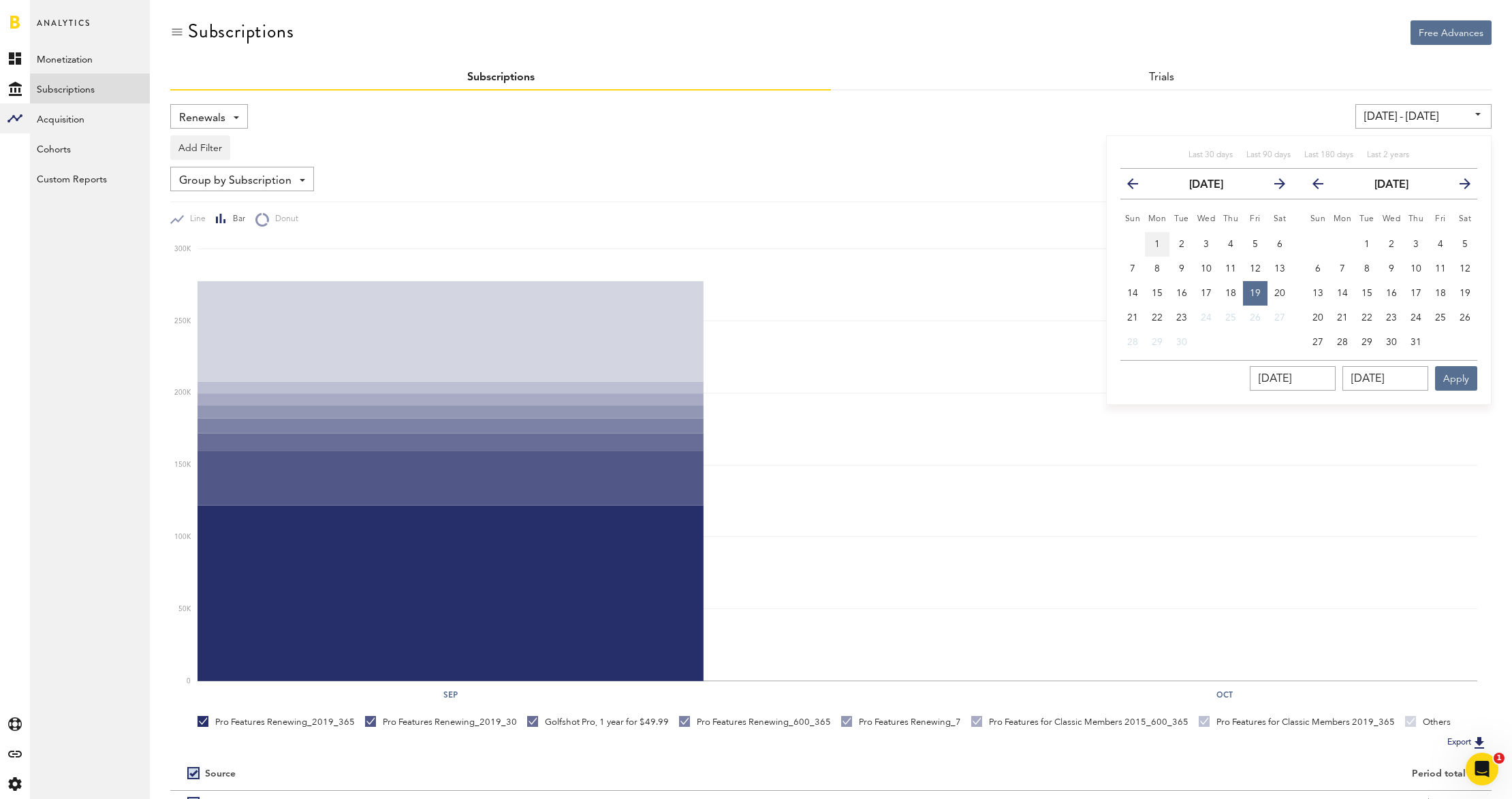
type input "09/01/25 - 09/01/25"
type input "09/01/2025"
drag, startPoint x: 1357, startPoint y: 379, endPoint x: 1348, endPoint y: 366, distance: 15.8
click at [1358, 379] on input "09/01/2025" at bounding box center [1385, 378] width 86 height 25
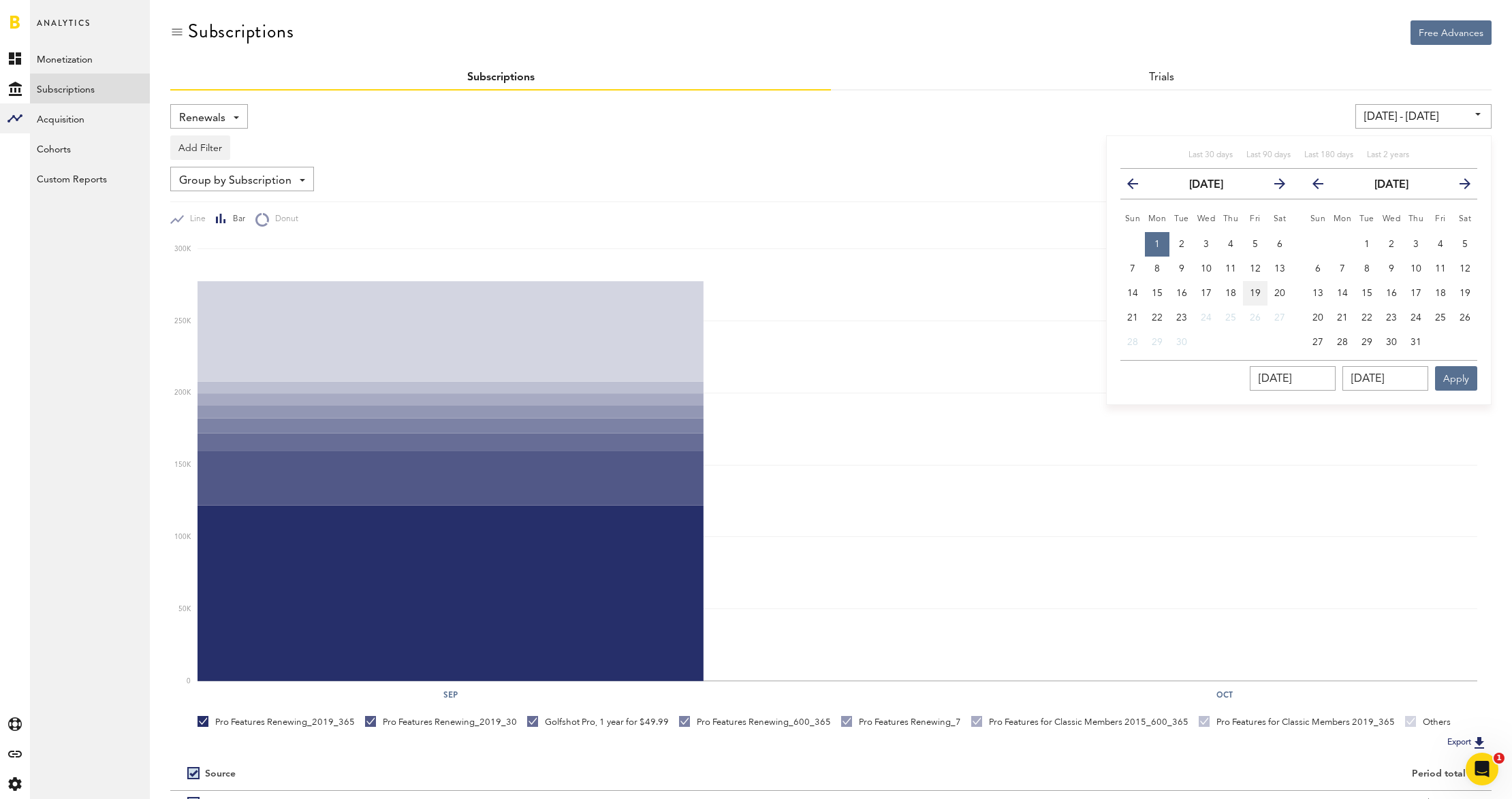
click at [1251, 293] on span "19" at bounding box center [1255, 293] width 11 height 10
type input "09/01/25 - 09/19/25"
type input "09/19/2025"
click at [1446, 382] on button "Apply" at bounding box center [1456, 378] width 43 height 25
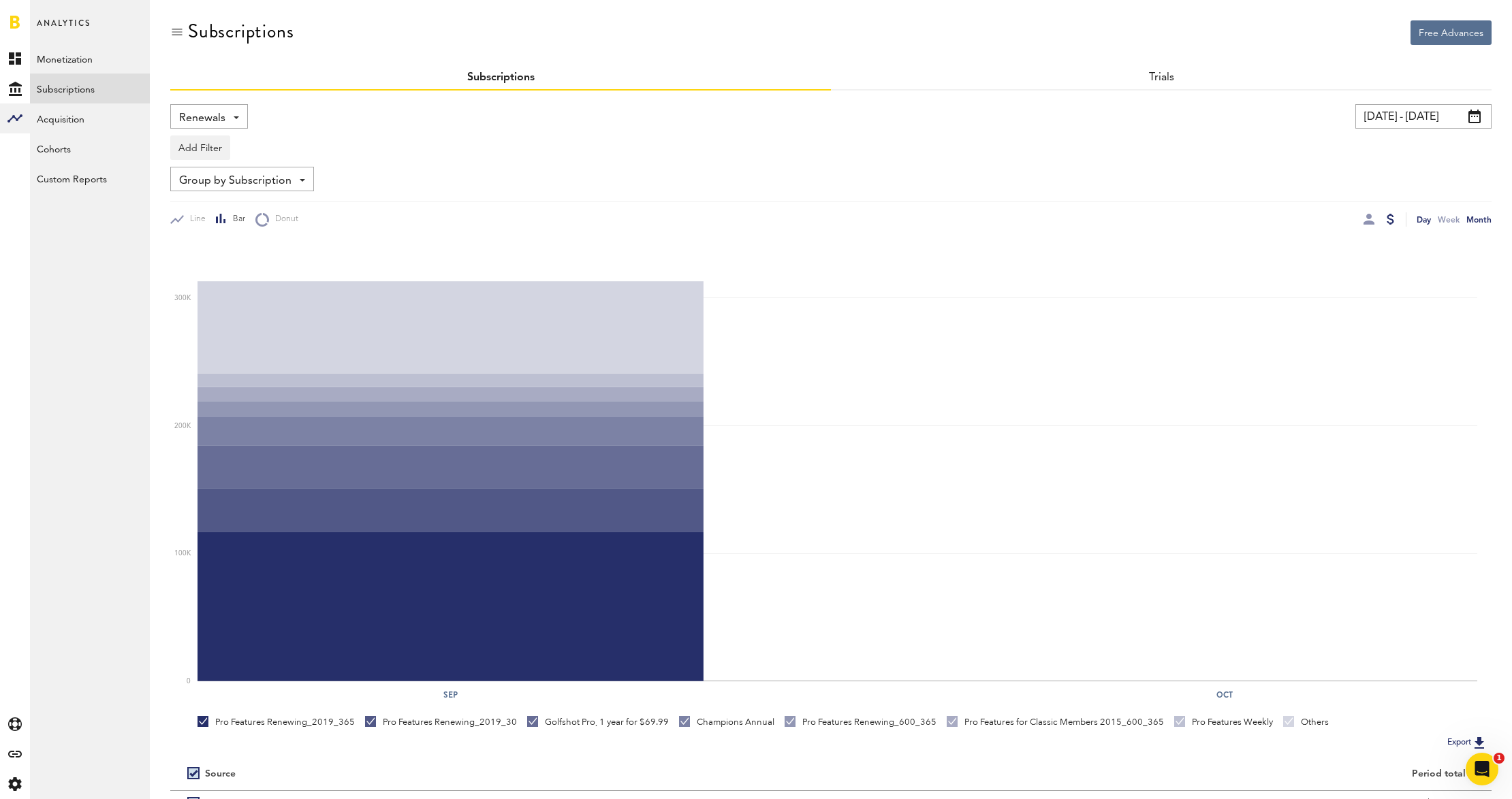
click at [1416, 223] on div "Day" at bounding box center [1423, 219] width 14 height 14
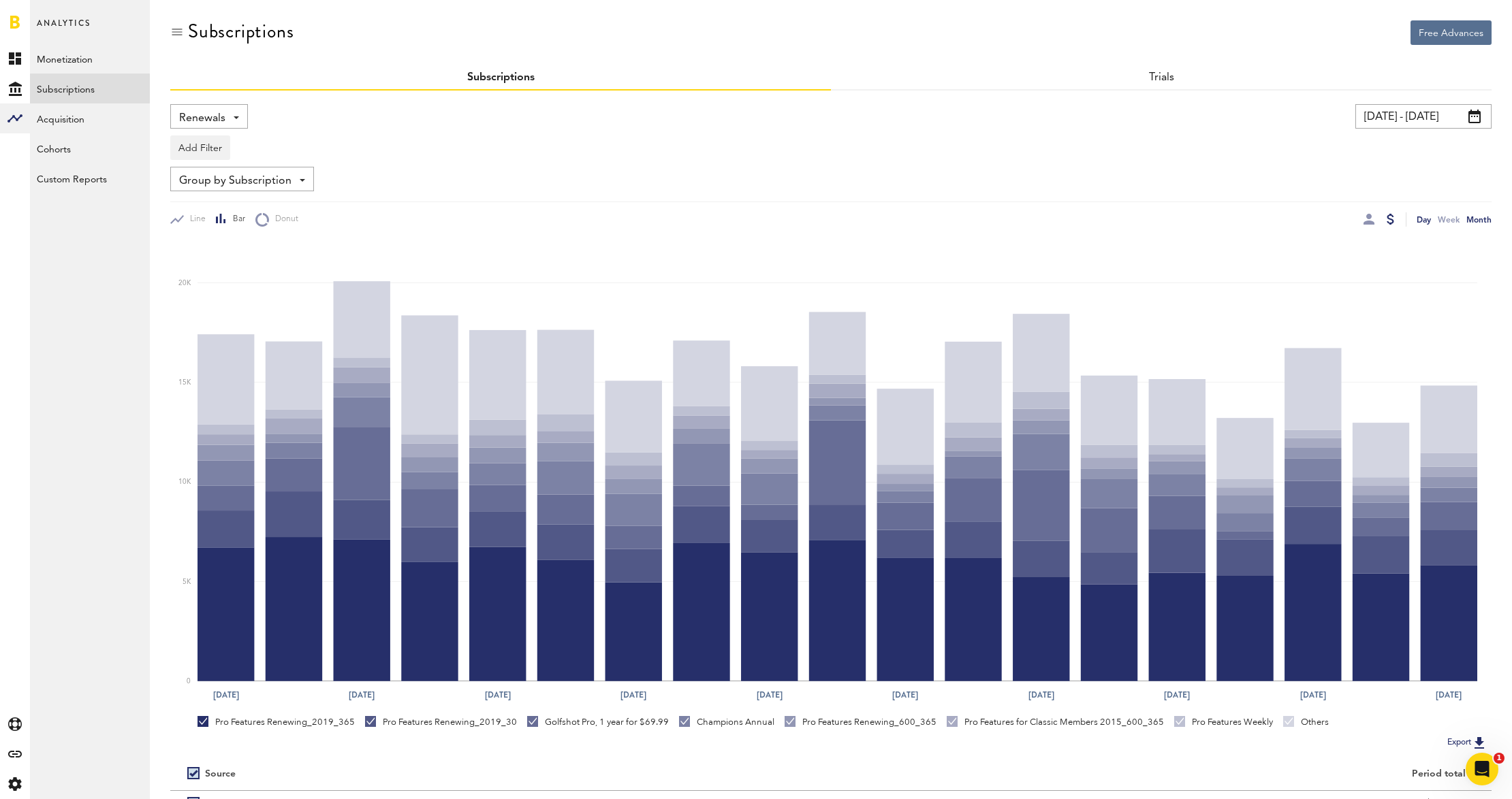
click at [1480, 220] on div "Month" at bounding box center [1479, 219] width 25 height 14
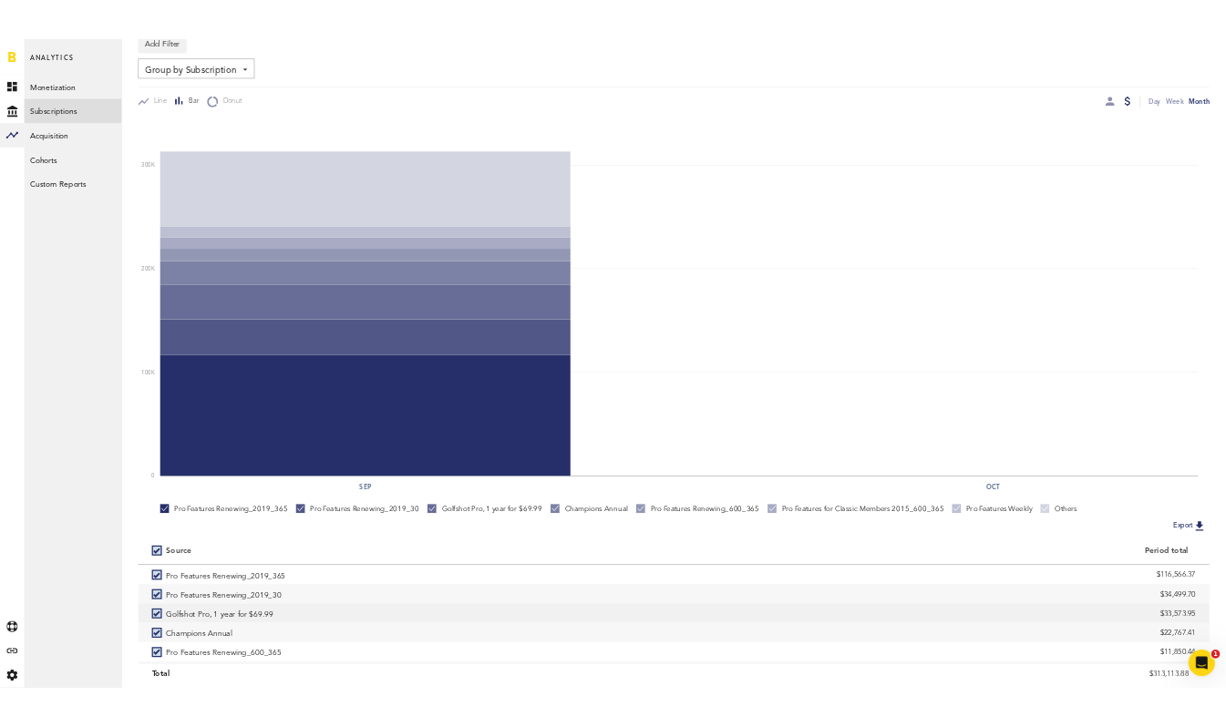
scroll to position [249, 0]
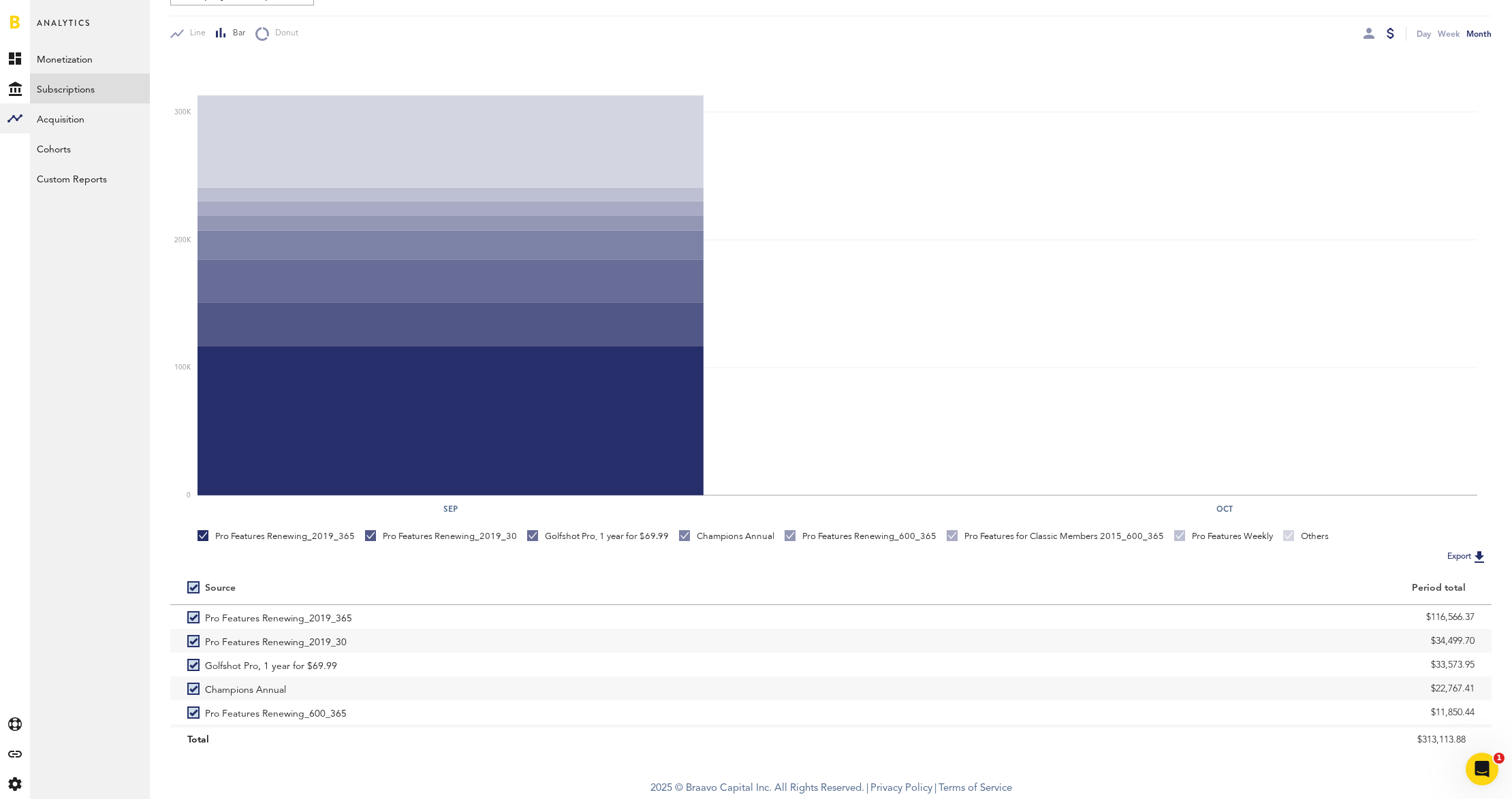
click at [1454, 556] on button "Export" at bounding box center [1467, 557] width 49 height 18
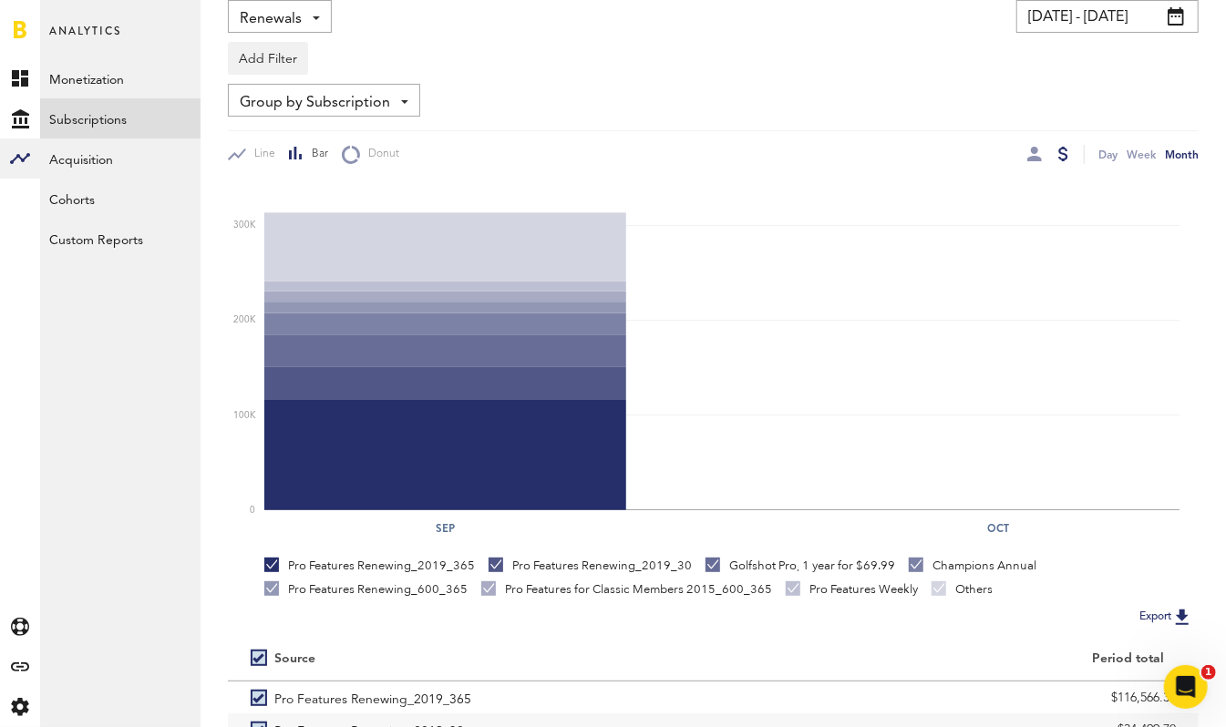
scroll to position [0, 0]
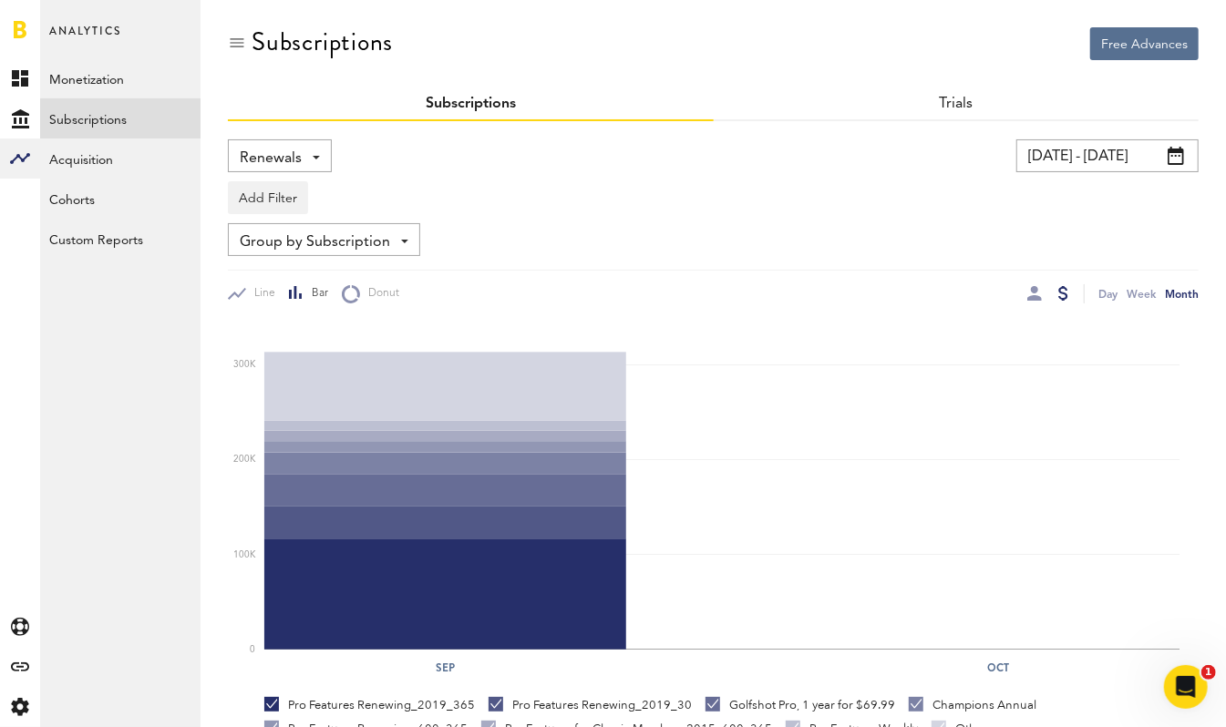
click at [1124, 159] on input "09/01/25 - 09/19/25" at bounding box center [1107, 155] width 182 height 33
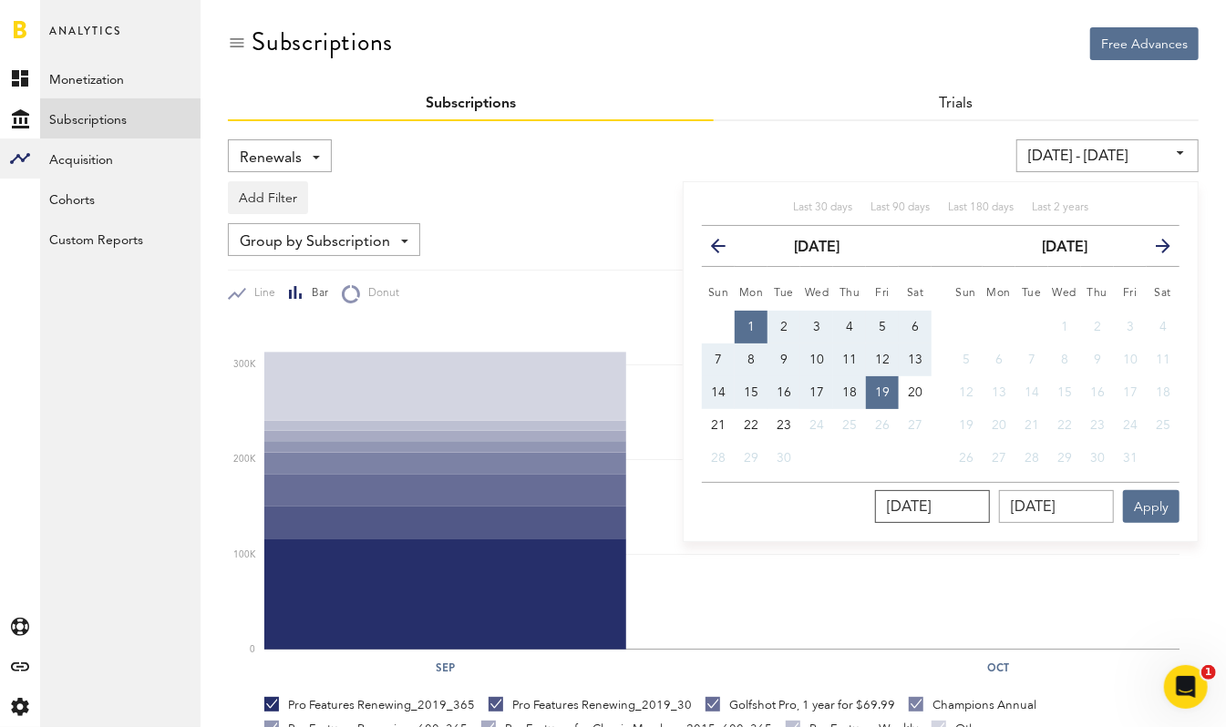
drag, startPoint x: 982, startPoint y: 509, endPoint x: 854, endPoint y: 497, distance: 128.2
click at [854, 497] on div "09/01/2025 09/19/2025 Apply" at bounding box center [941, 502] width 478 height 41
type input "01/01/2022"
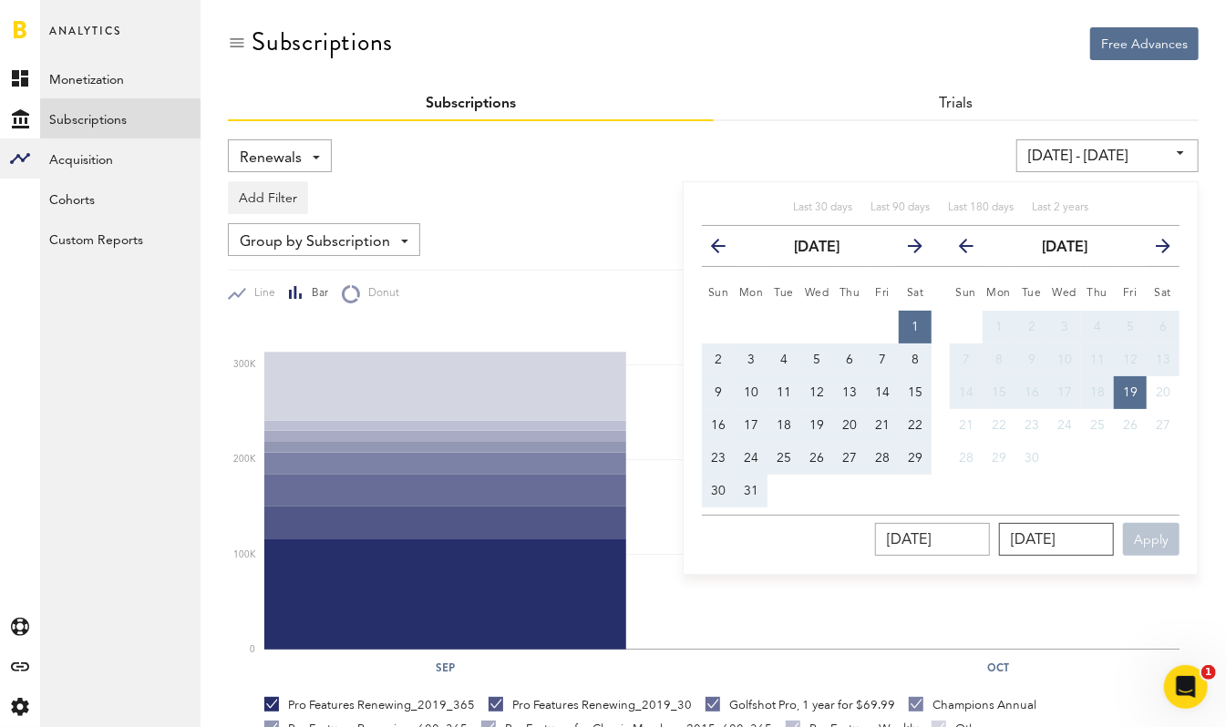
type input "01/01/22 - 09/19/25"
type input "12/31/2022"
type input "01/01/22 - 12/31/22"
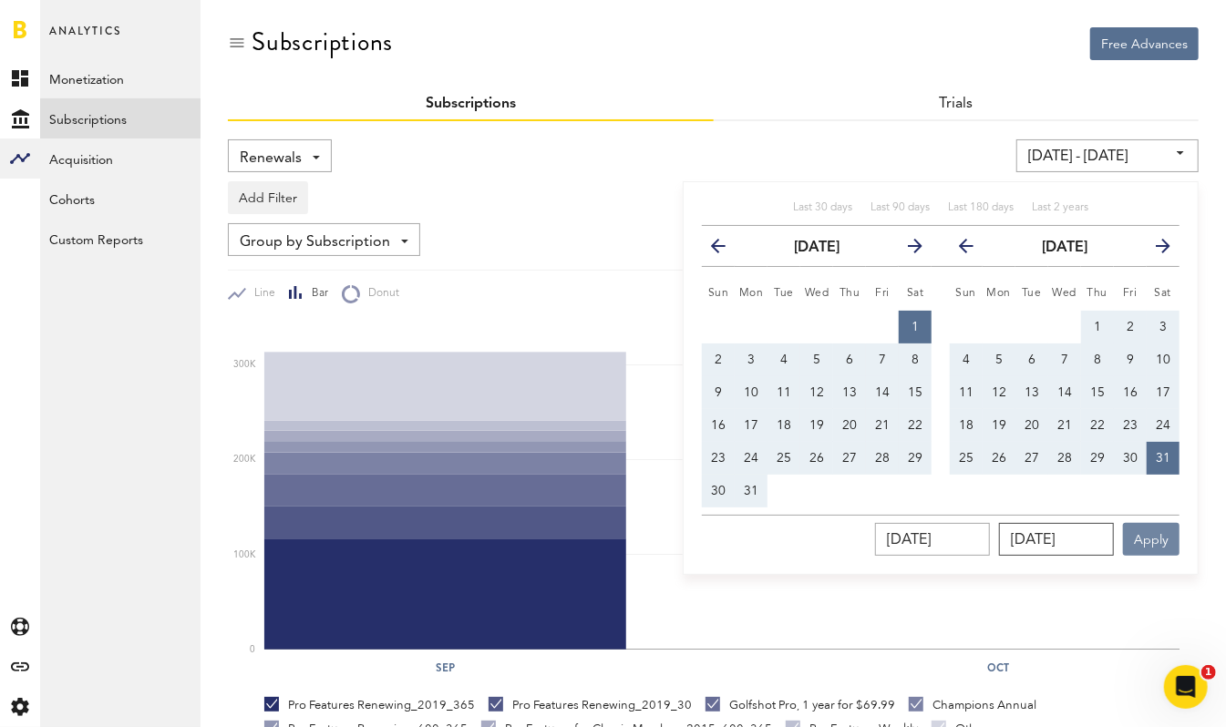
type input "12/31/2022"
click at [1154, 540] on button "Apply" at bounding box center [1151, 539] width 57 height 33
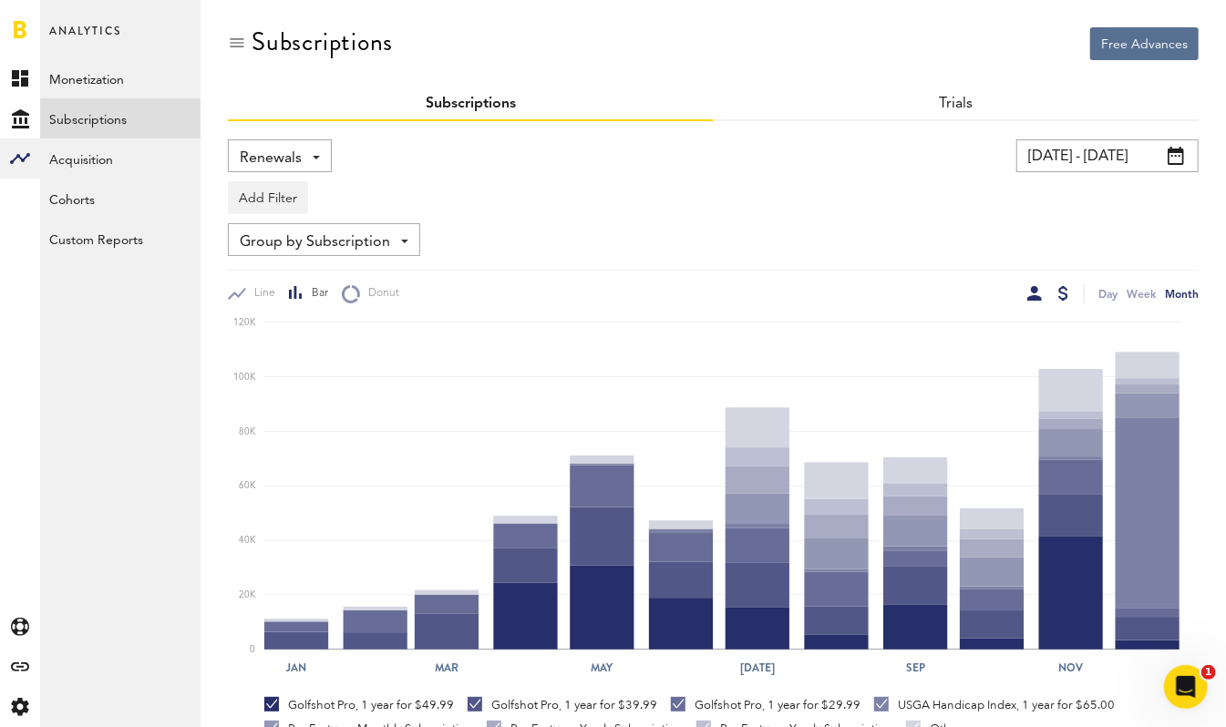
click at [1028, 292] on div at bounding box center [1034, 293] width 15 height 15
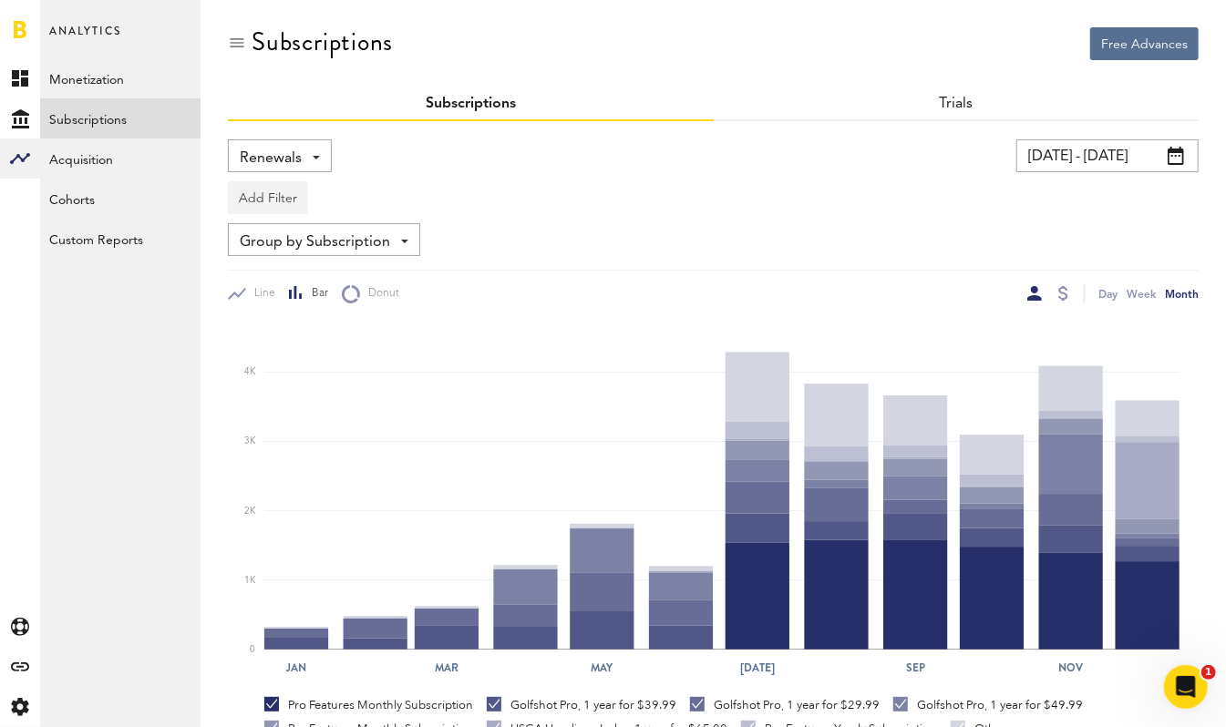
click at [283, 198] on button "Add Filter" at bounding box center [268, 197] width 80 height 33
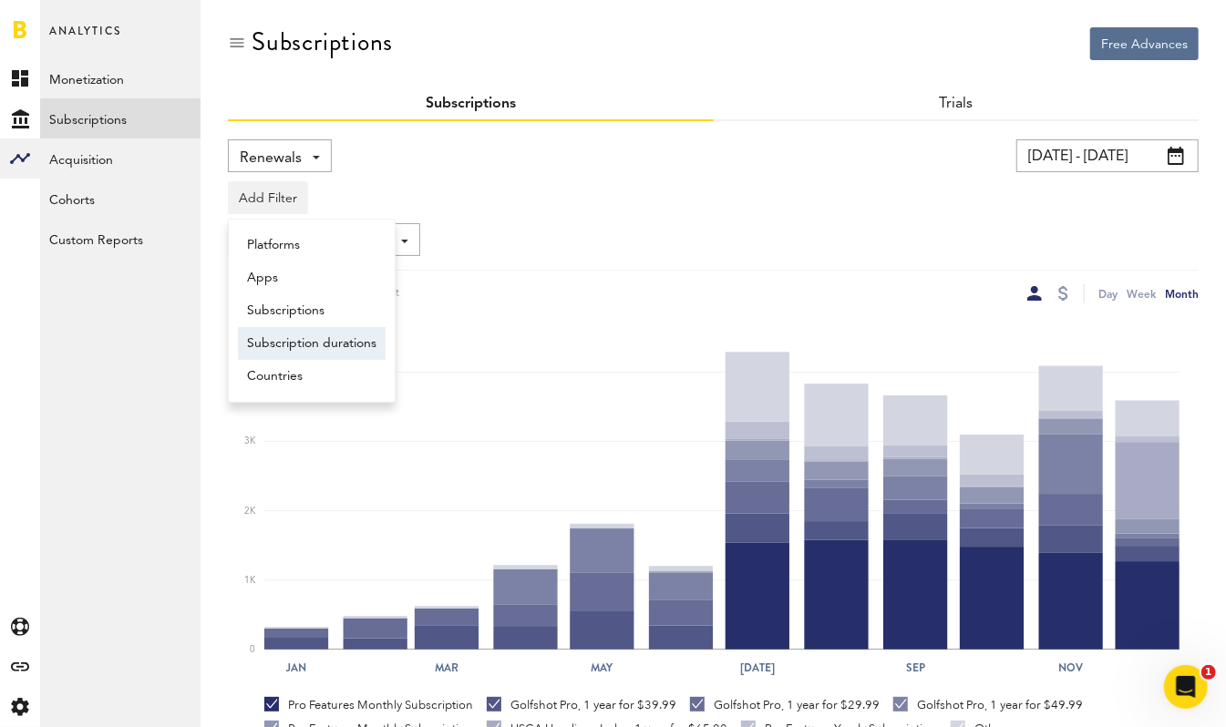
click at [304, 334] on li "Subscription durations" at bounding box center [312, 343] width 148 height 33
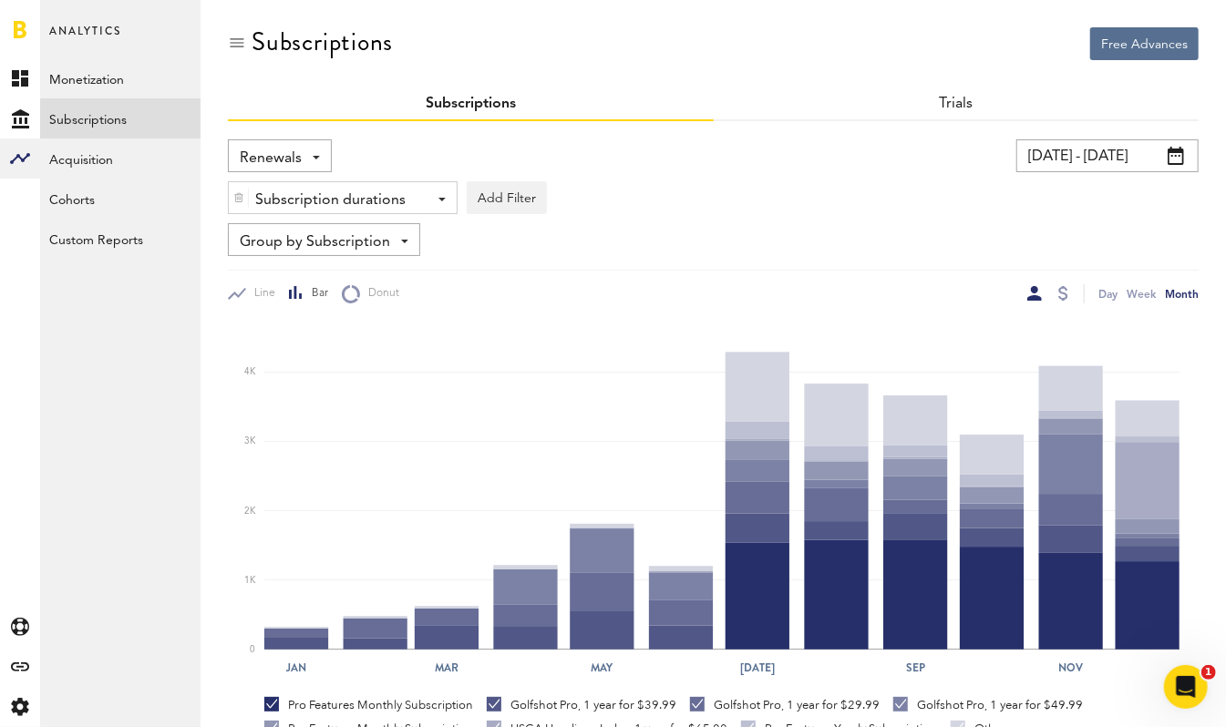
click at [442, 201] on div "Subscription durations - 1 week 1 month 1 year" at bounding box center [343, 198] width 228 height 33
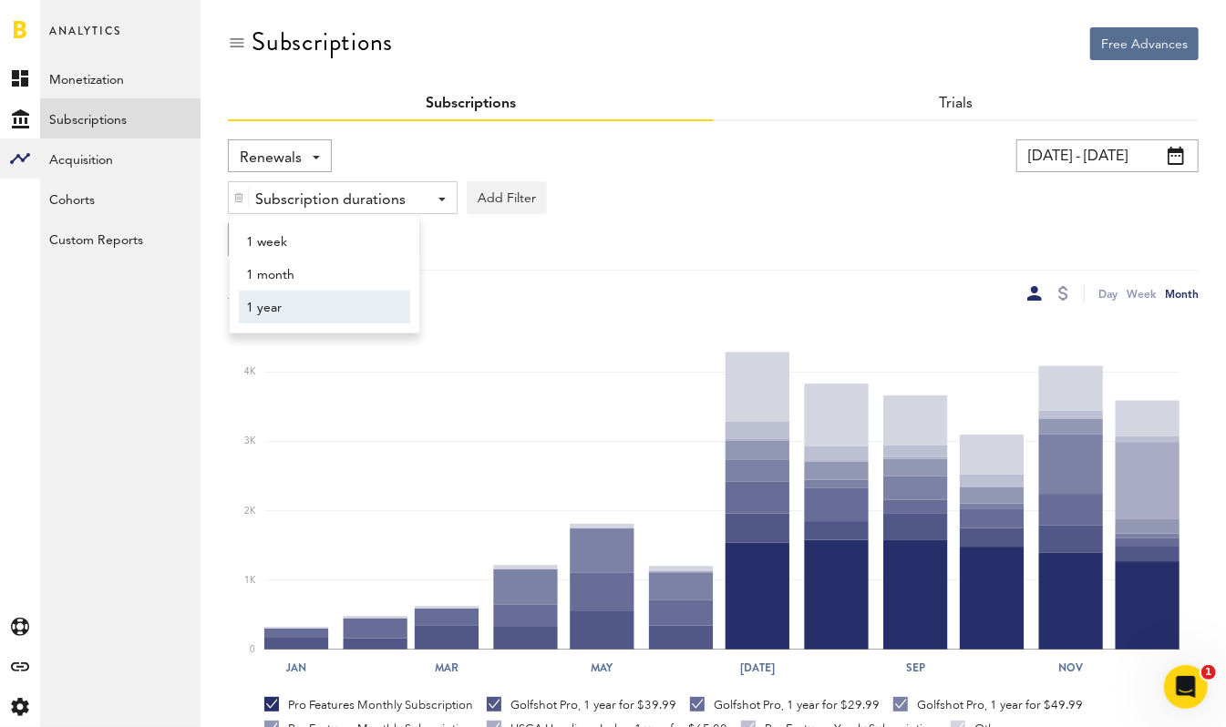
click at [314, 304] on span "1 year" at bounding box center [315, 308] width 139 height 31
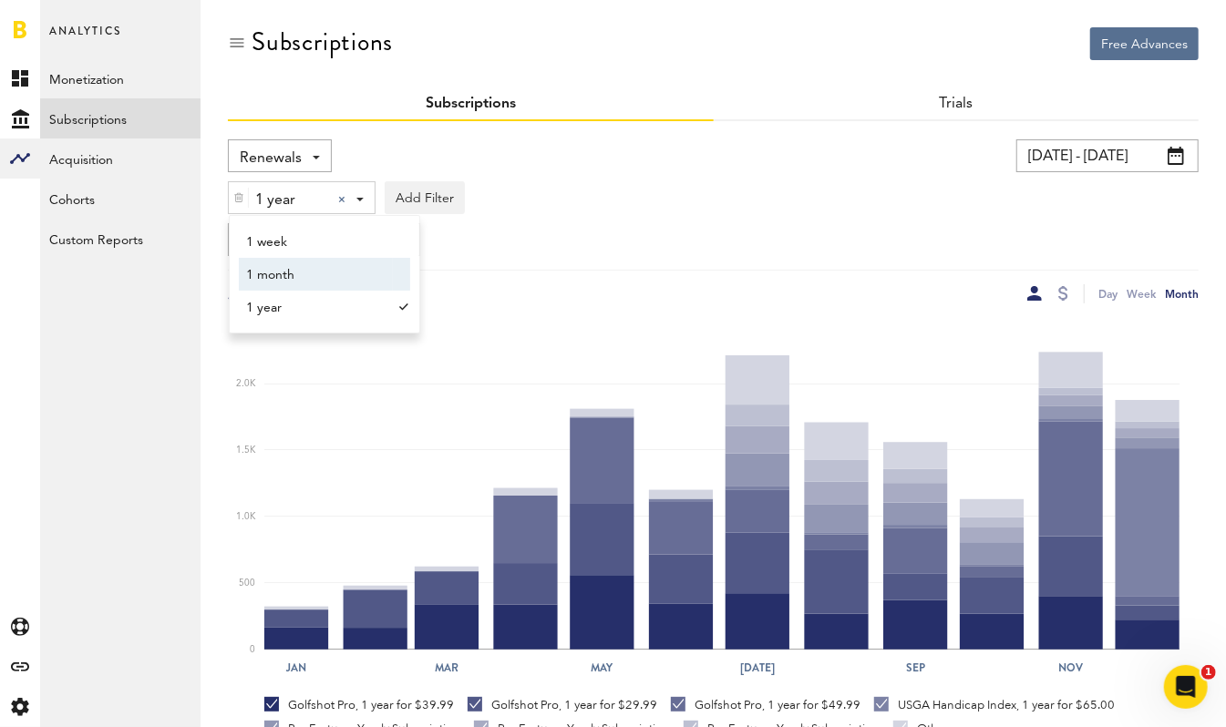
click at [669, 70] on div "Subscriptions" at bounding box center [713, 57] width 971 height 61
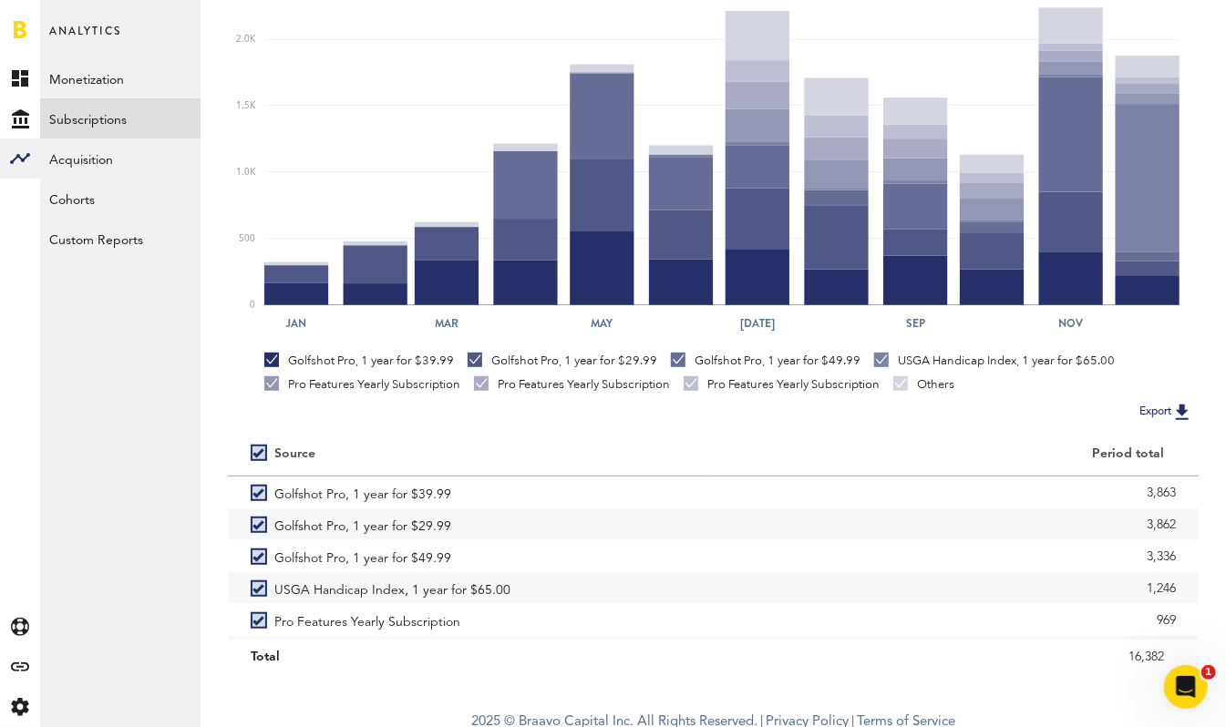
scroll to position [354, 0]
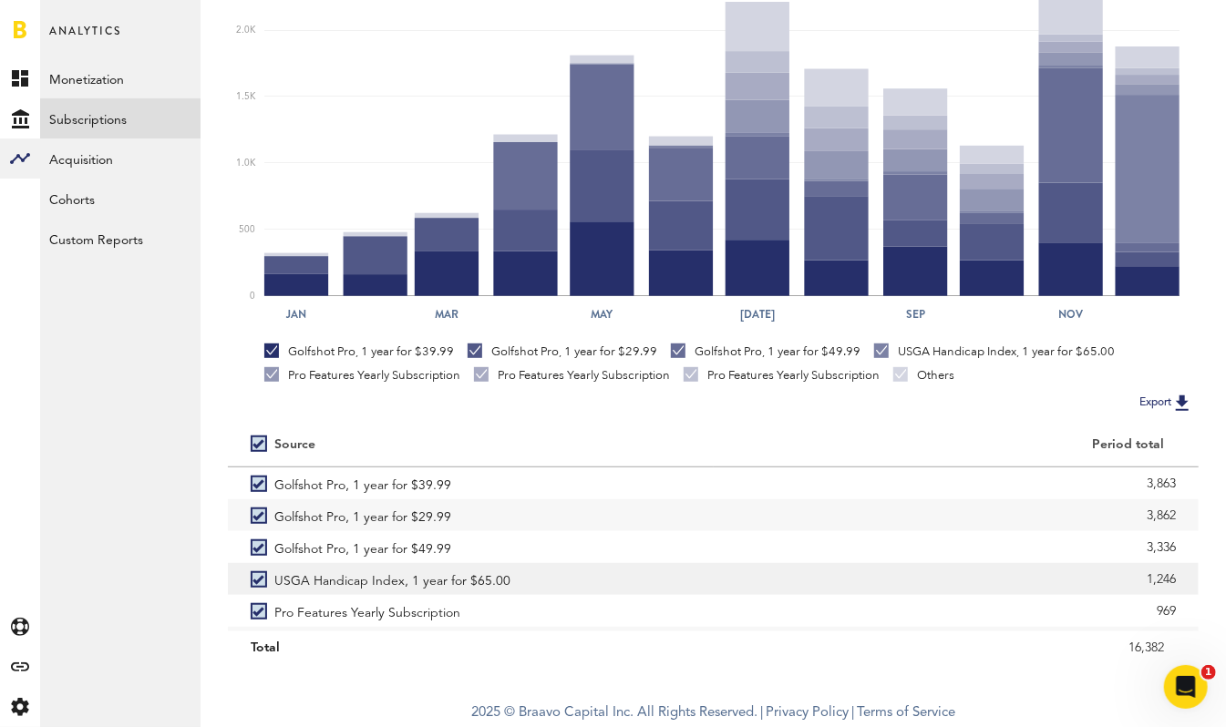
click at [253, 582] on label "USGA Handicap Index, 1 year for $65.00" at bounding box center [471, 579] width 440 height 32
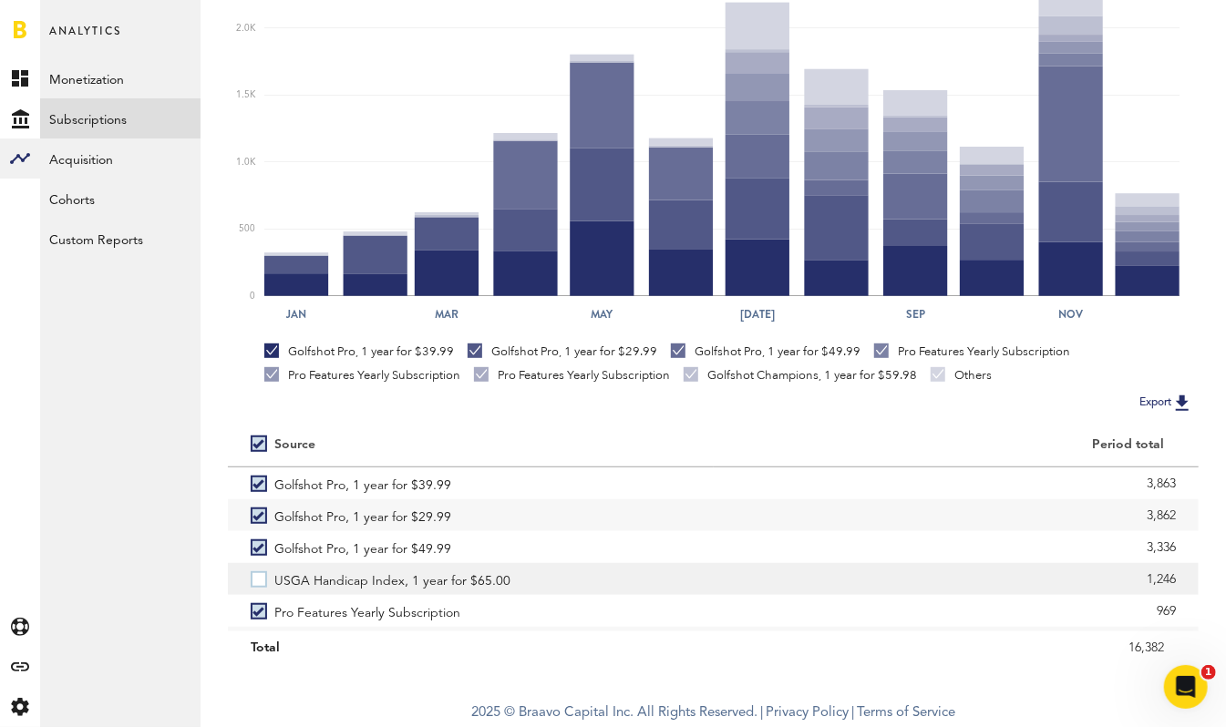
click at [253, 577] on label "USGA Handicap Index, 1 year for $65.00" at bounding box center [471, 579] width 440 height 32
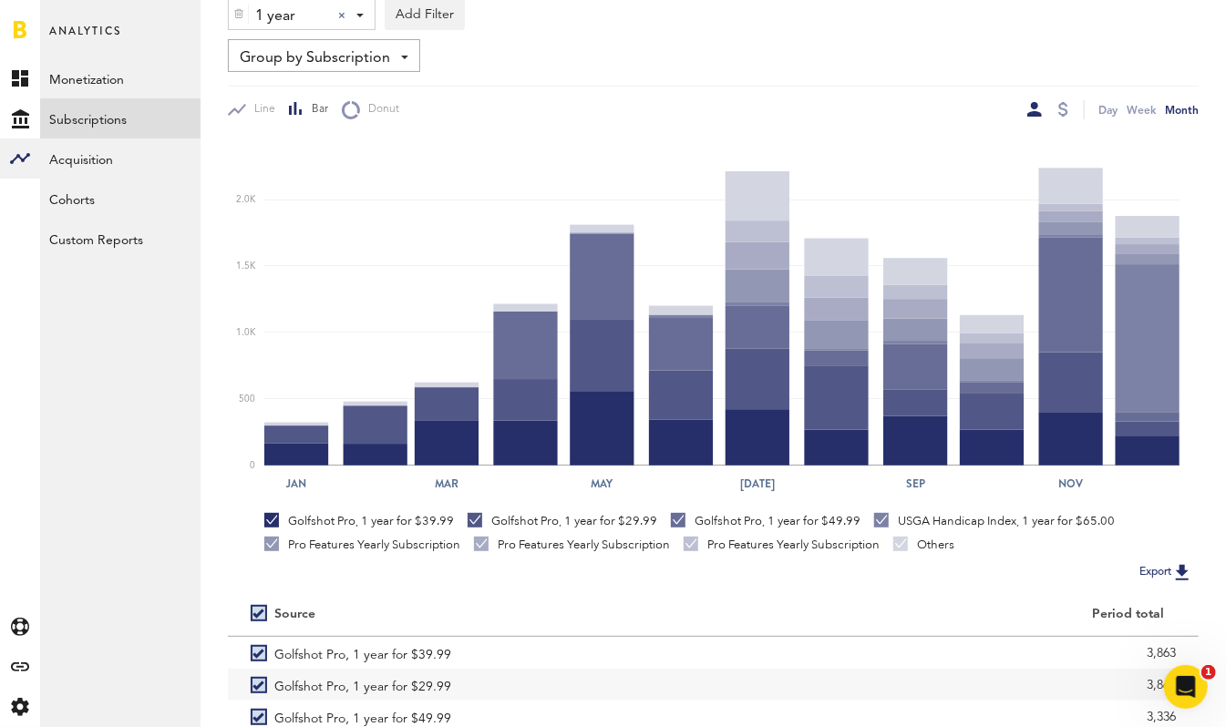
scroll to position [0, 0]
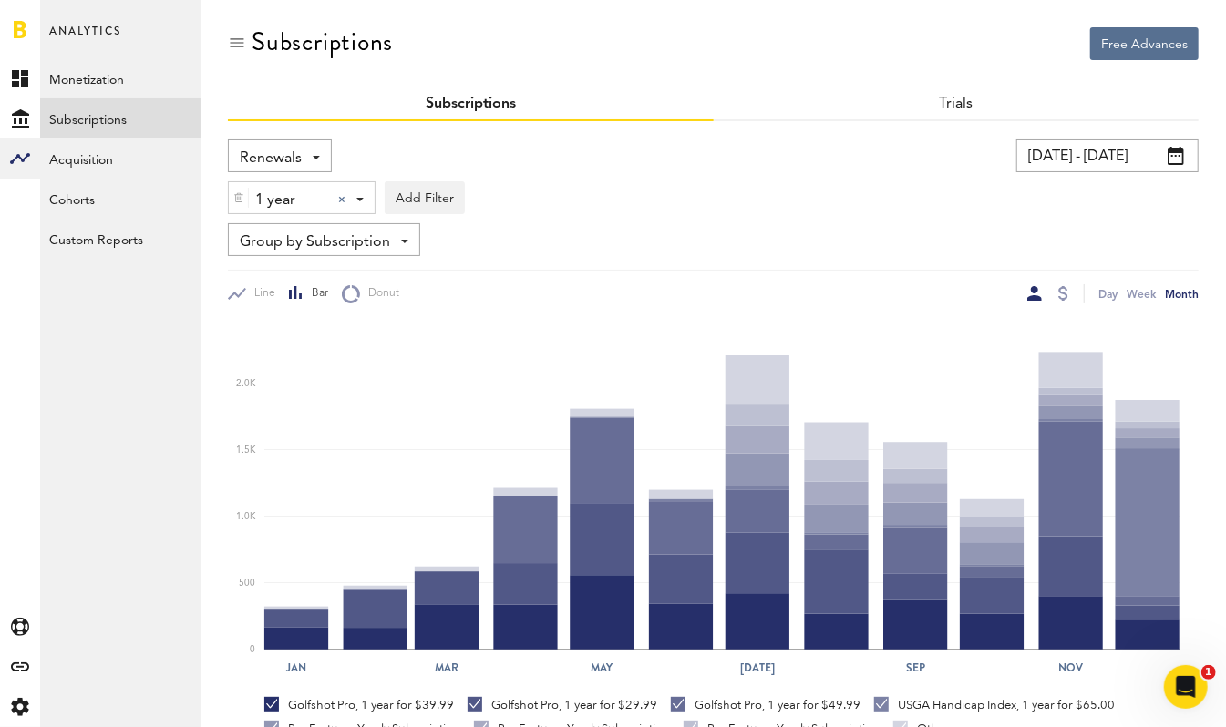
click at [401, 241] on span at bounding box center [404, 242] width 7 height 4
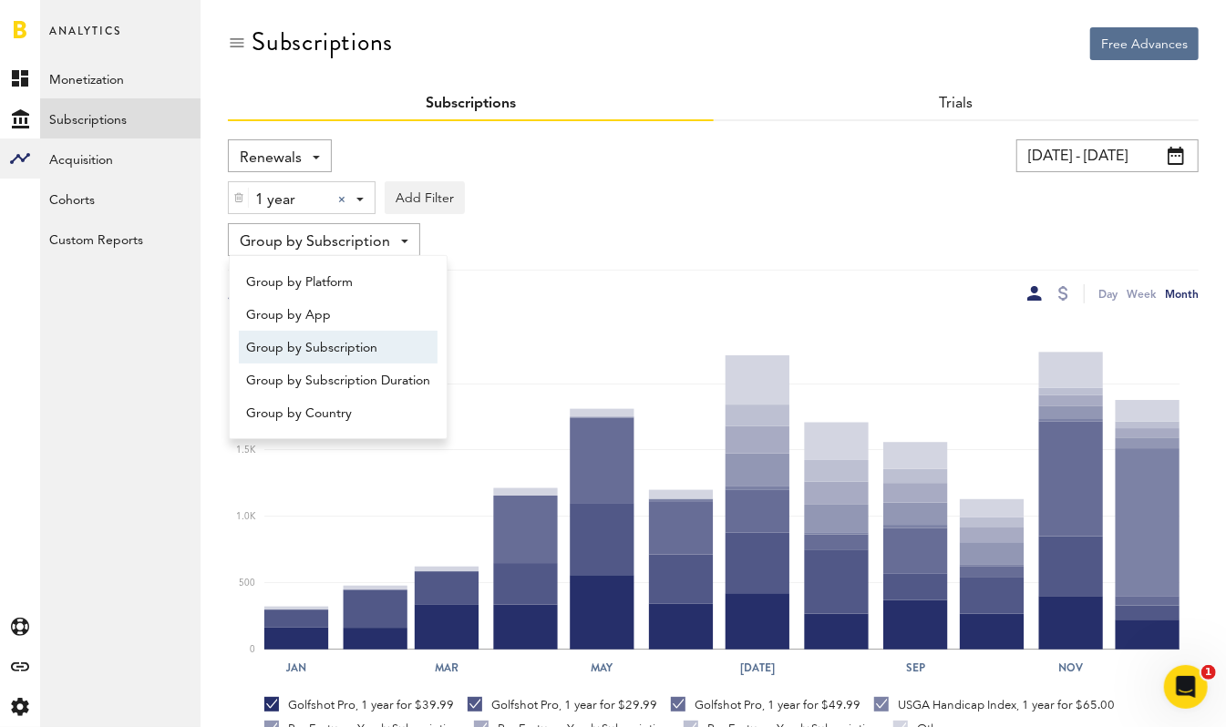
click at [610, 195] on div "1 year 1 year 1 week 1 month 1 year Add Filter Platforms Apps Subscriptions Sub…" at bounding box center [713, 193] width 971 height 42
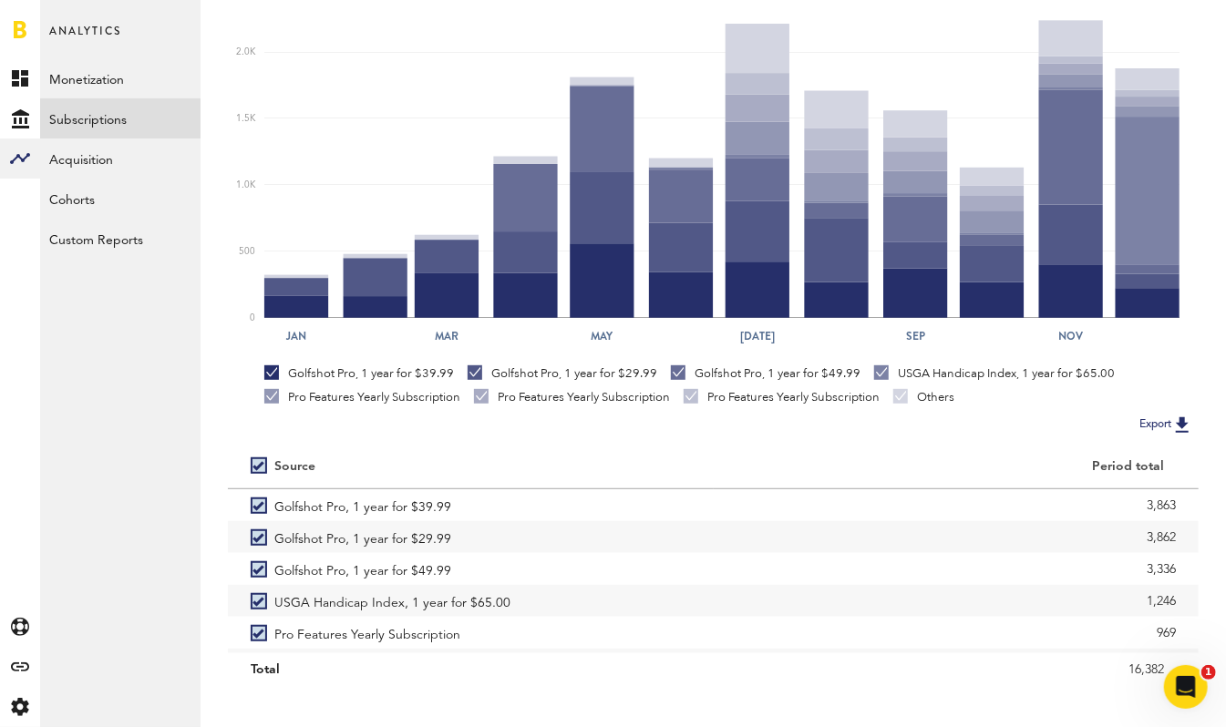
scroll to position [354, 0]
